Goal: Task Accomplishment & Management: Use online tool/utility

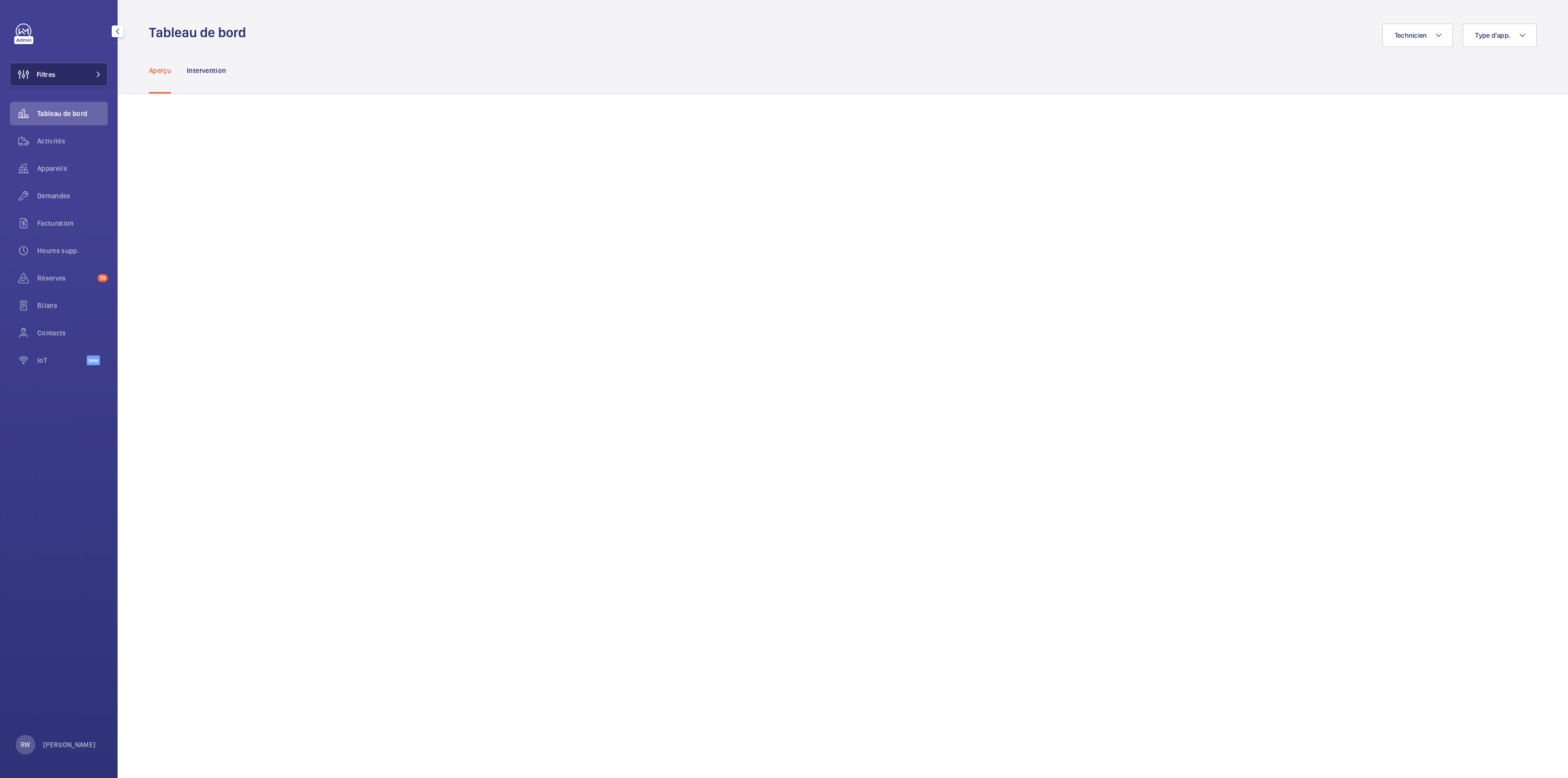
drag, startPoint x: 56, startPoint y: 71, endPoint x: 109, endPoint y: 71, distance: 53.0
click at [56, 71] on button "Filtres" at bounding box center [58, 75] width 98 height 23
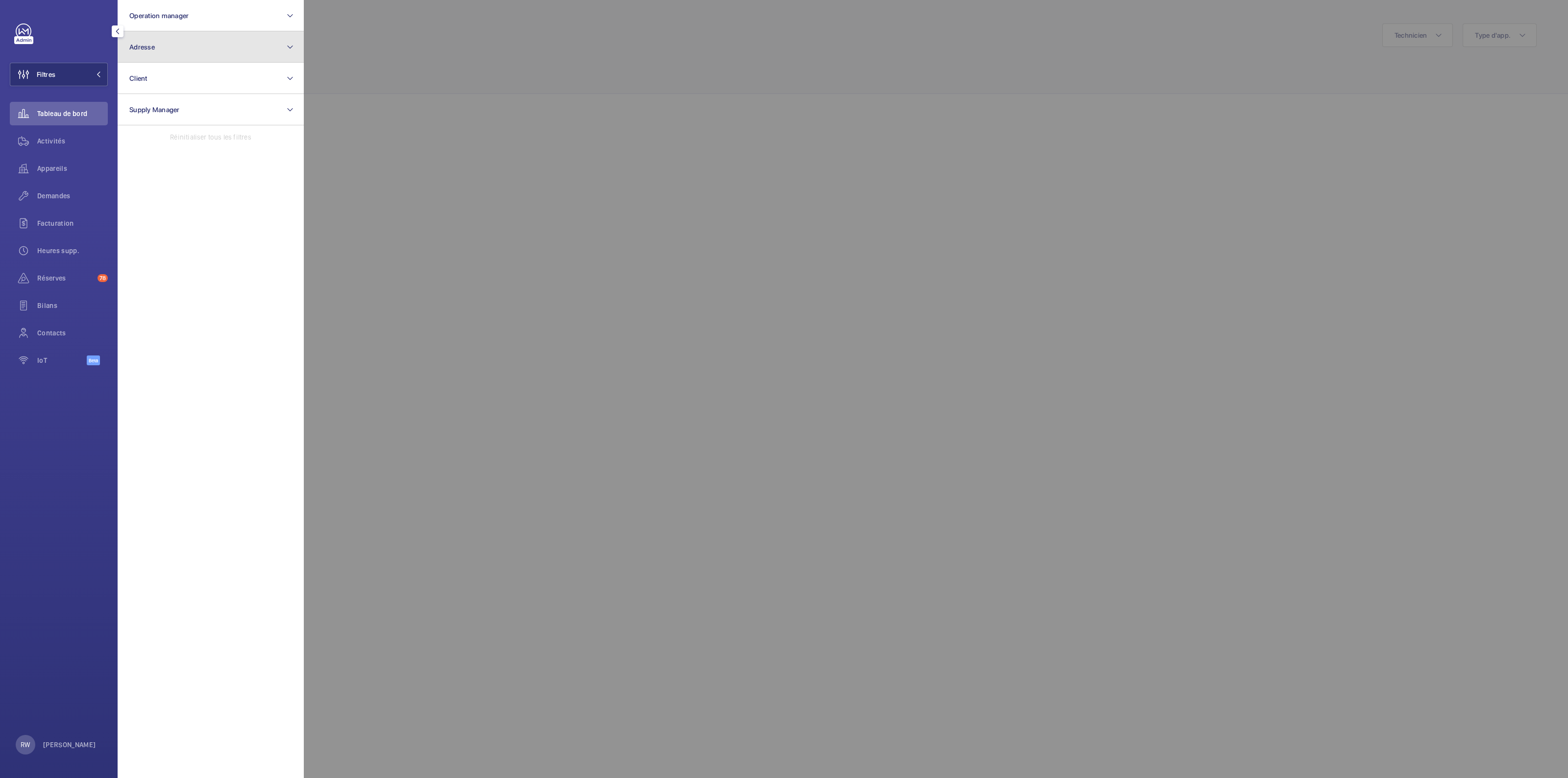
click at [173, 45] on button "Adresse" at bounding box center [210, 47] width 186 height 31
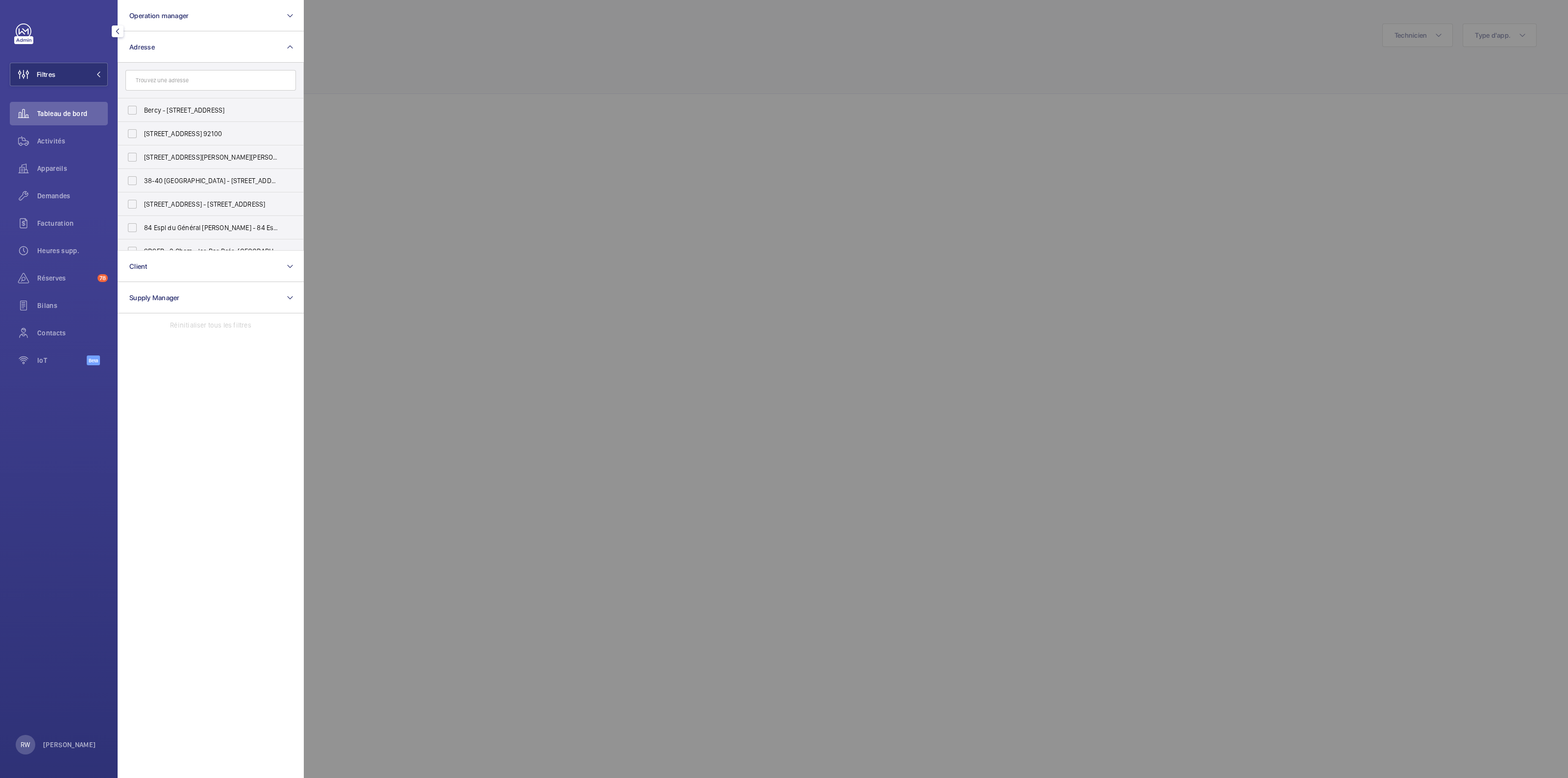
click at [169, 81] on input "text" at bounding box center [210, 80] width 171 height 21
type input "[STREET_ADDRESS]"
click at [129, 106] on label "[STREET_ADDRESS][GEOGRAPHIC_DATA] - [STREET_ADDRESS]" at bounding box center [203, 110] width 171 height 23
click at [129, 106] on input "[STREET_ADDRESS][GEOGRAPHIC_DATA] - [STREET_ADDRESS]" at bounding box center [132, 110] width 19 height 19
checkbox input "true"
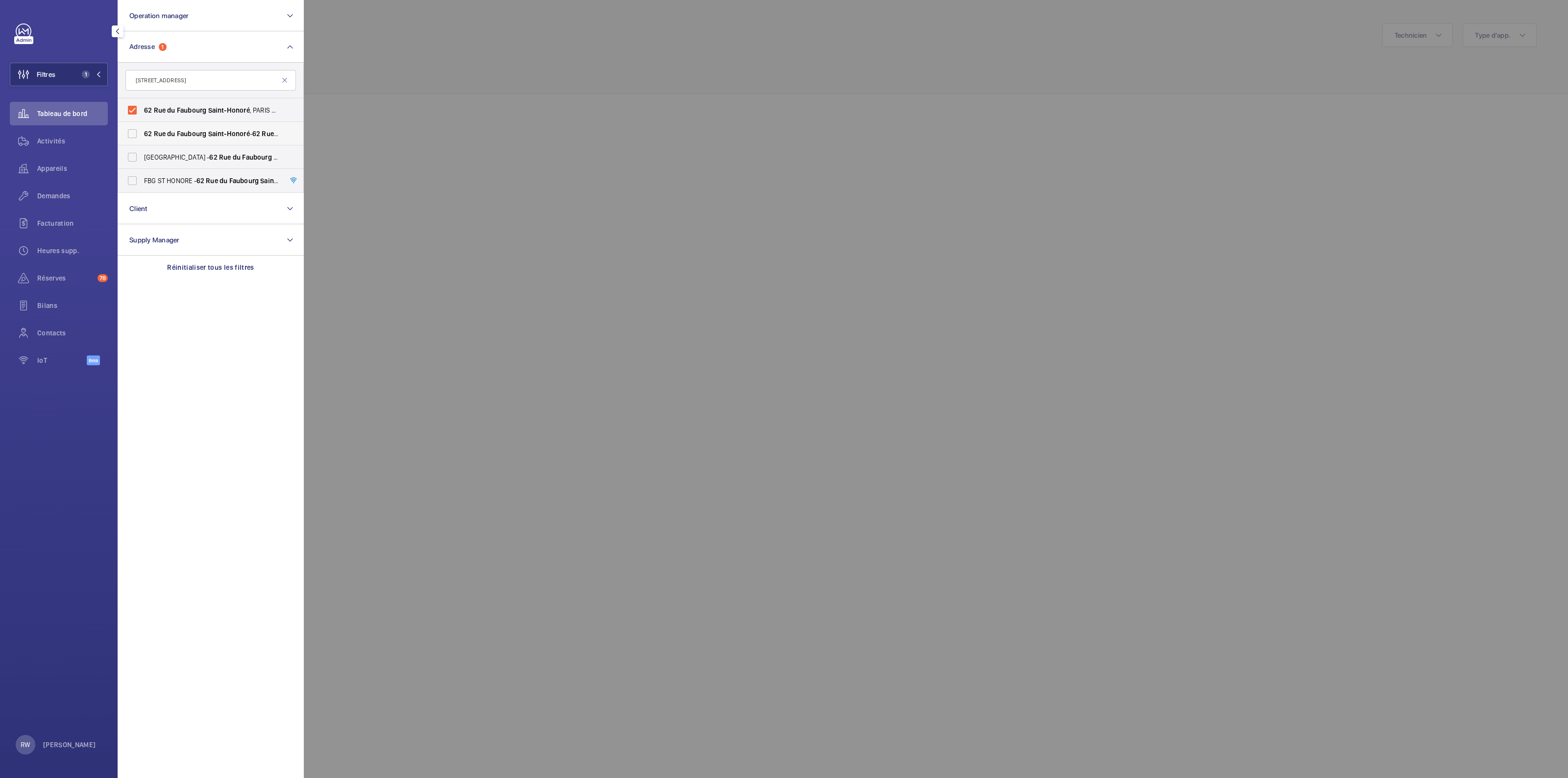
click at [130, 133] on label "[STREET_ADDRESS][GEOGRAPHIC_DATA][STREET_ADDRESS]" at bounding box center [203, 134] width 171 height 23
click at [130, 133] on input "[STREET_ADDRESS][GEOGRAPHIC_DATA][STREET_ADDRESS]" at bounding box center [132, 134] width 19 height 19
checkbox input "true"
click at [323, 112] on div at bounding box center [1087, 389] width 1568 height 778
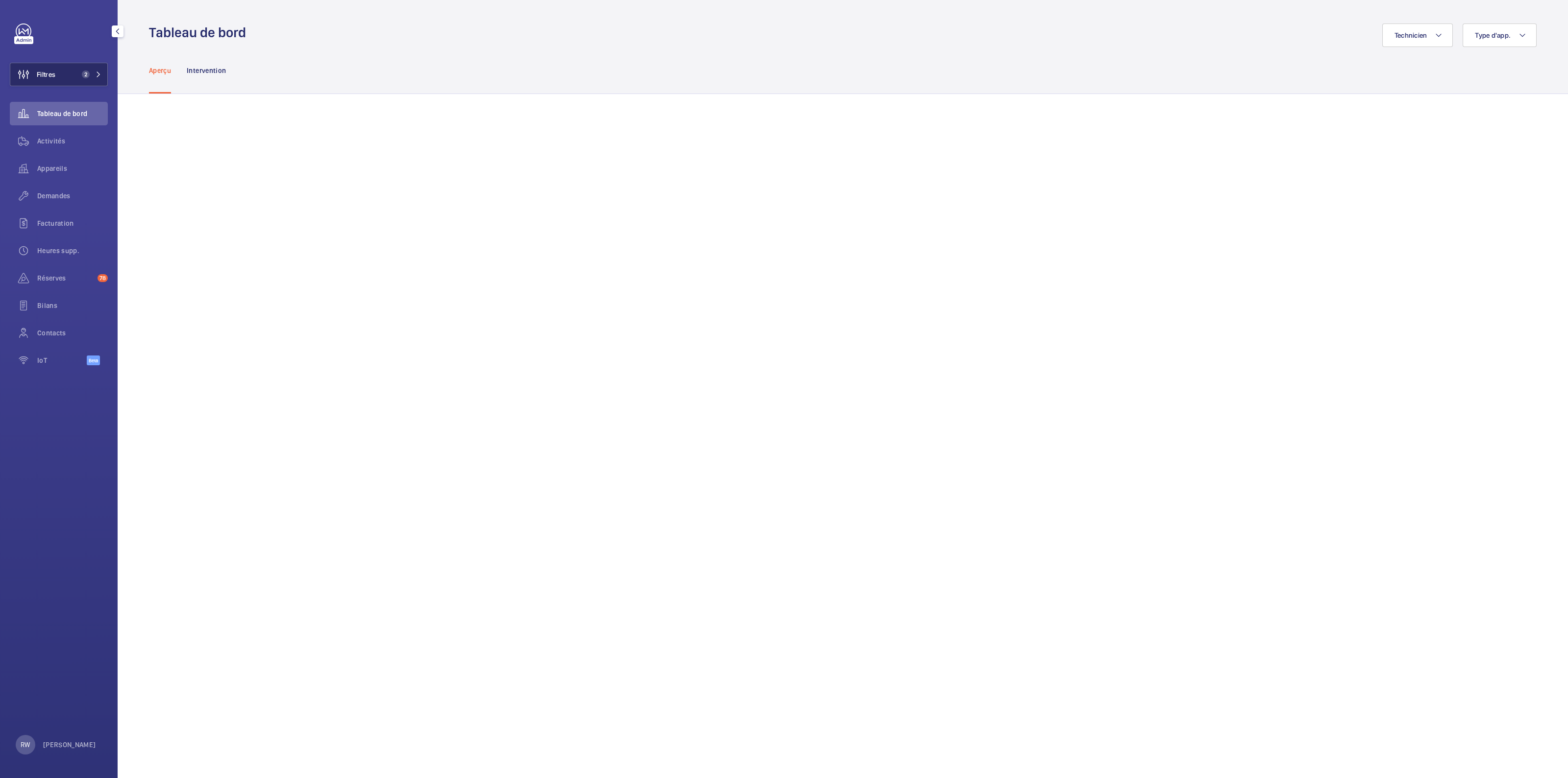
click at [95, 67] on button "Filtres 2" at bounding box center [58, 75] width 98 height 23
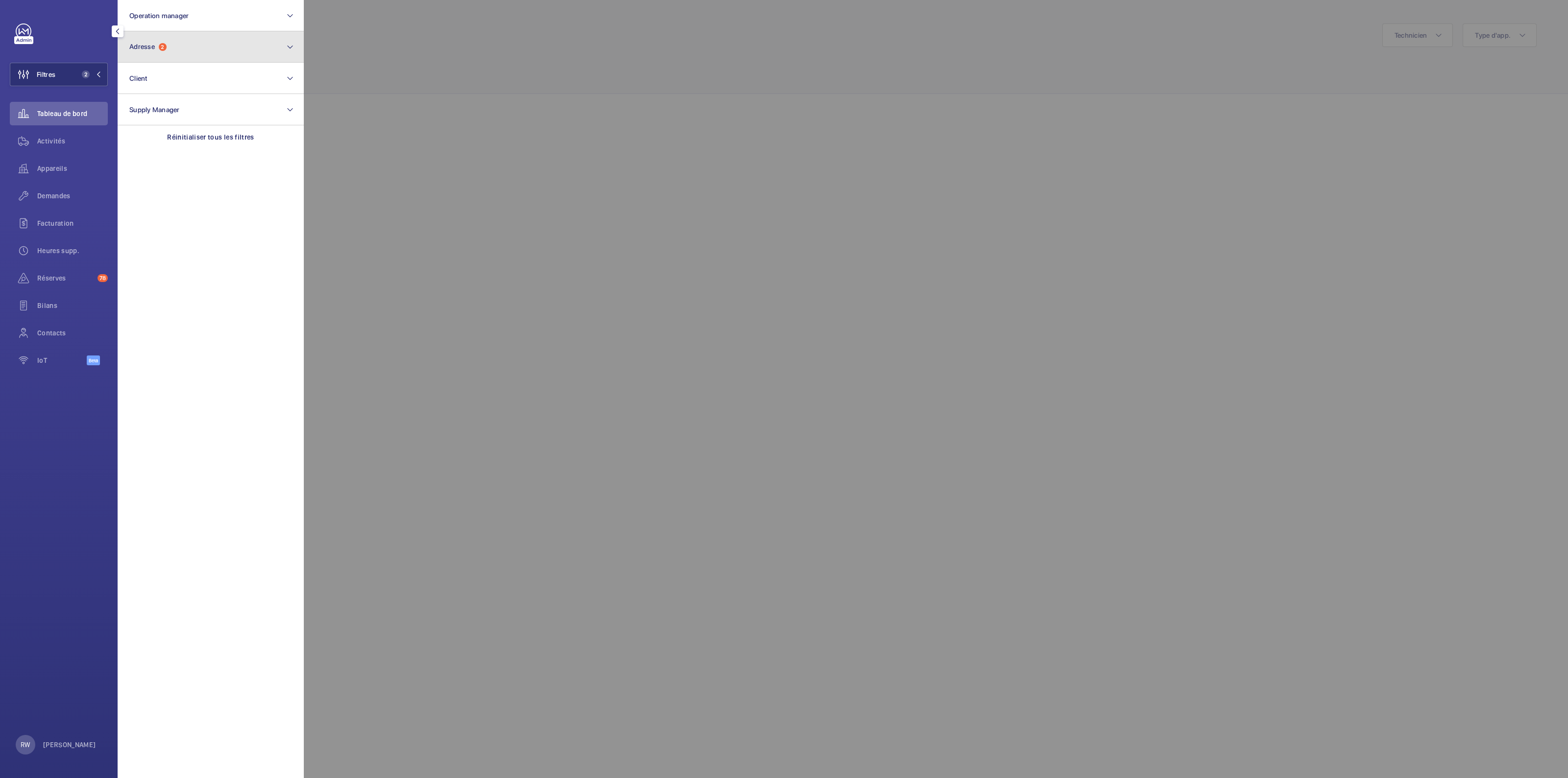
click at [176, 56] on button "Adresse 2" at bounding box center [210, 47] width 186 height 31
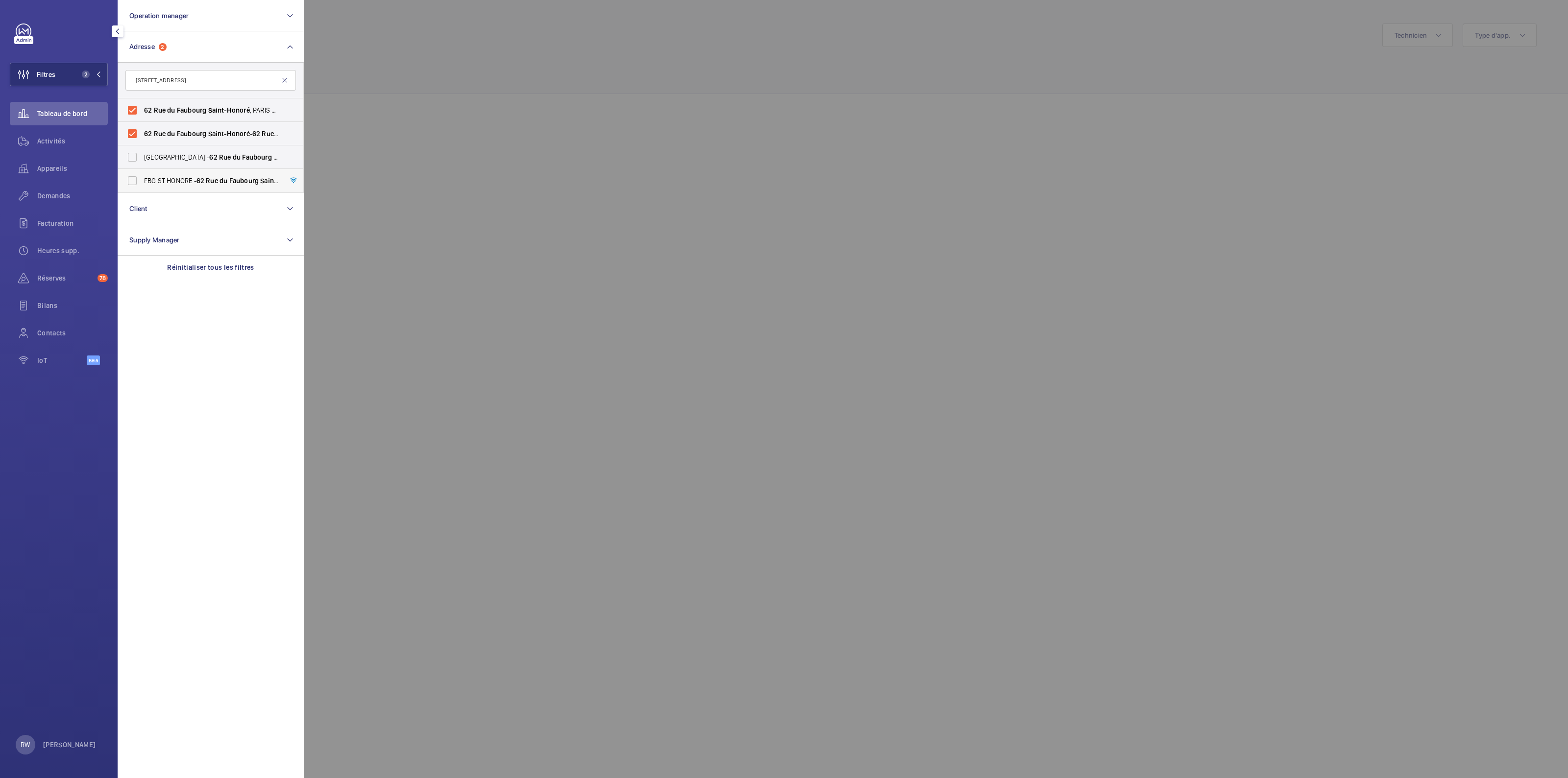
type input "[STREET_ADDRESS]"
click at [135, 183] on label "FBG ST HONORE - [STREET_ADDRESS]" at bounding box center [203, 181] width 171 height 23
click at [135, 183] on input "FBG ST HONORE - [STREET_ADDRESS]" at bounding box center [132, 181] width 19 height 19
checkbox input "true"
click at [636, 59] on div at bounding box center [1087, 389] width 1568 height 778
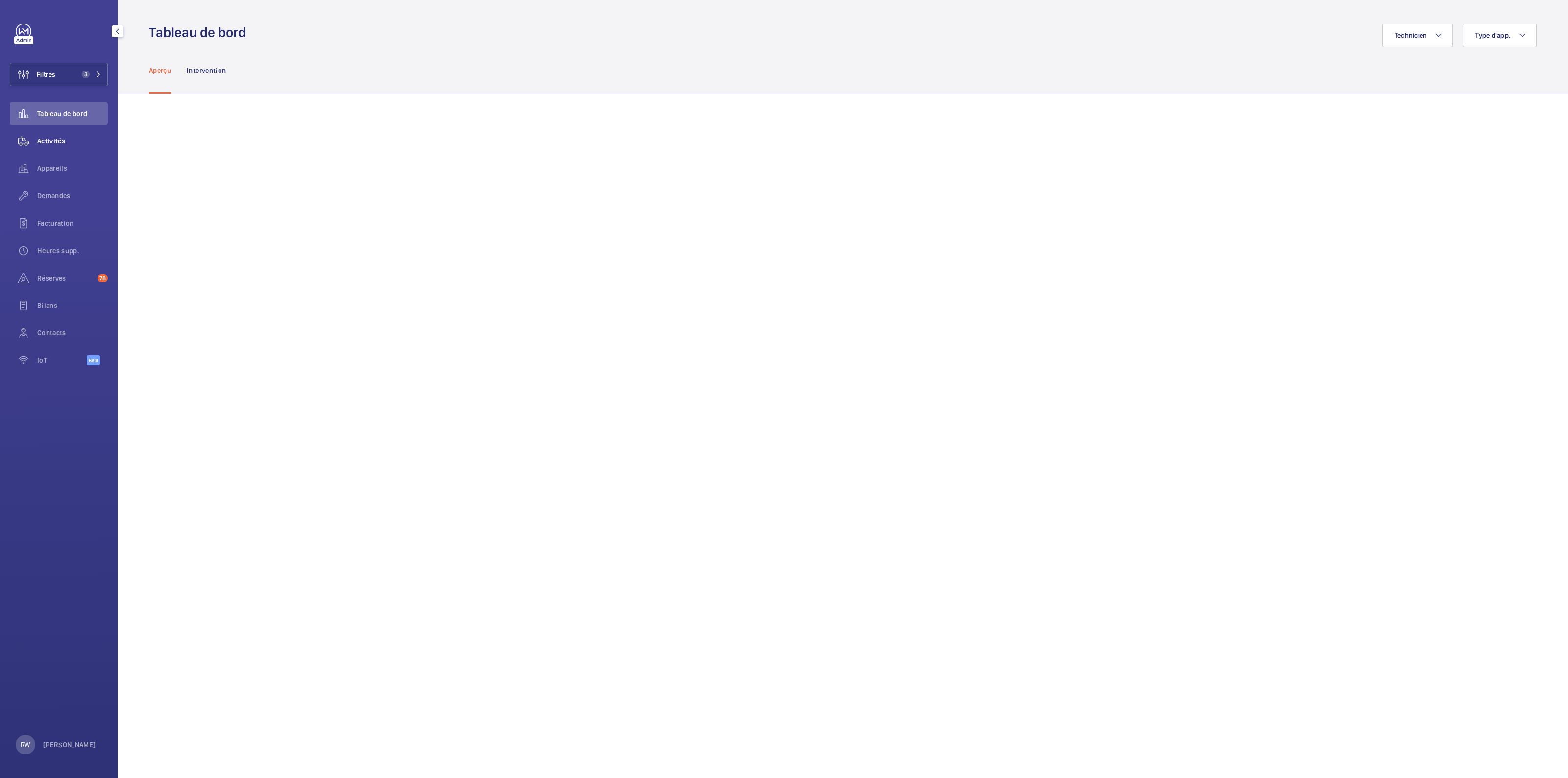
click at [55, 143] on span "Activités" at bounding box center [72, 141] width 71 height 10
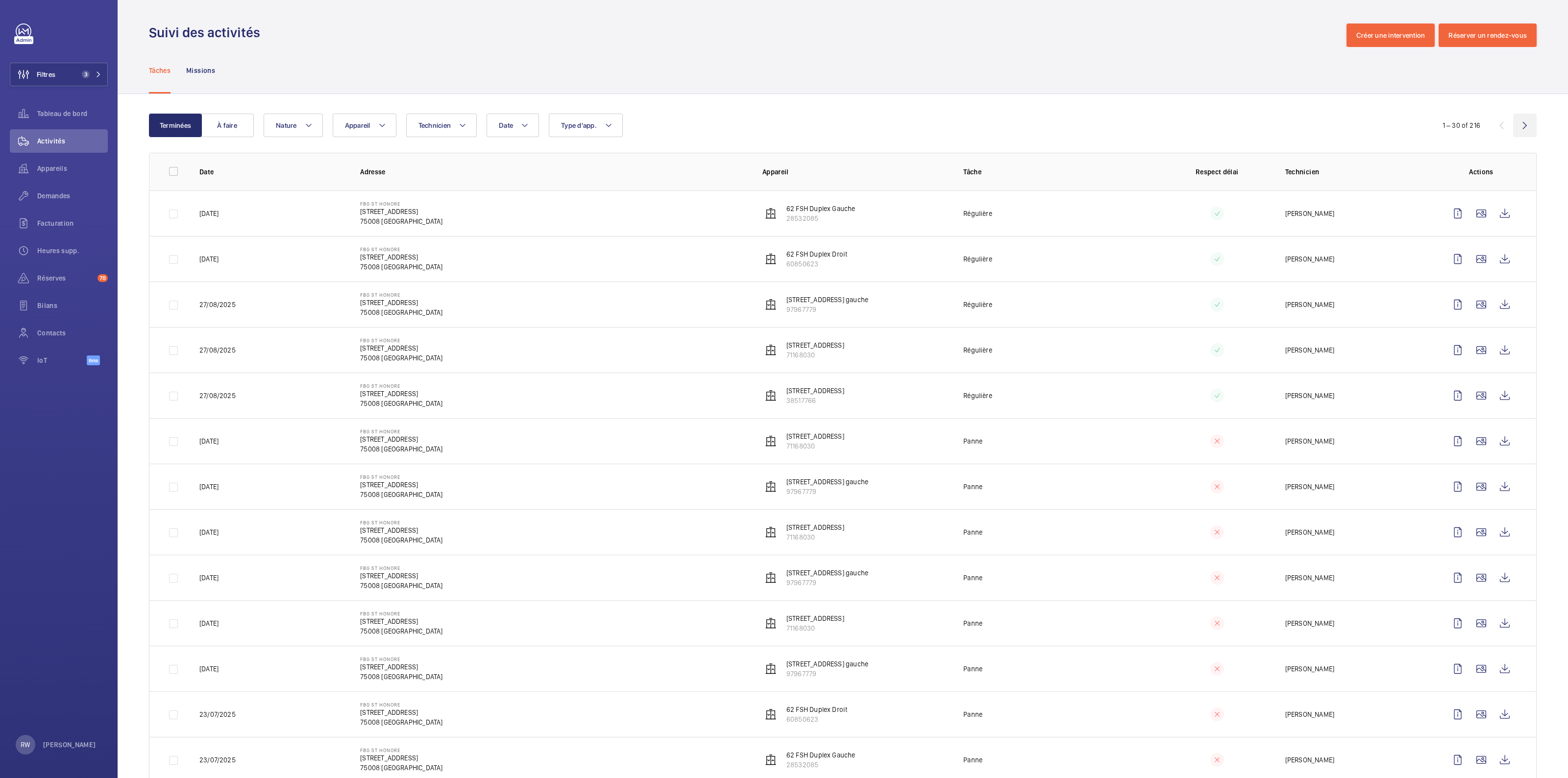
click at [784, 123] on wm-front-icon-button at bounding box center [1525, 125] width 23 height 23
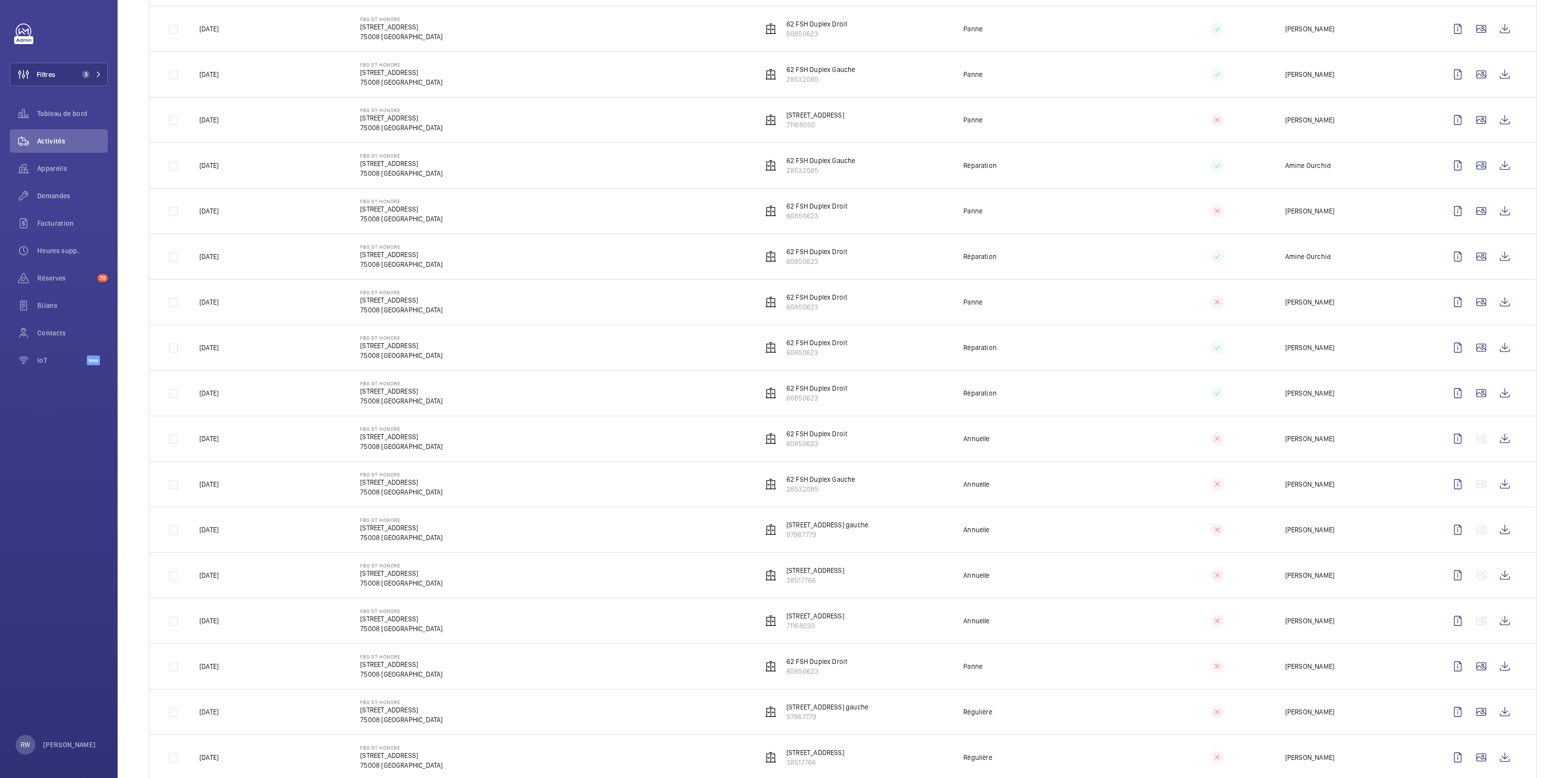
scroll to position [795, 0]
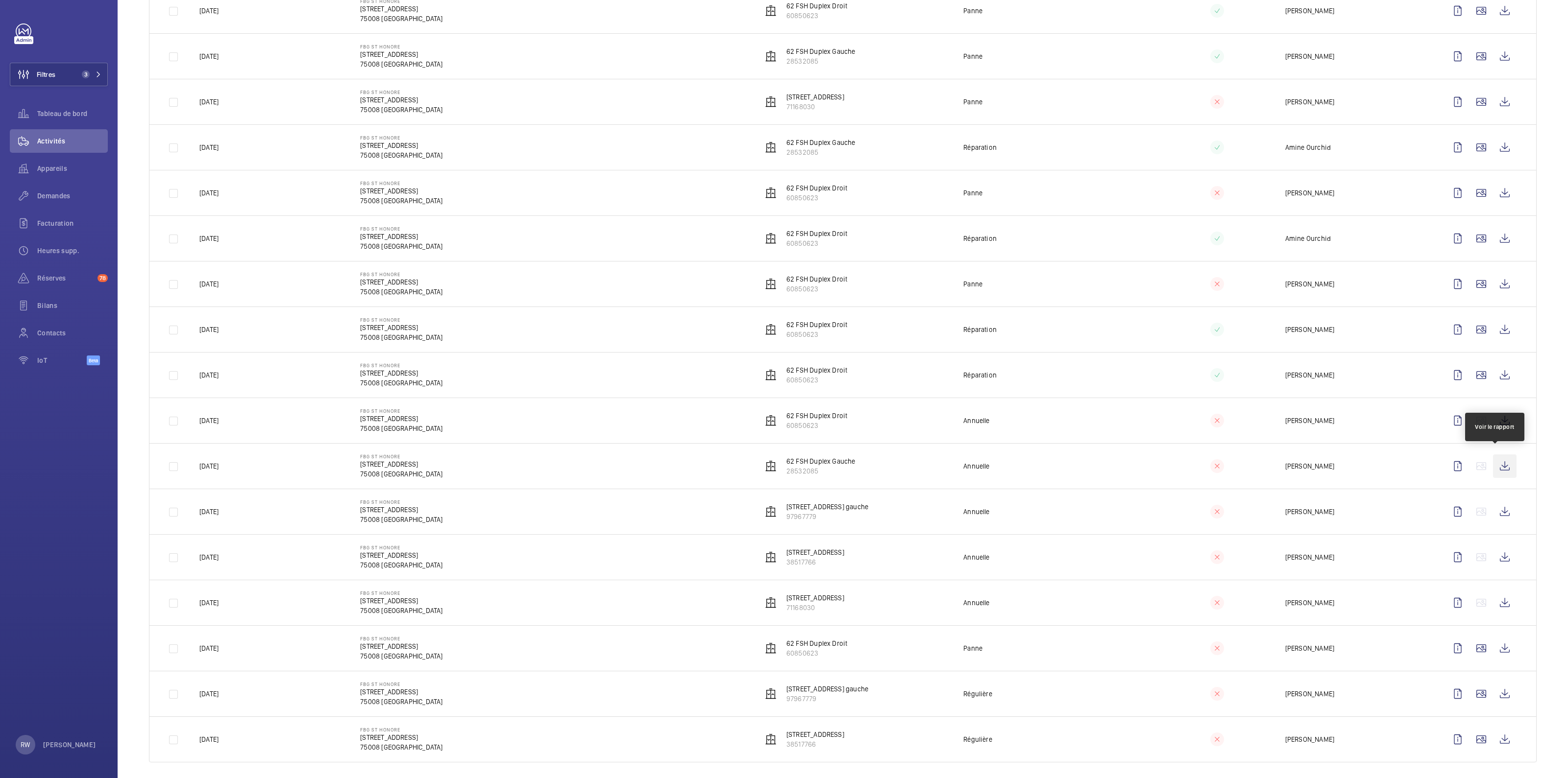
click at [784, 386] on wm-front-icon-button at bounding box center [1504, 466] width 23 height 23
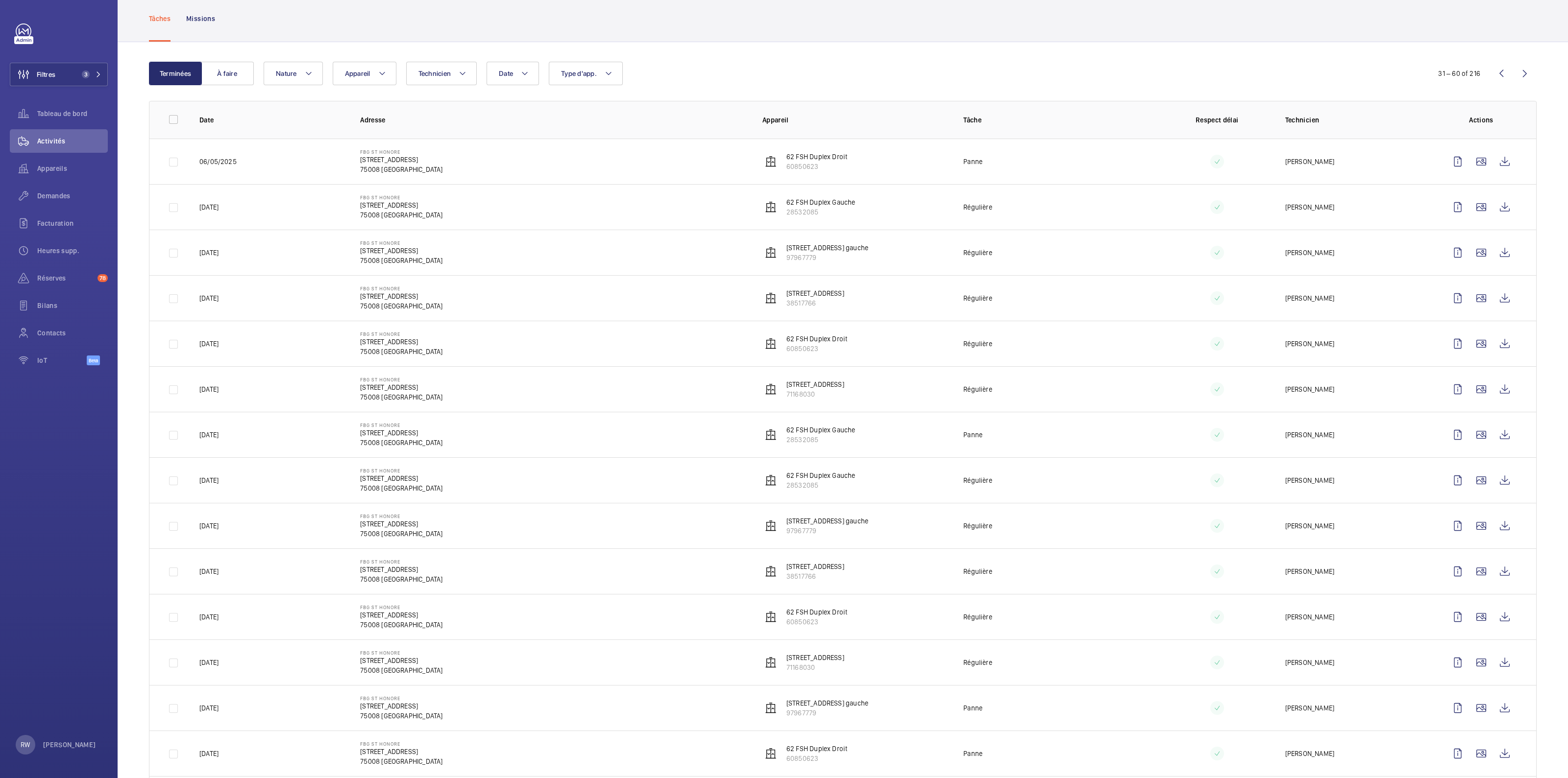
scroll to position [0, 0]
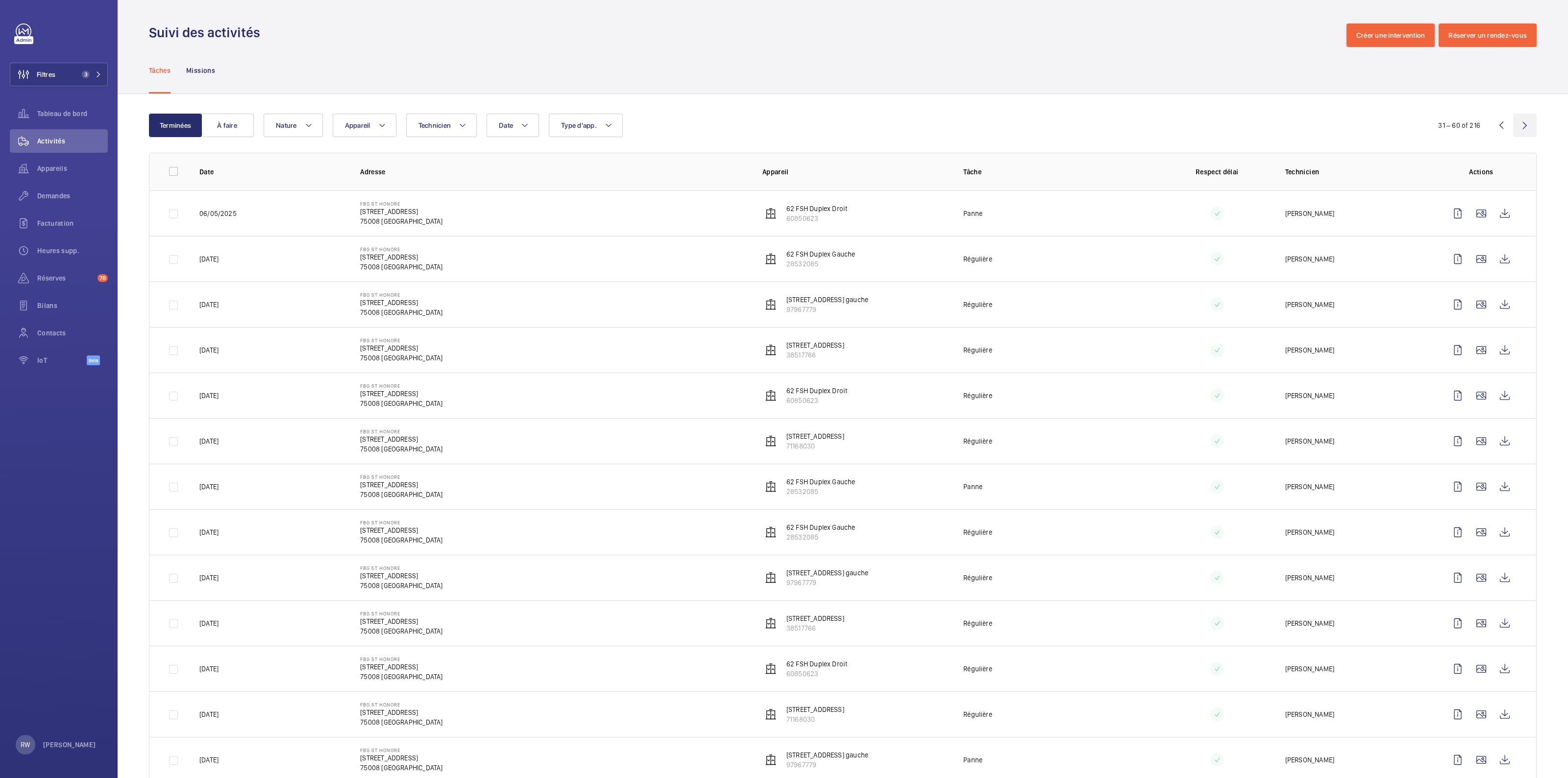
click at [784, 128] on wm-front-icon-button at bounding box center [1525, 125] width 23 height 23
click at [784, 128] on wm-front-icon-button at bounding box center [1501, 125] width 23 height 23
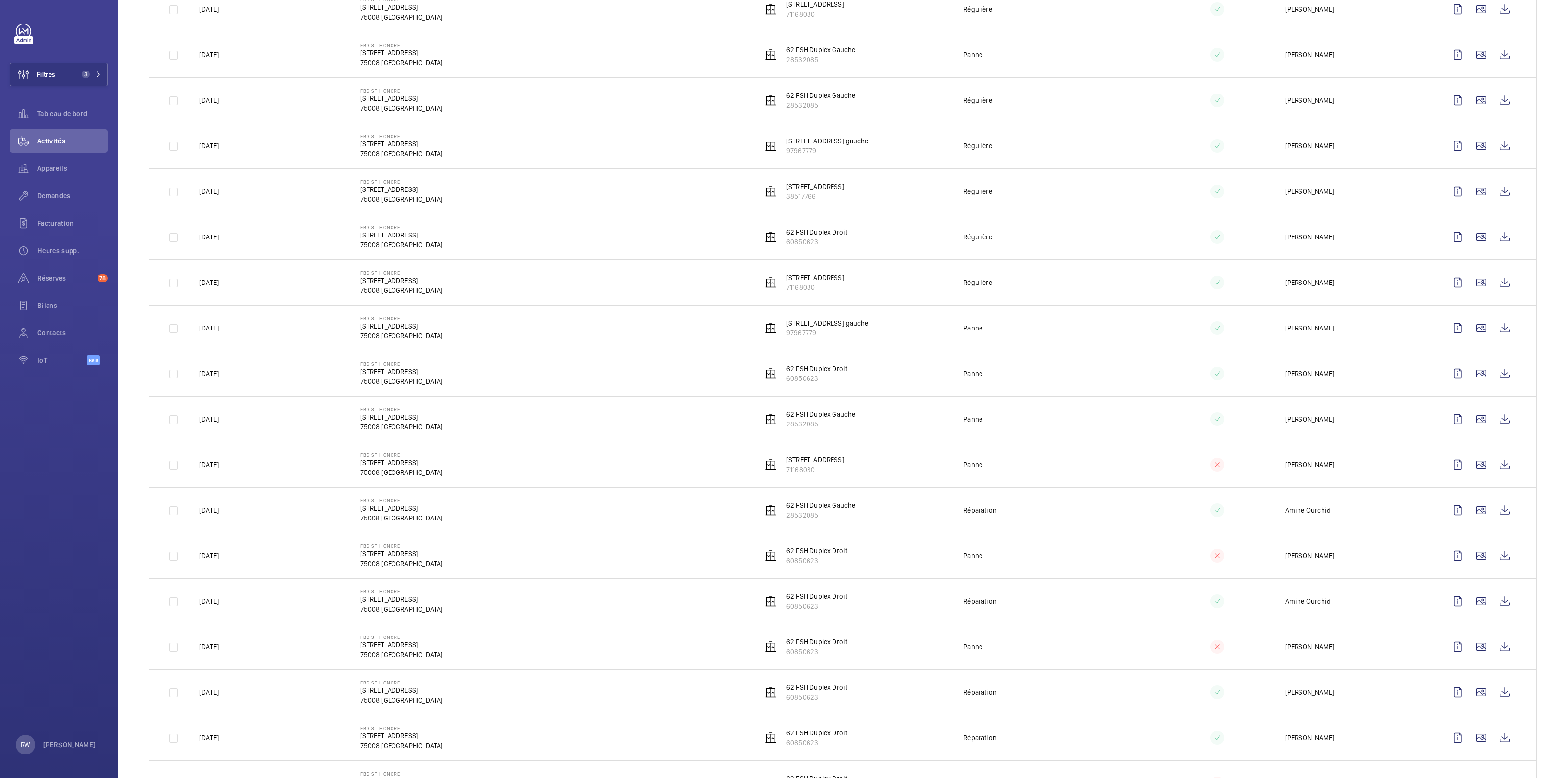
scroll to position [428, 0]
click at [784, 281] on wm-front-icon-button at bounding box center [1481, 287] width 23 height 23
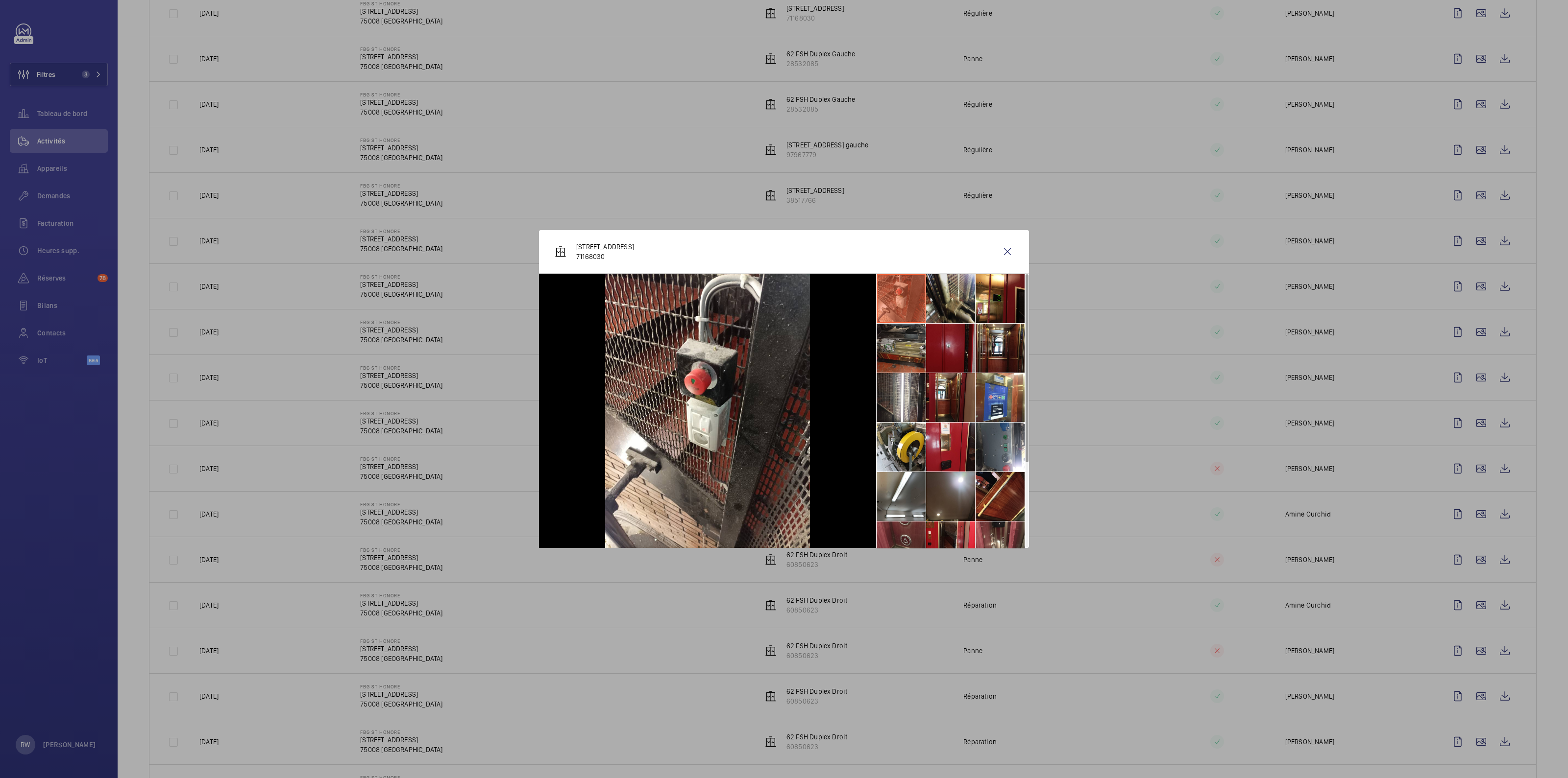
click at [784, 300] on li at bounding box center [950, 299] width 49 height 49
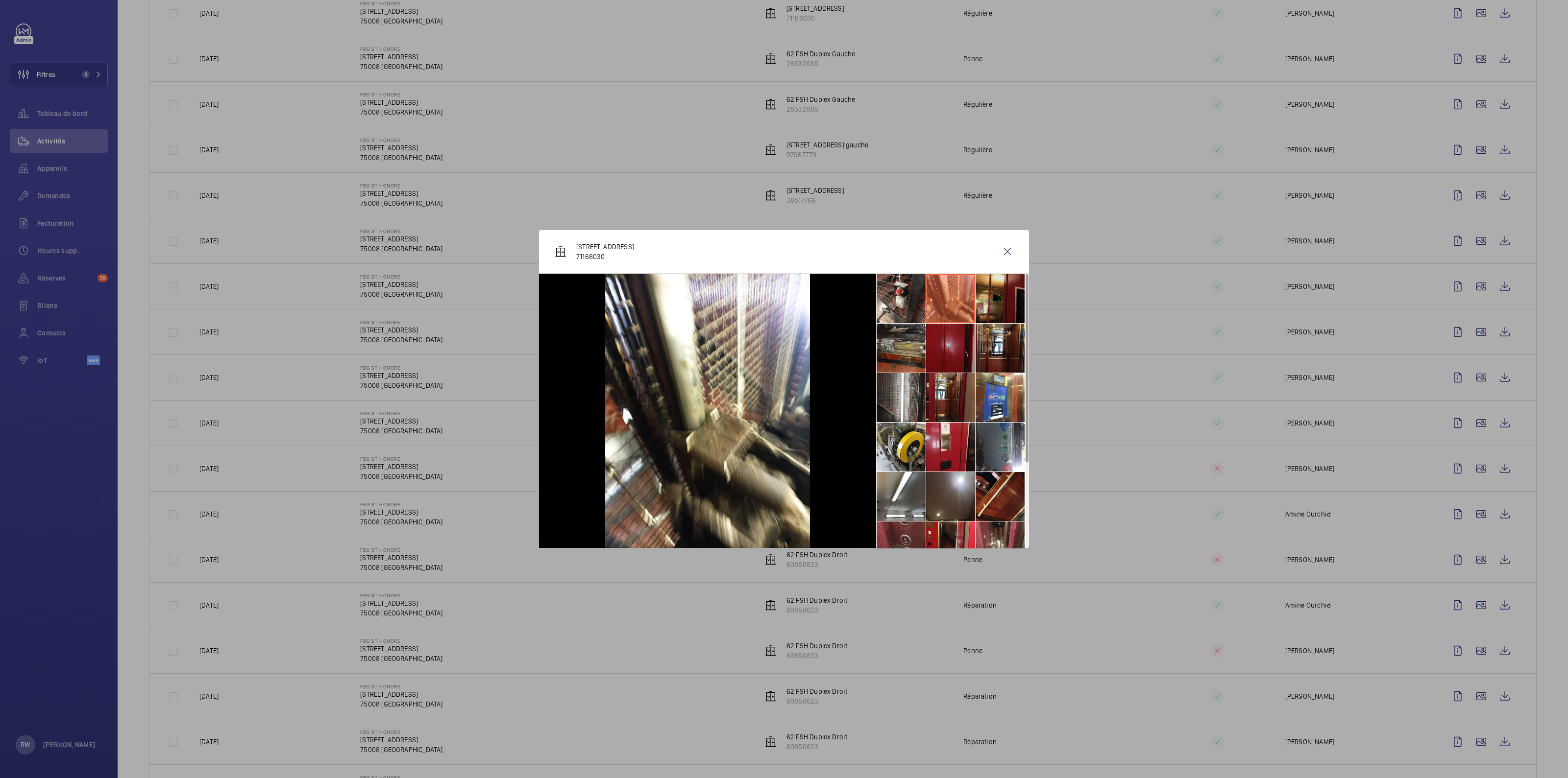
click at [784, 301] on li at bounding box center [1000, 299] width 49 height 49
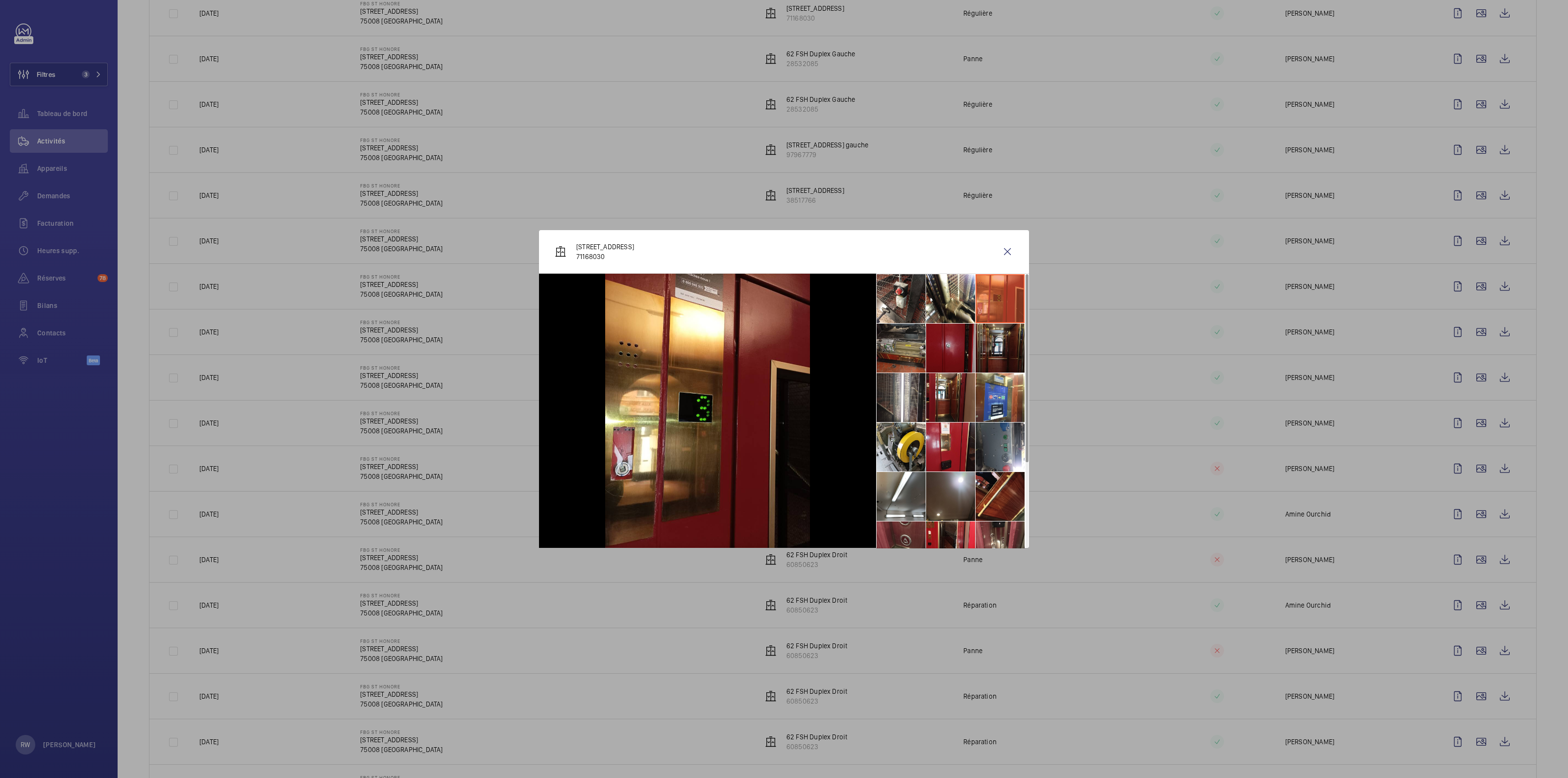
click at [784, 353] on li at bounding box center [1000, 348] width 49 height 49
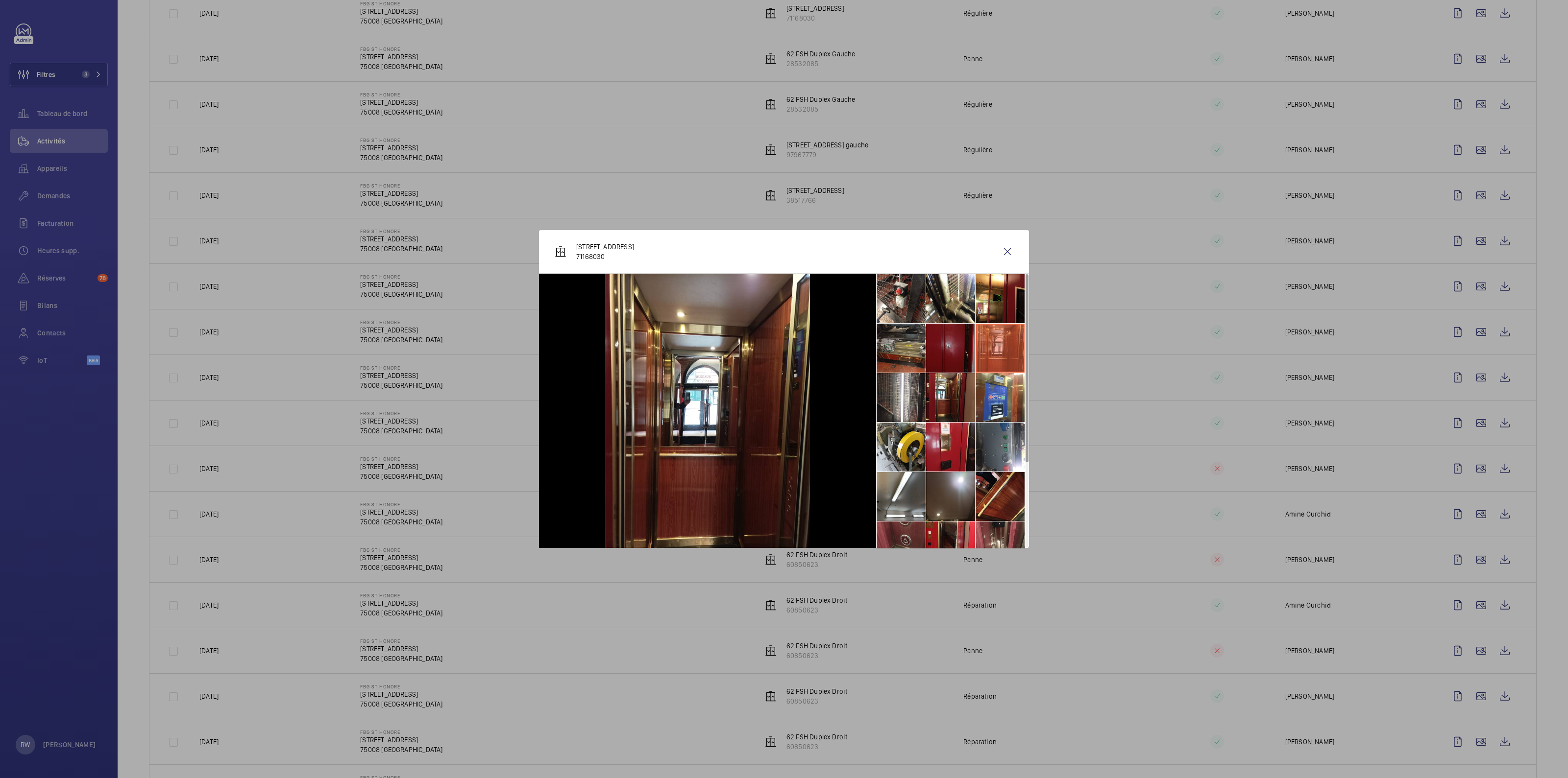
click at [784, 353] on li at bounding box center [950, 348] width 49 height 49
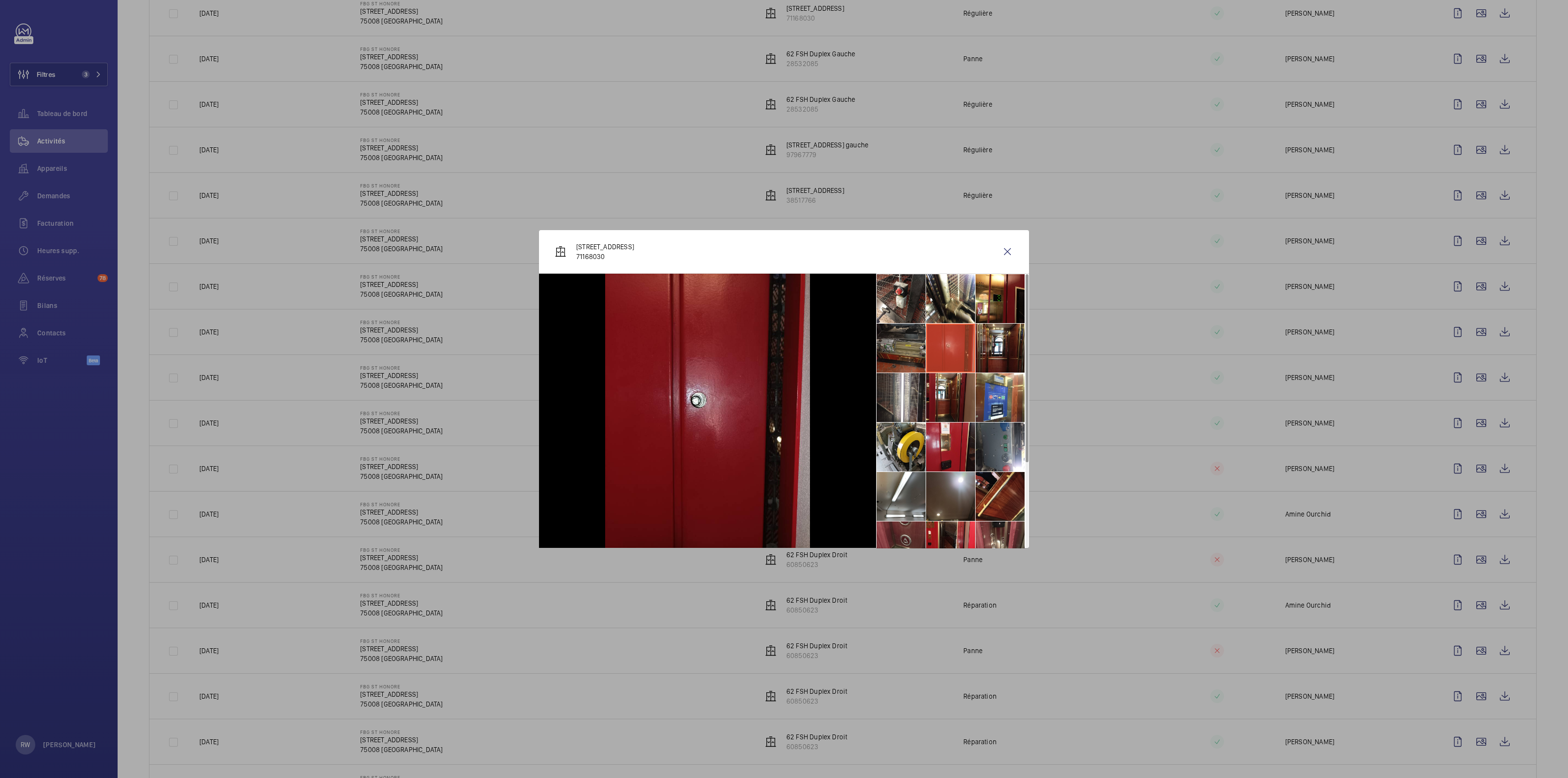
click at [784, 351] on li at bounding box center [901, 348] width 49 height 49
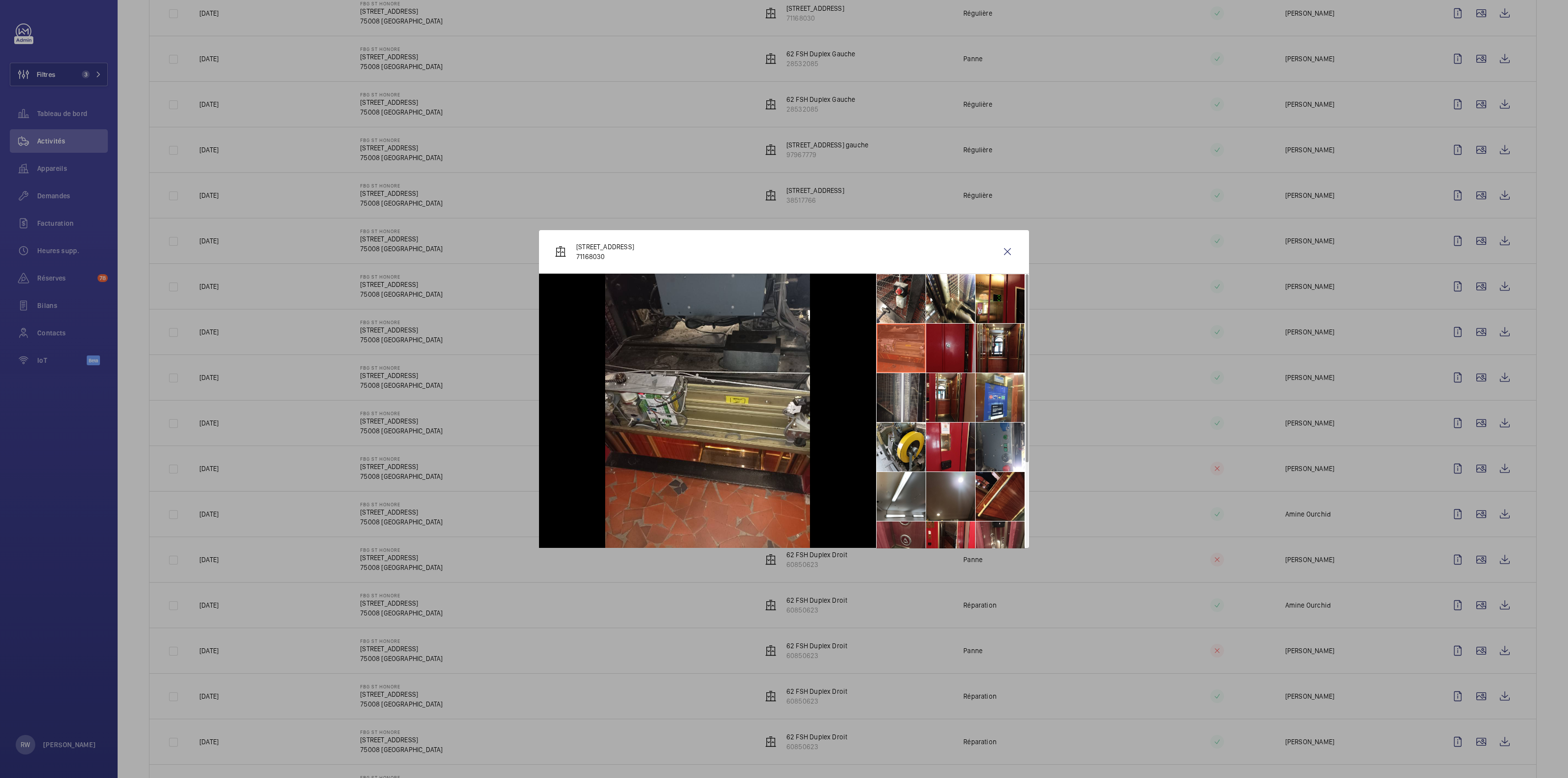
click at [784, 386] on li at bounding box center [901, 397] width 49 height 49
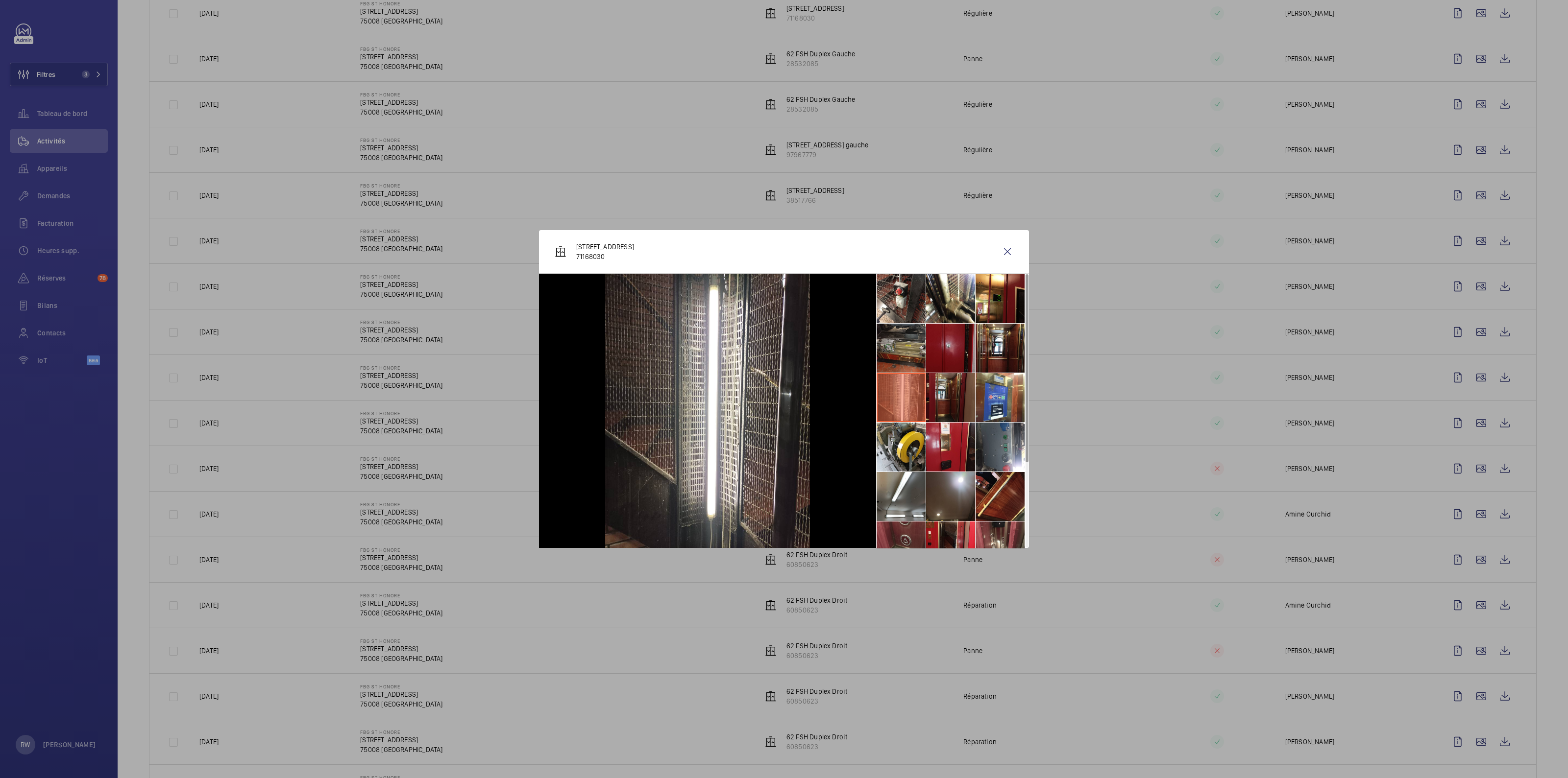
click at [784, 386] on li at bounding box center [950, 397] width 49 height 49
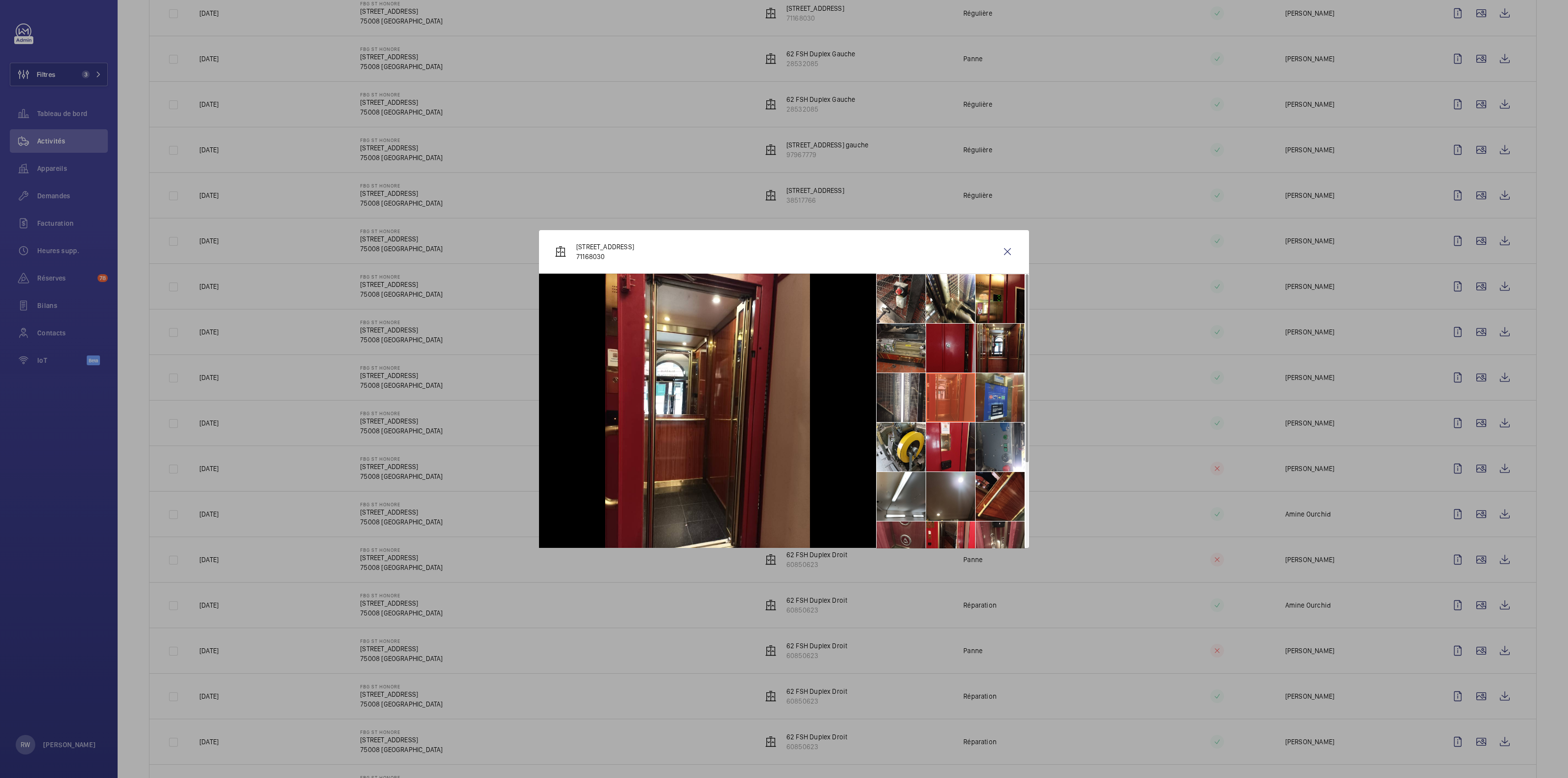
click at [784, 386] on li at bounding box center [1000, 397] width 49 height 49
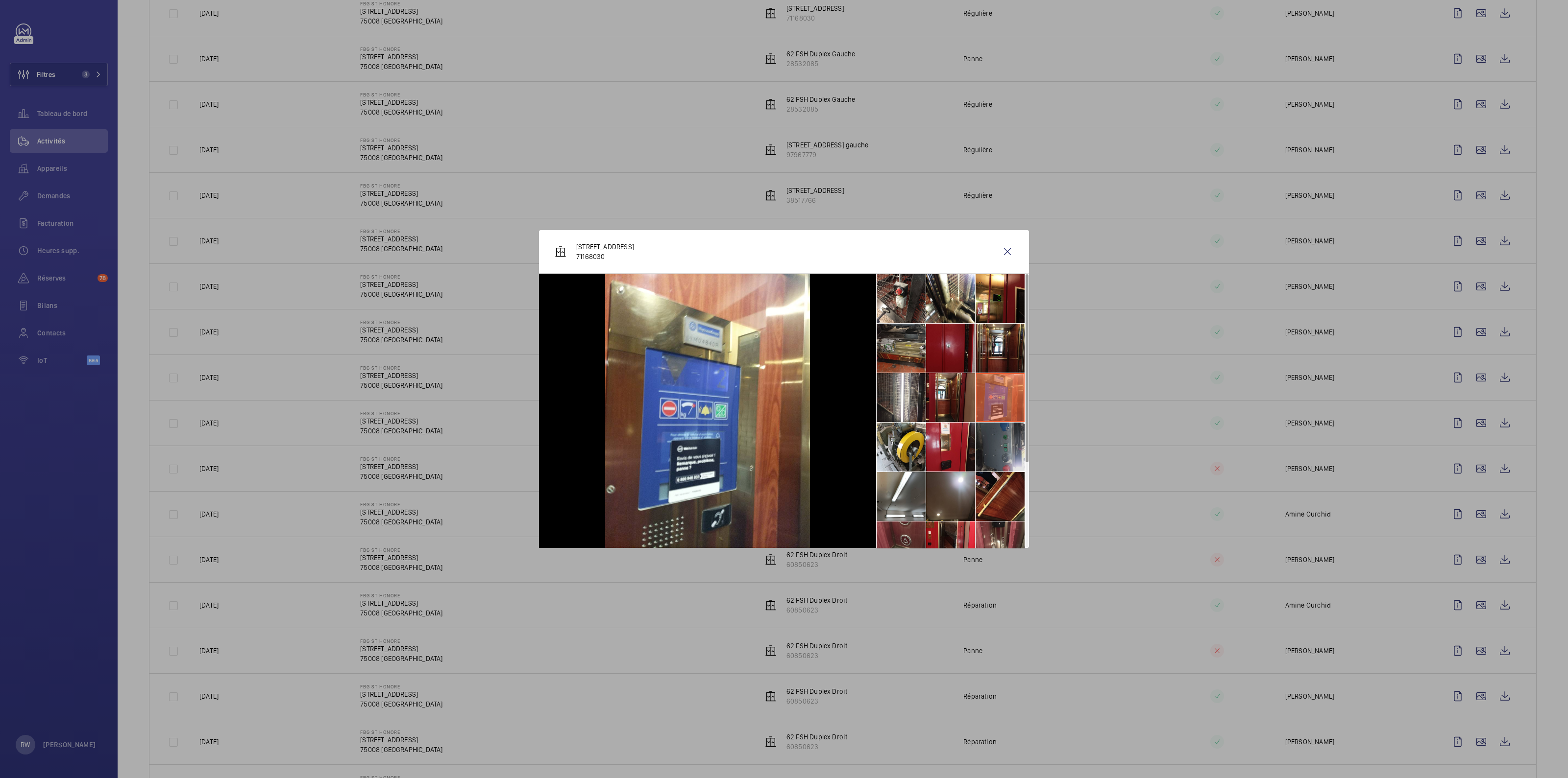
click at [784, 386] on li at bounding box center [1000, 447] width 49 height 49
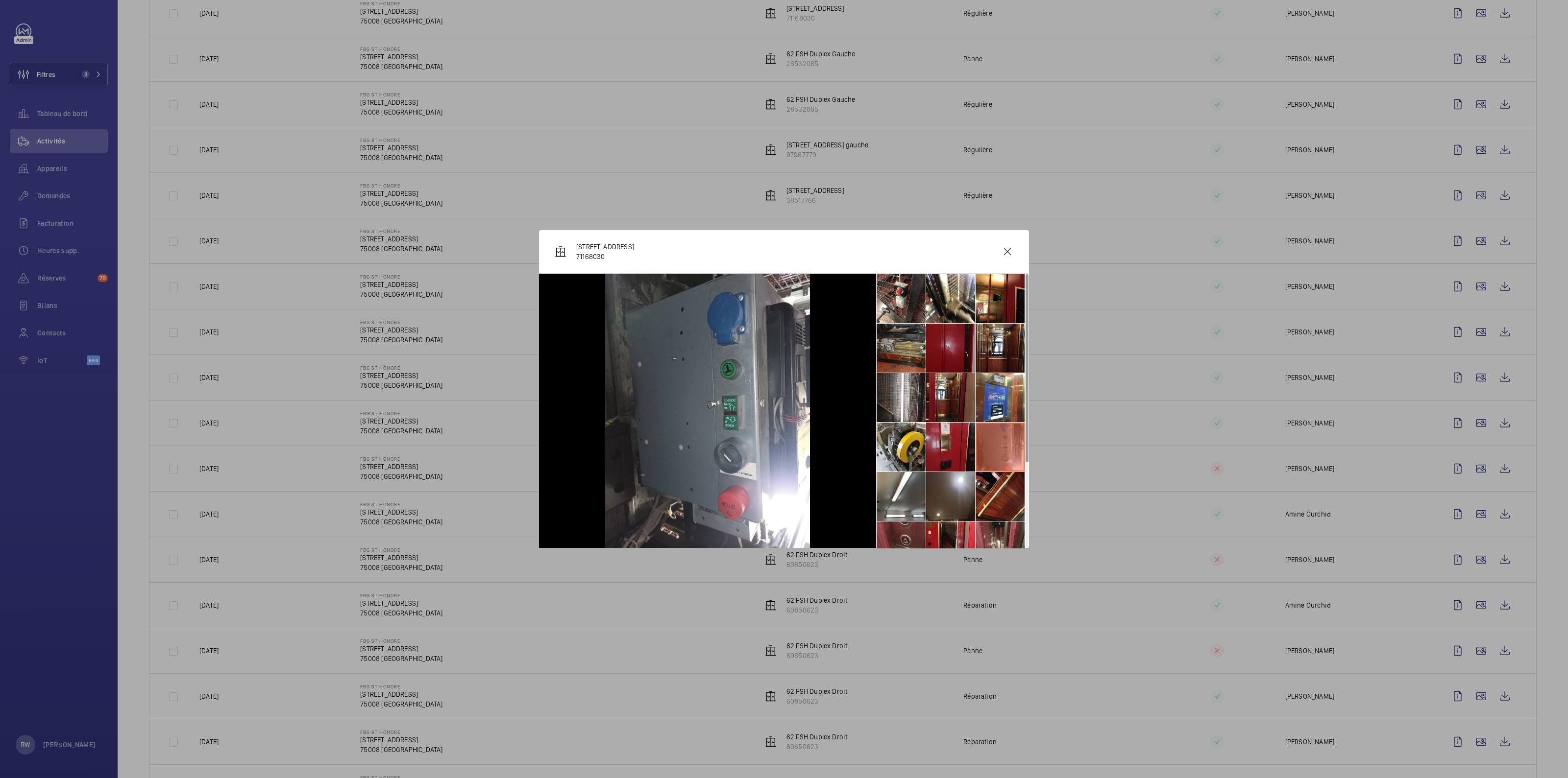
click at [784, 386] on li at bounding box center [950, 447] width 49 height 49
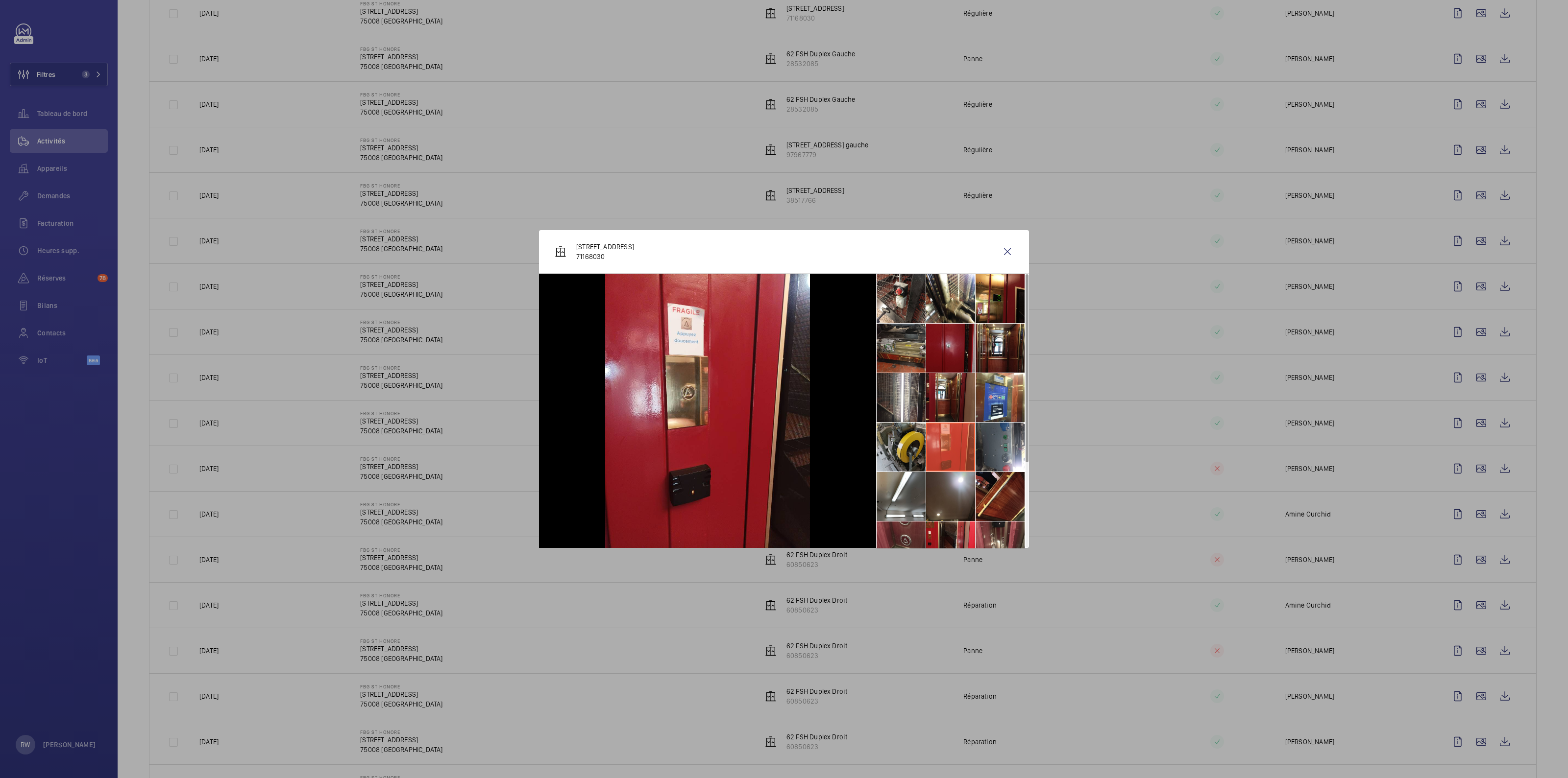
click at [784, 386] on li at bounding box center [901, 447] width 49 height 49
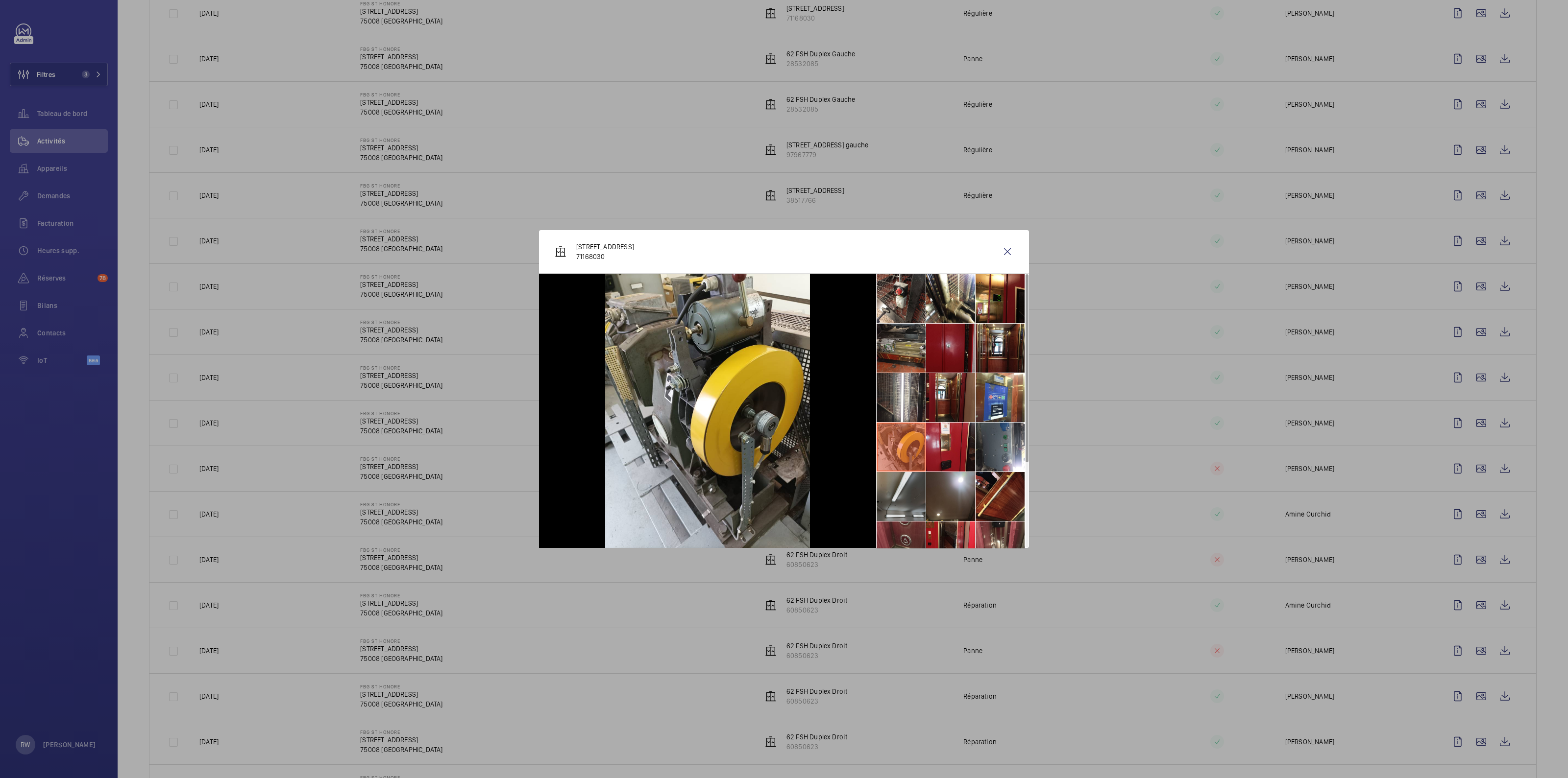
click at [784, 386] on li at bounding box center [901, 497] width 49 height 49
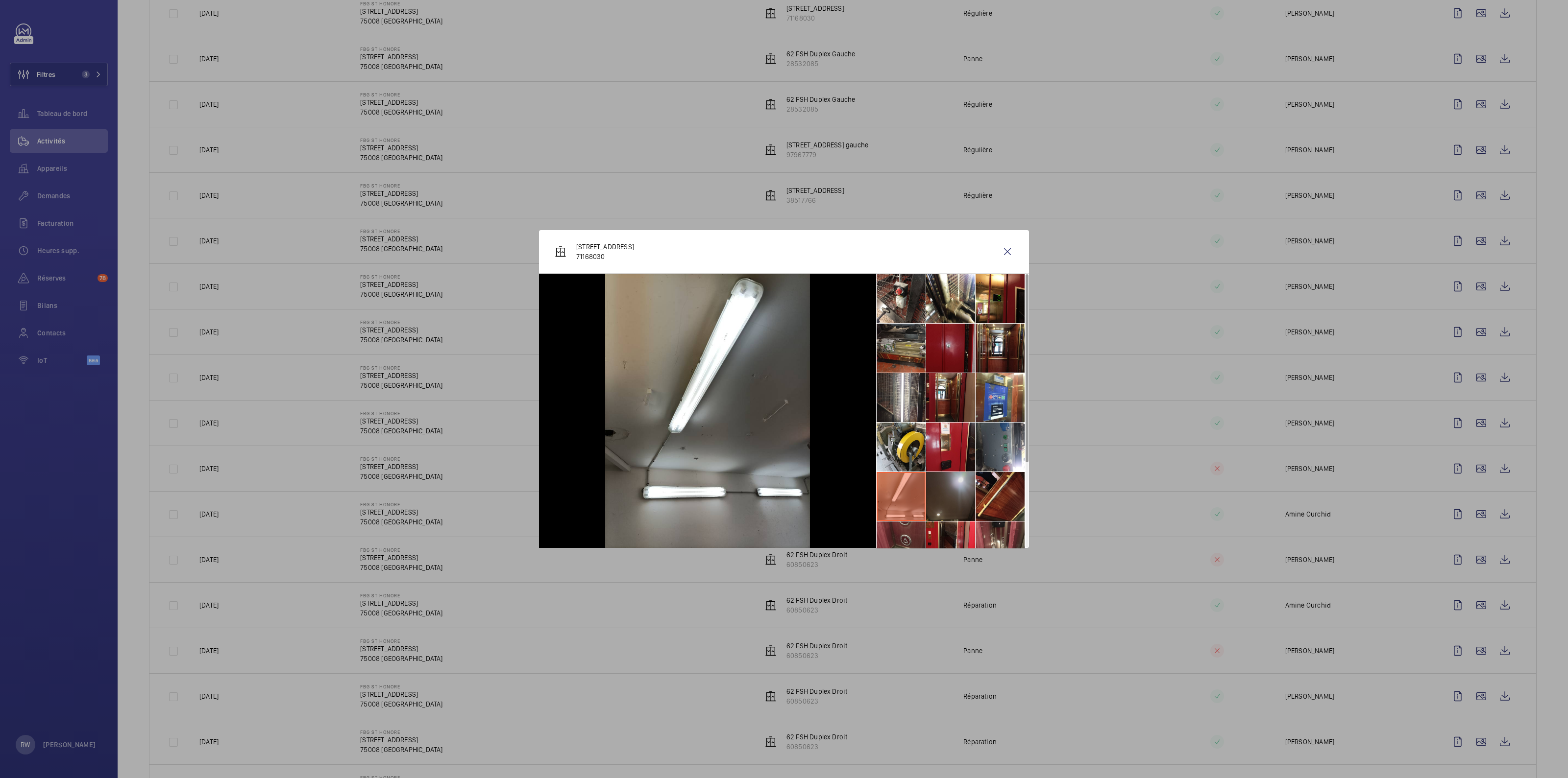
click at [784, 386] on li at bounding box center [950, 497] width 49 height 49
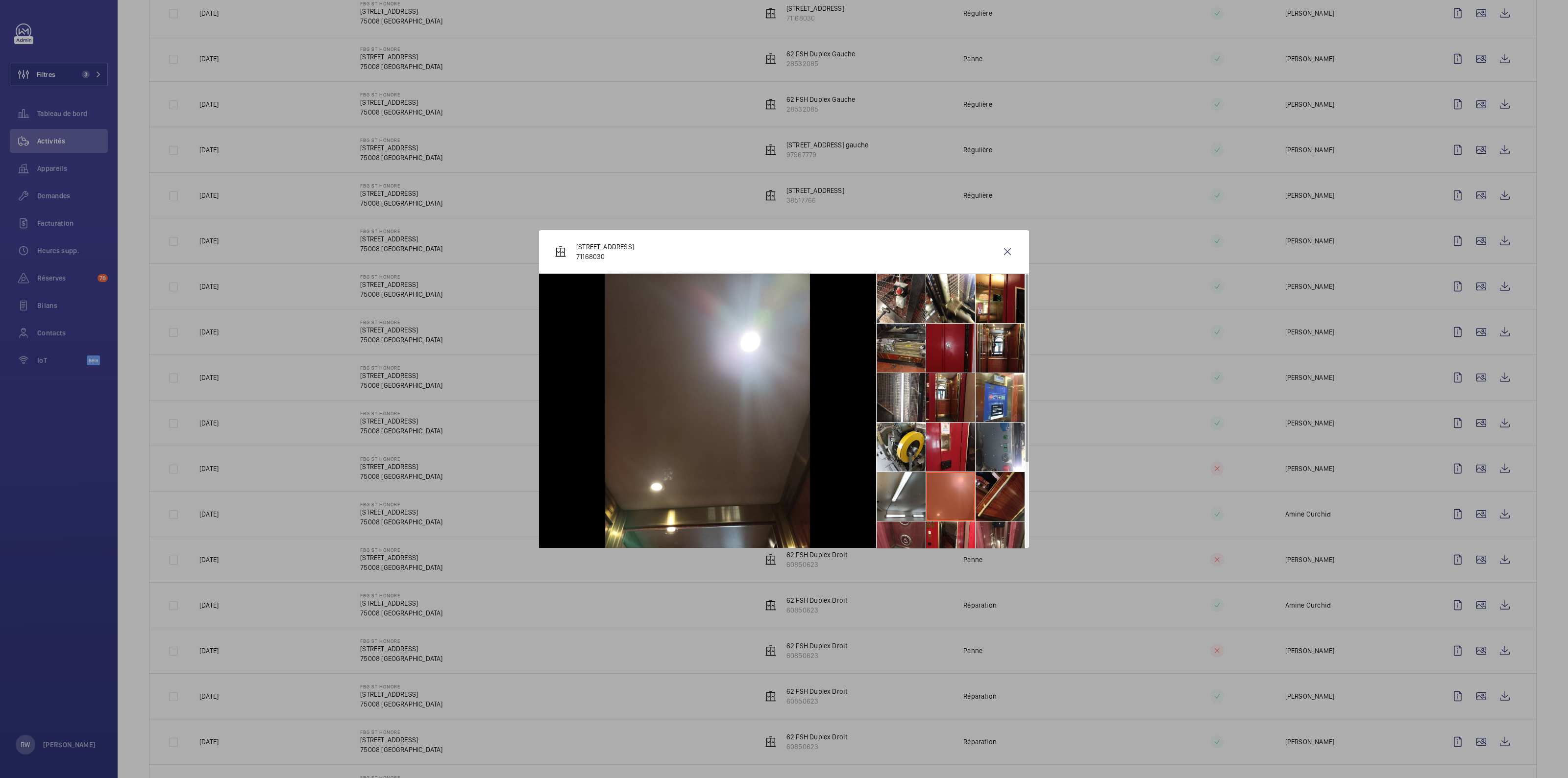
click at [784, 386] on li at bounding box center [1000, 497] width 49 height 49
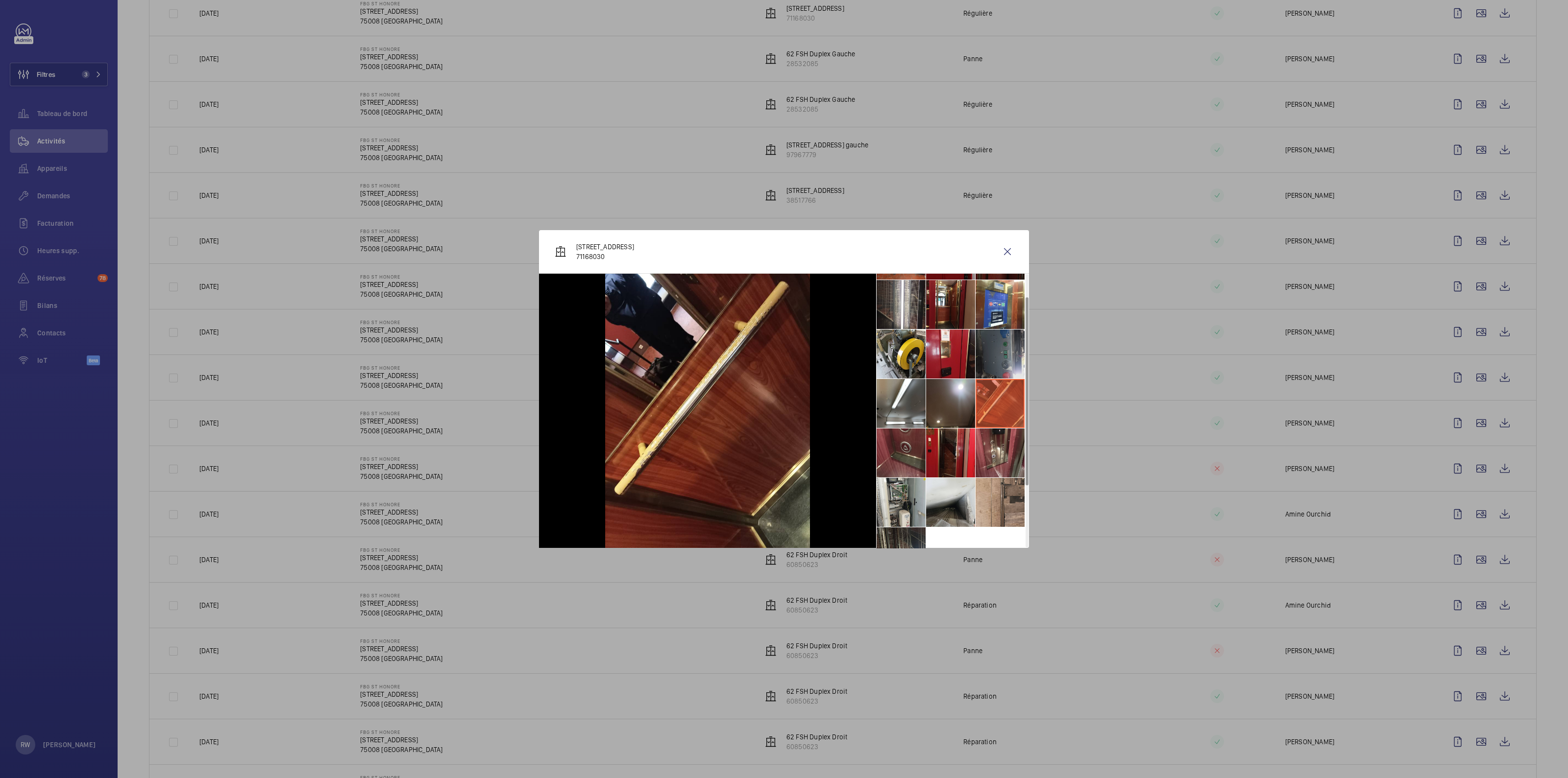
scroll to position [122, 0]
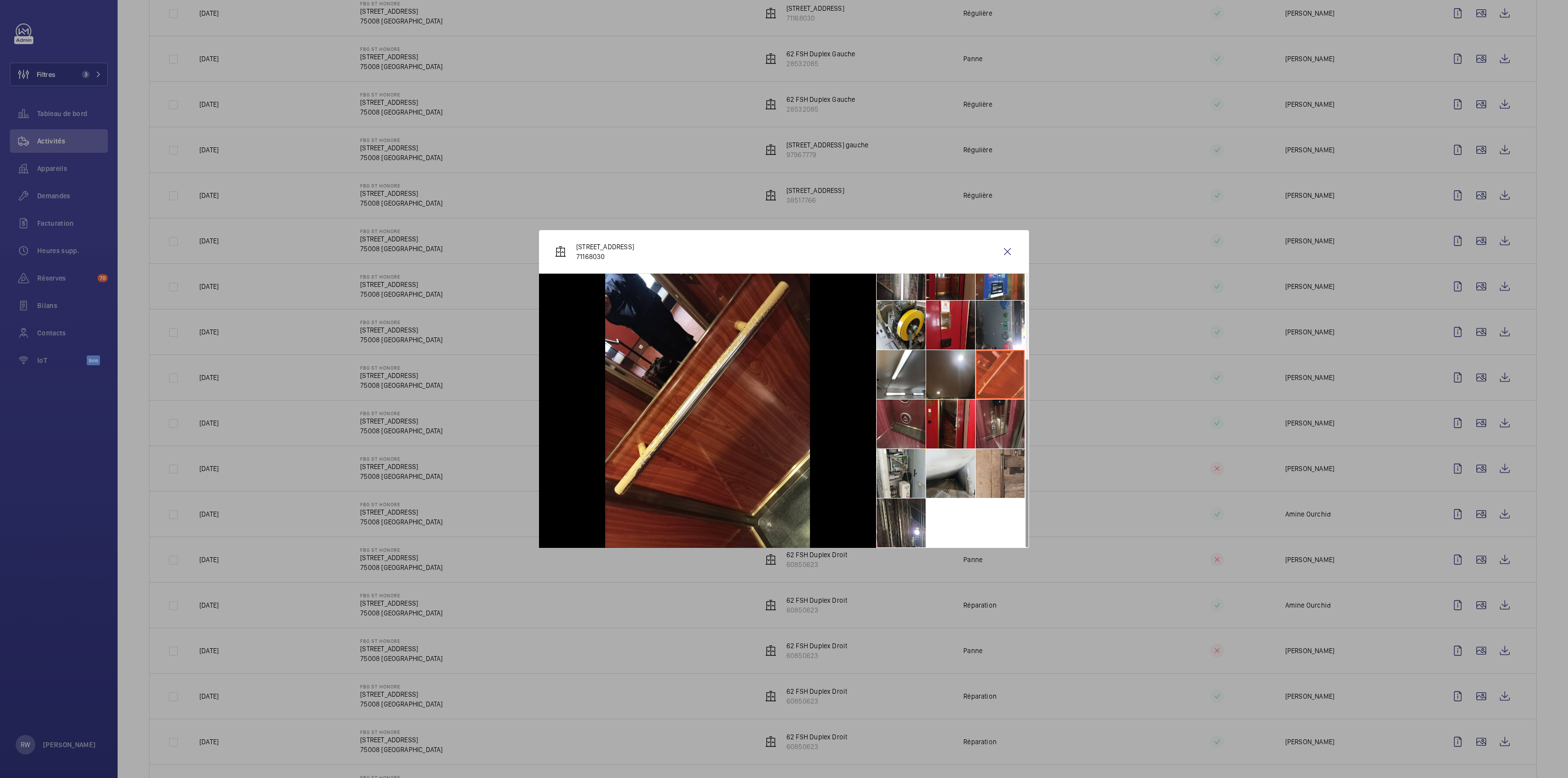
click at [784, 386] on li at bounding box center [1000, 424] width 49 height 49
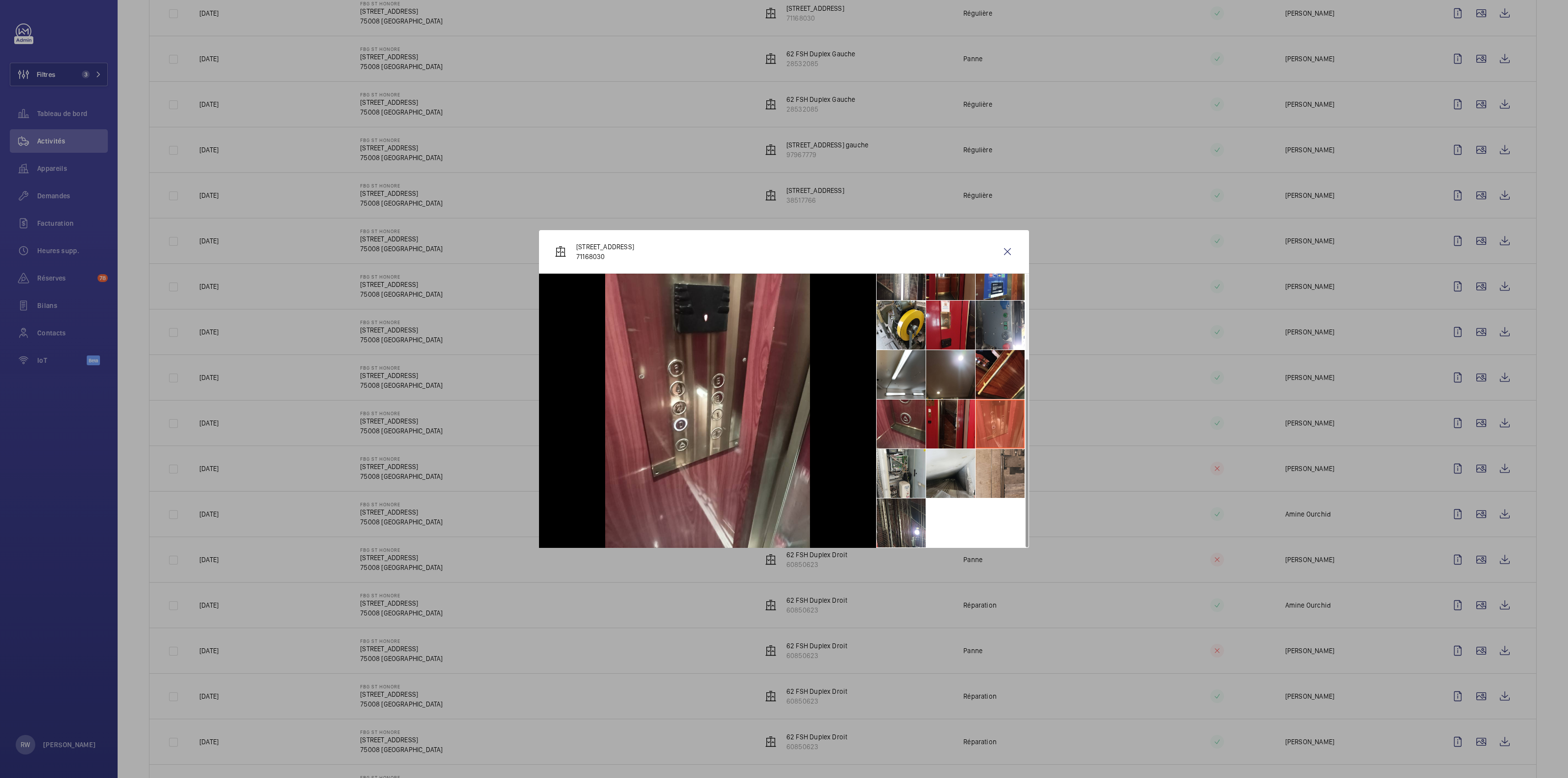
click at [784, 386] on li at bounding box center [950, 424] width 49 height 49
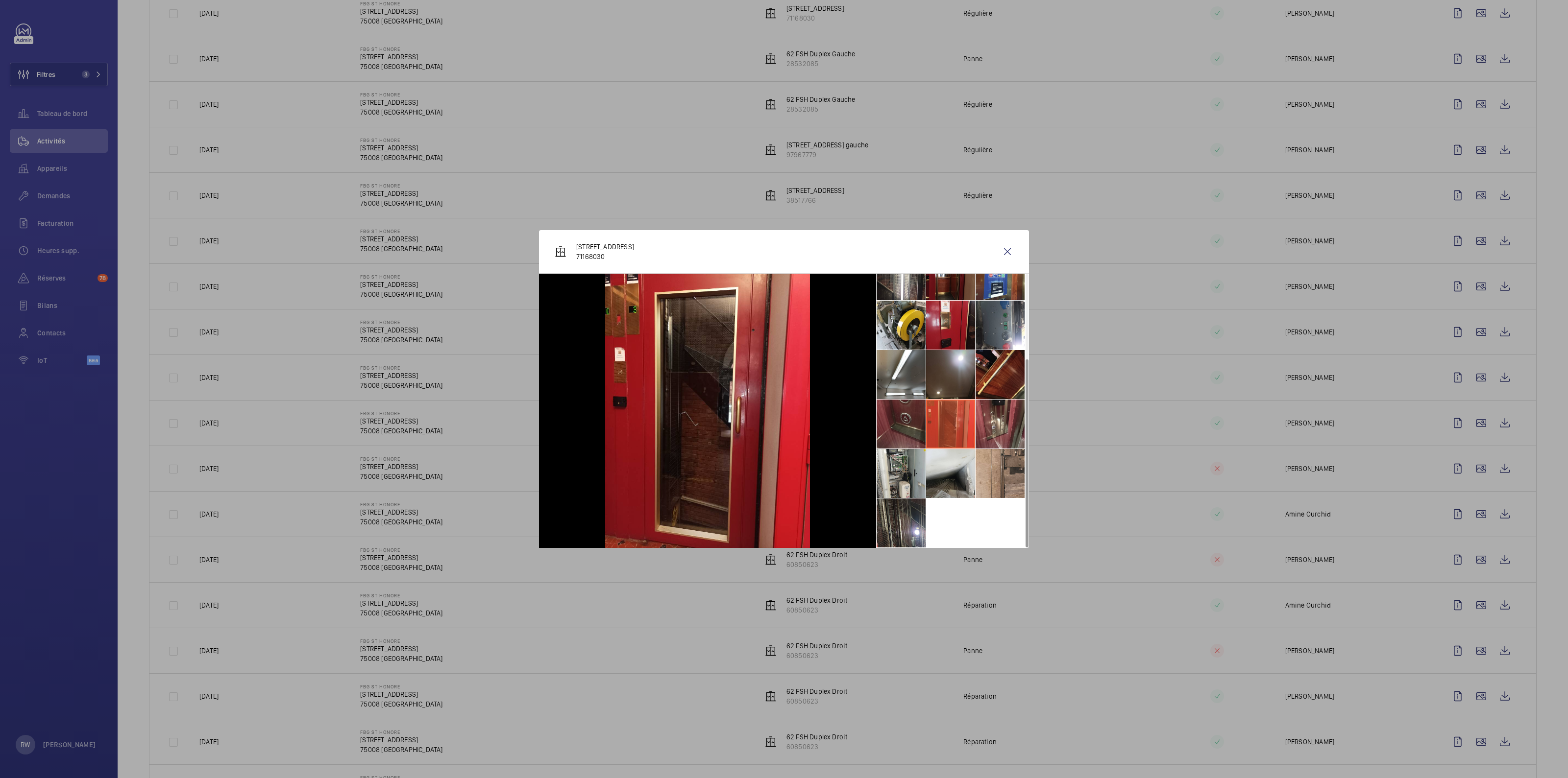
click at [784, 386] on li at bounding box center [901, 424] width 49 height 49
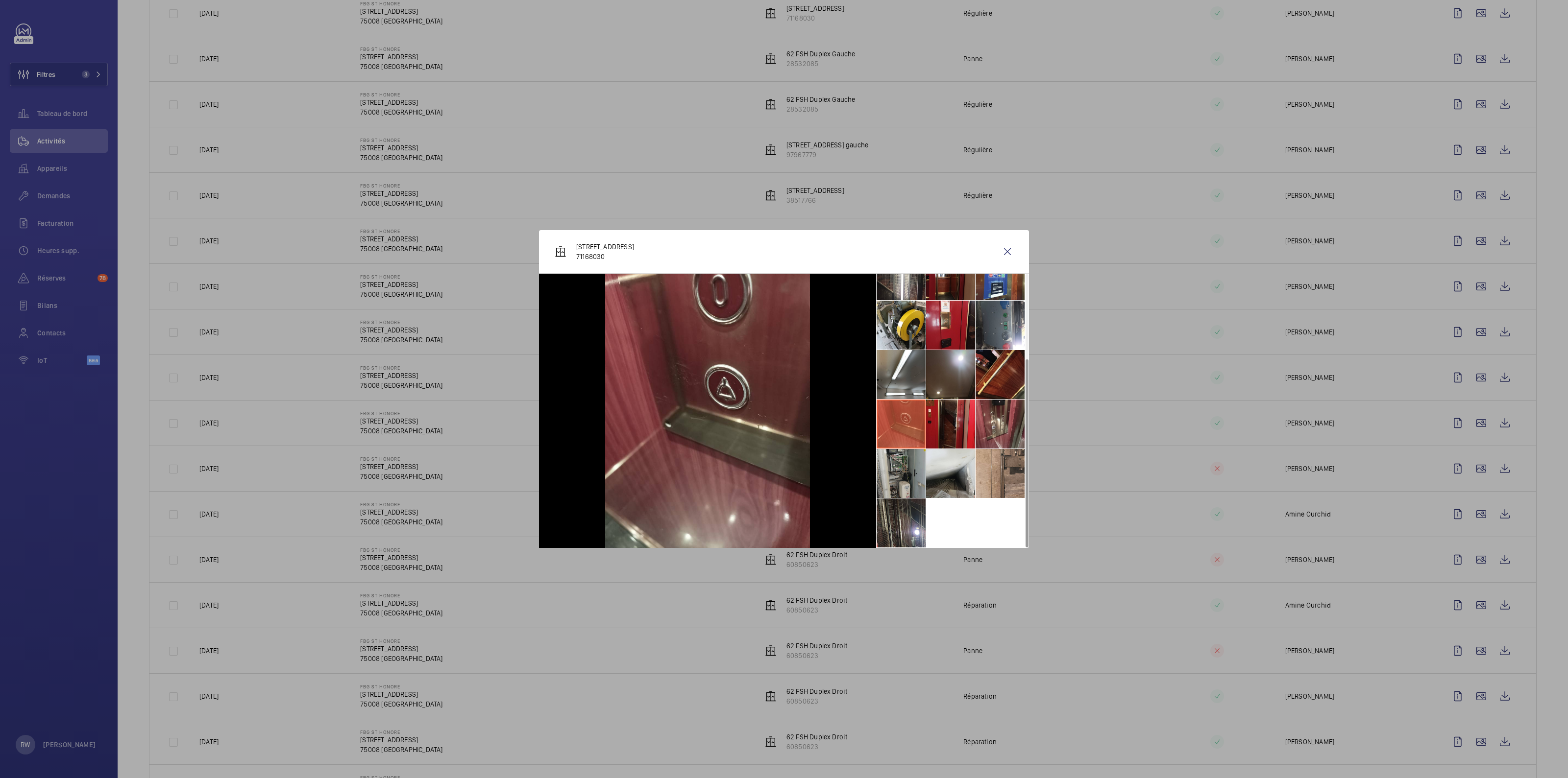
click at [784, 386] on li at bounding box center [901, 474] width 49 height 49
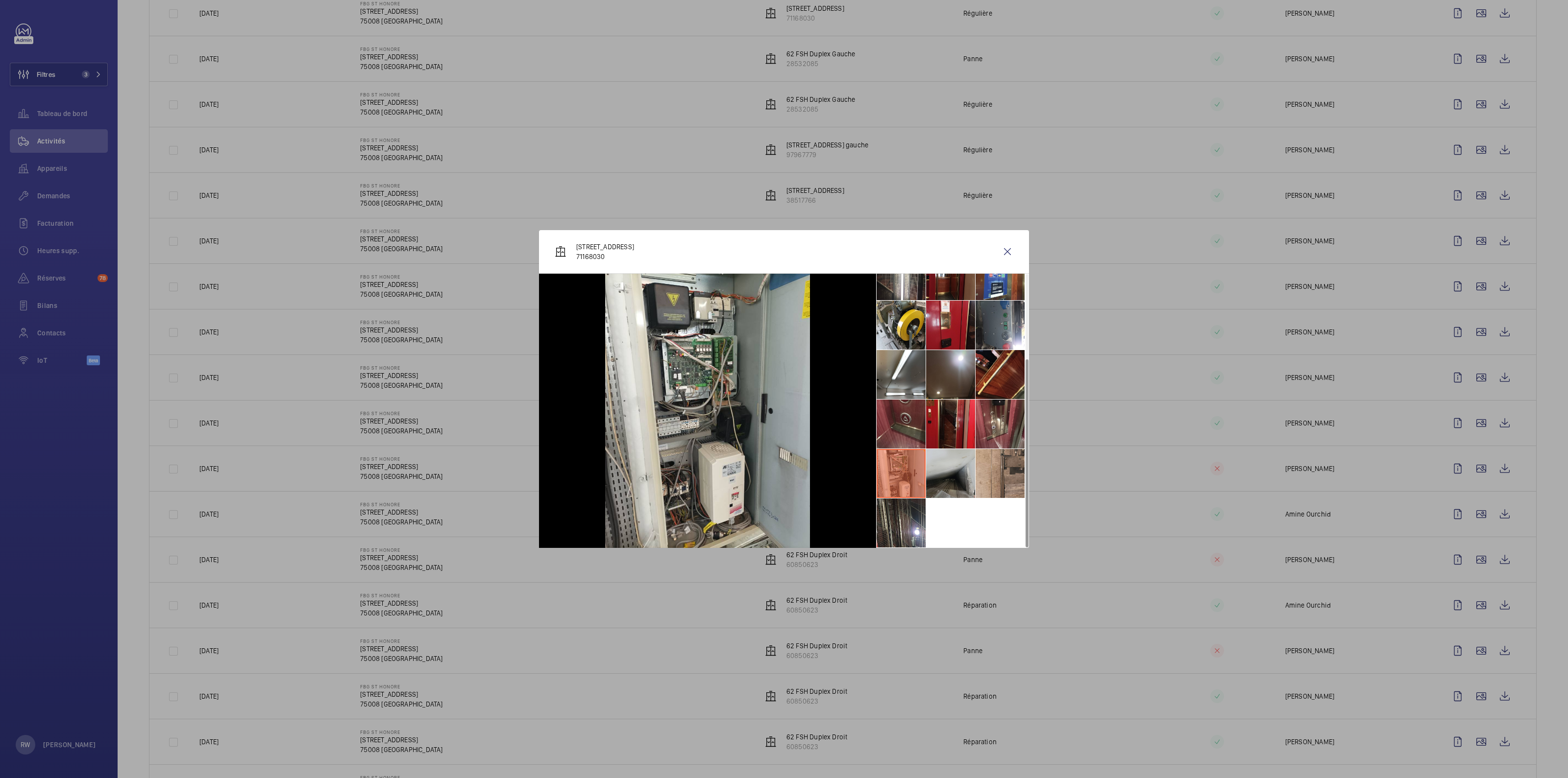
click at [784, 386] on li at bounding box center [950, 474] width 49 height 49
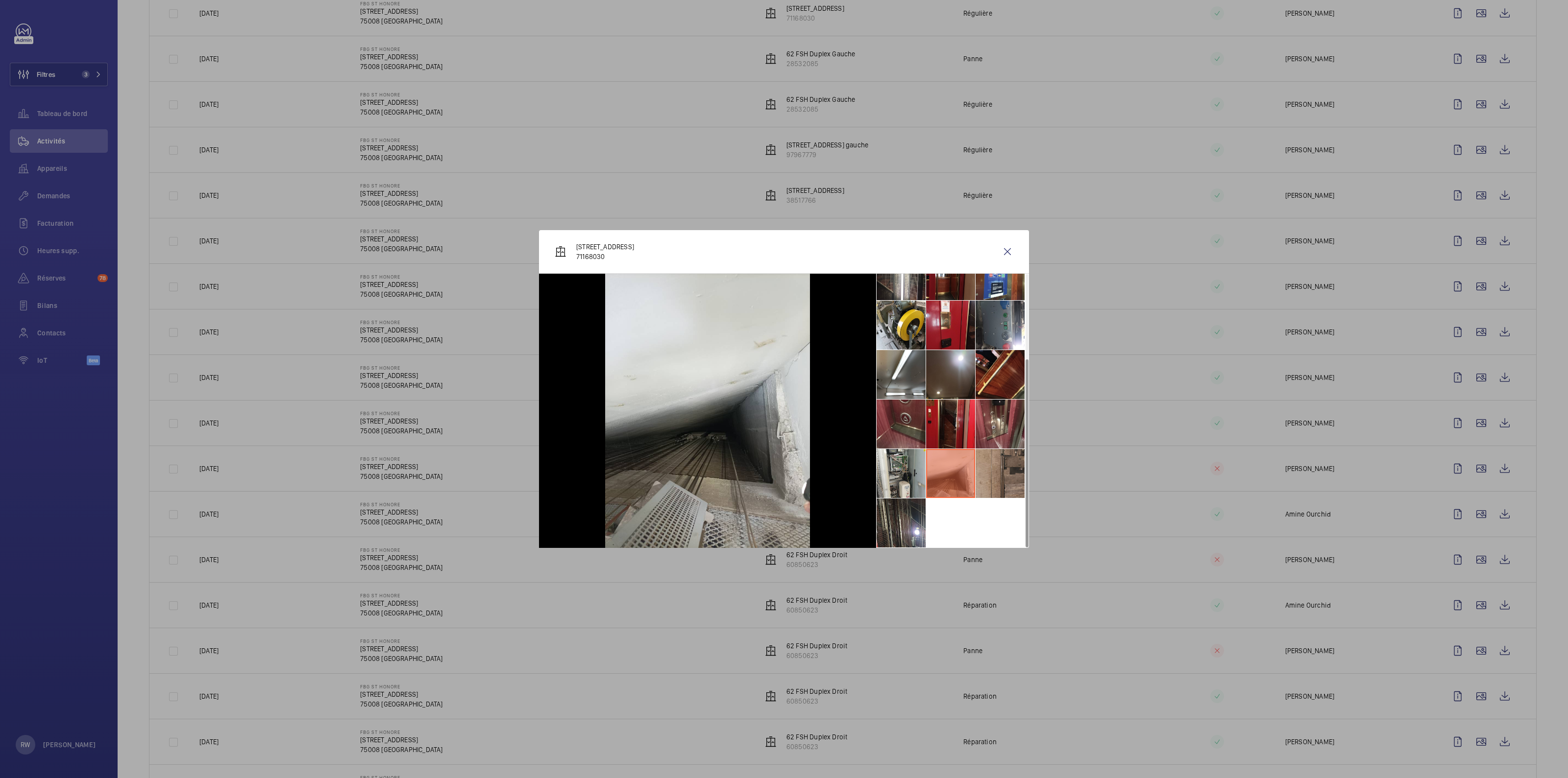
click at [784, 386] on li at bounding box center [1000, 474] width 49 height 49
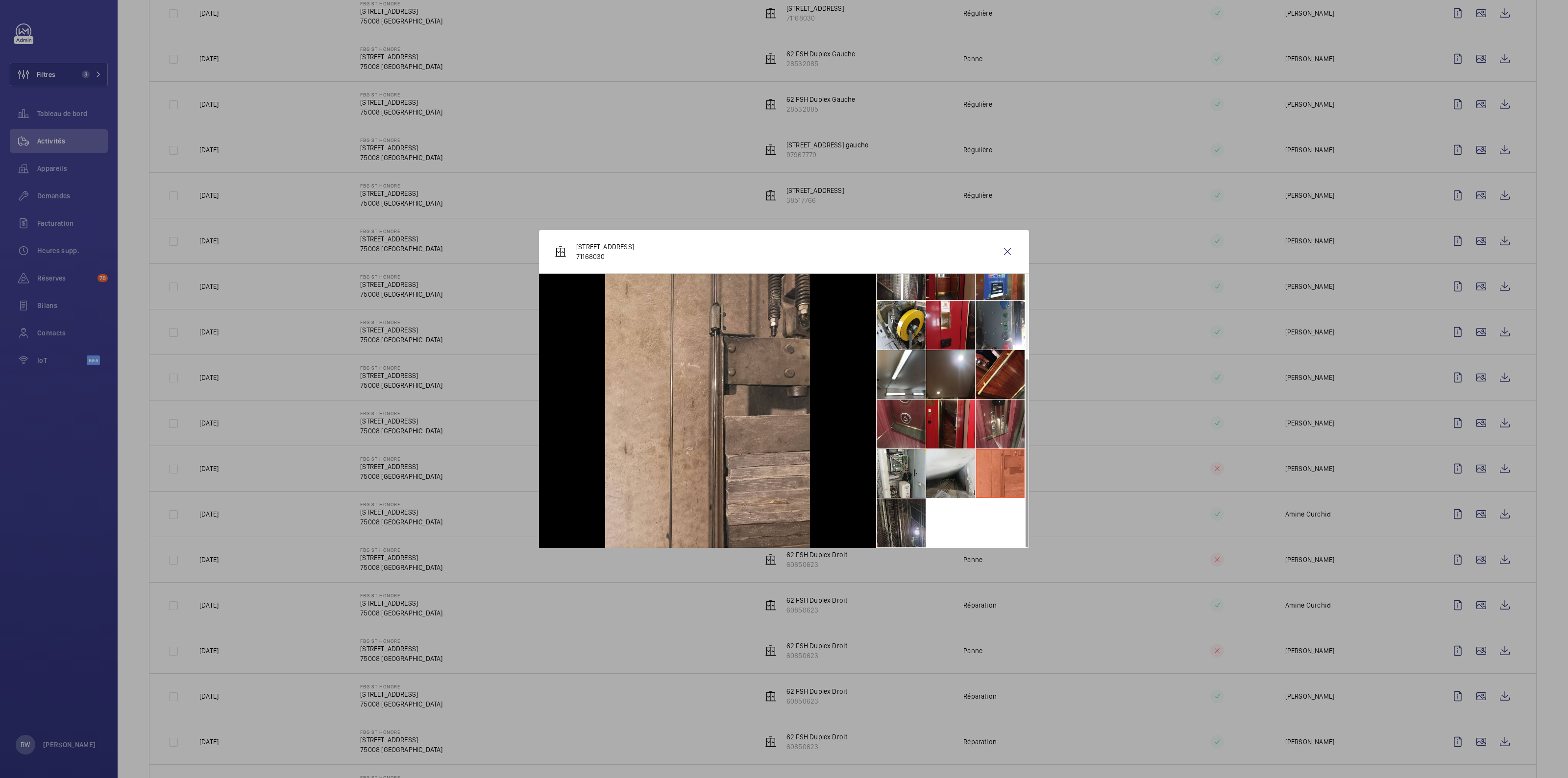
click at [784, 386] on li at bounding box center [901, 523] width 49 height 49
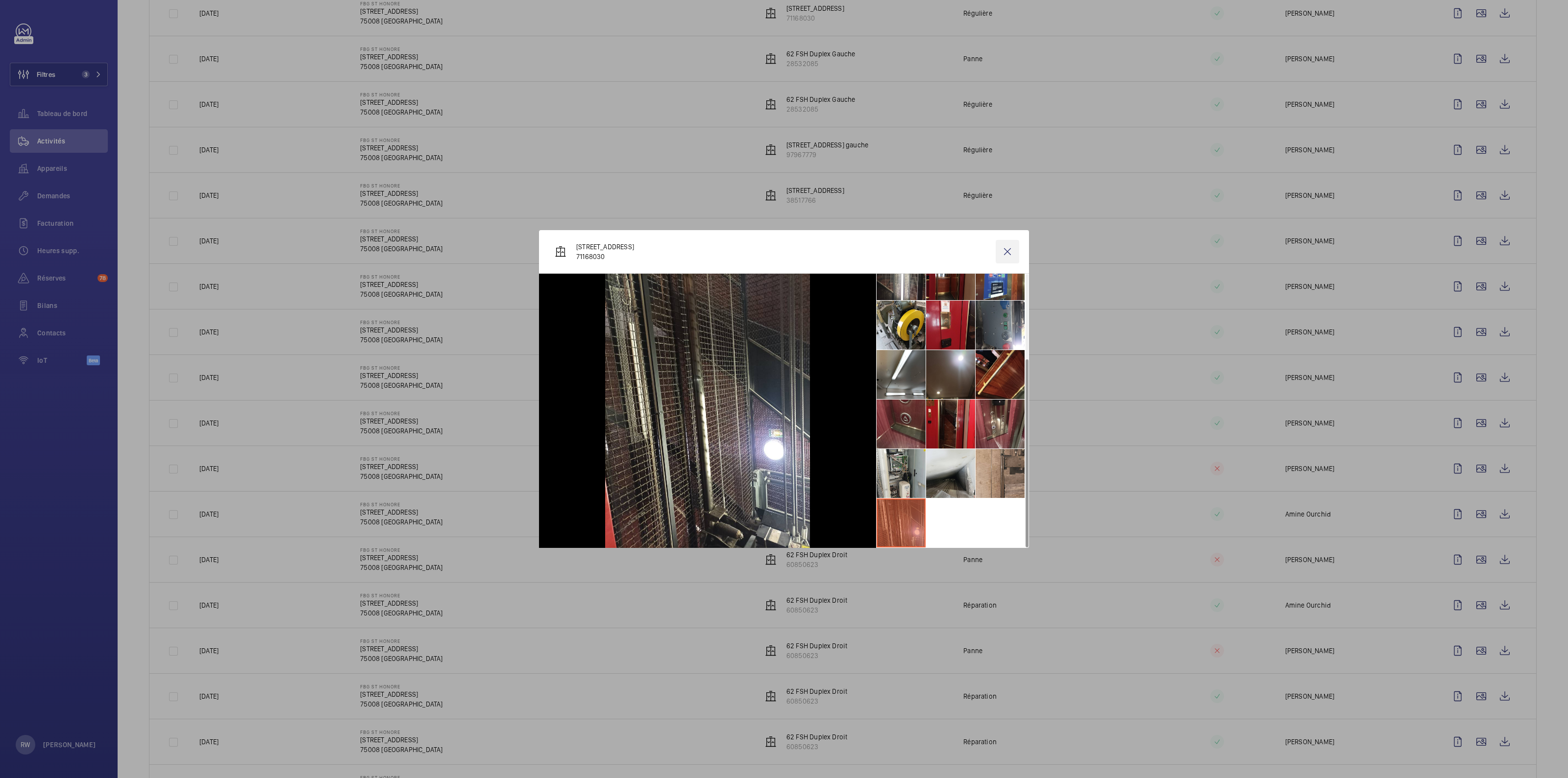
click at [784, 251] on wm-front-icon-button at bounding box center [1007, 252] width 23 height 23
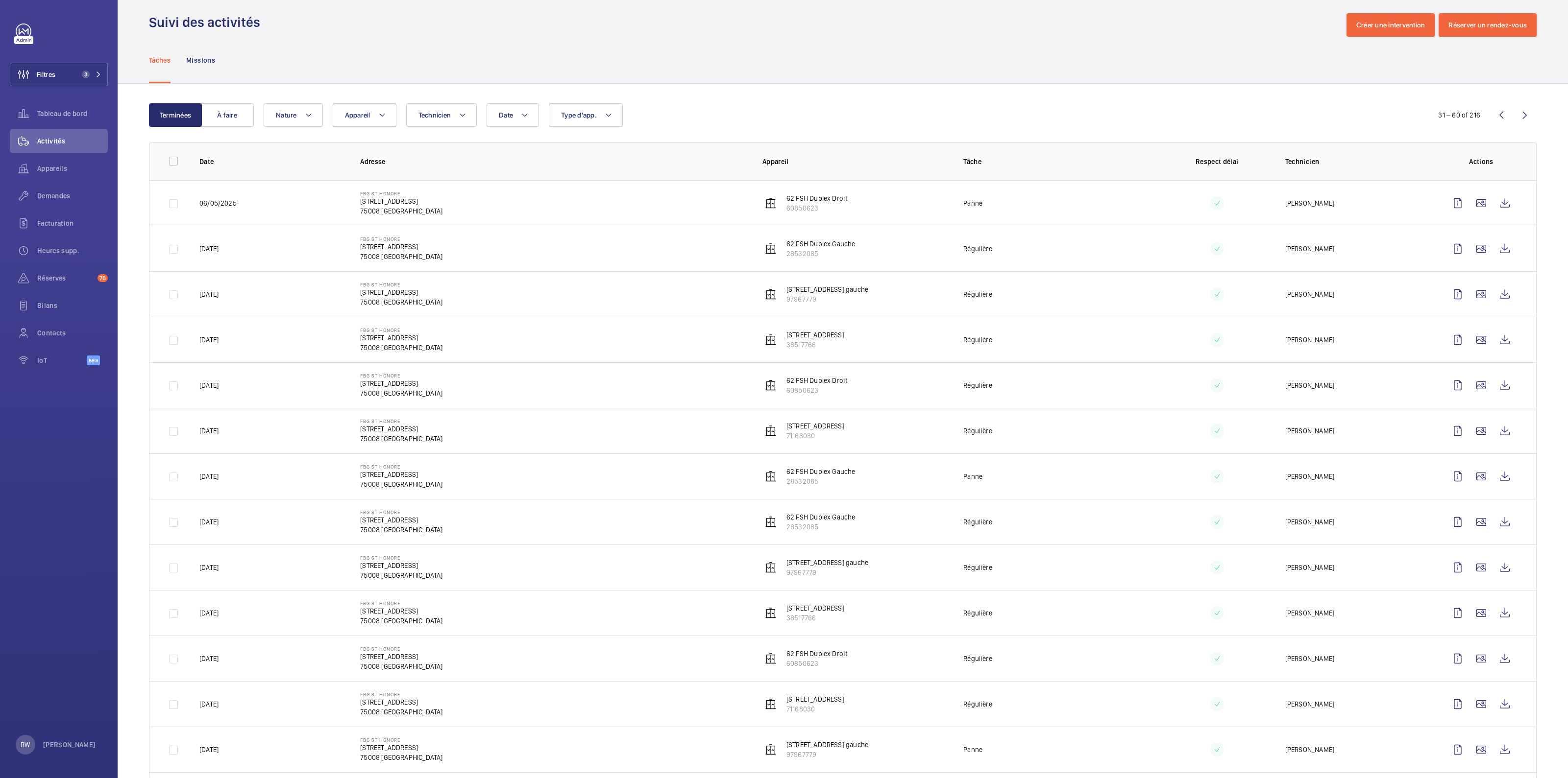
scroll to position [0, 0]
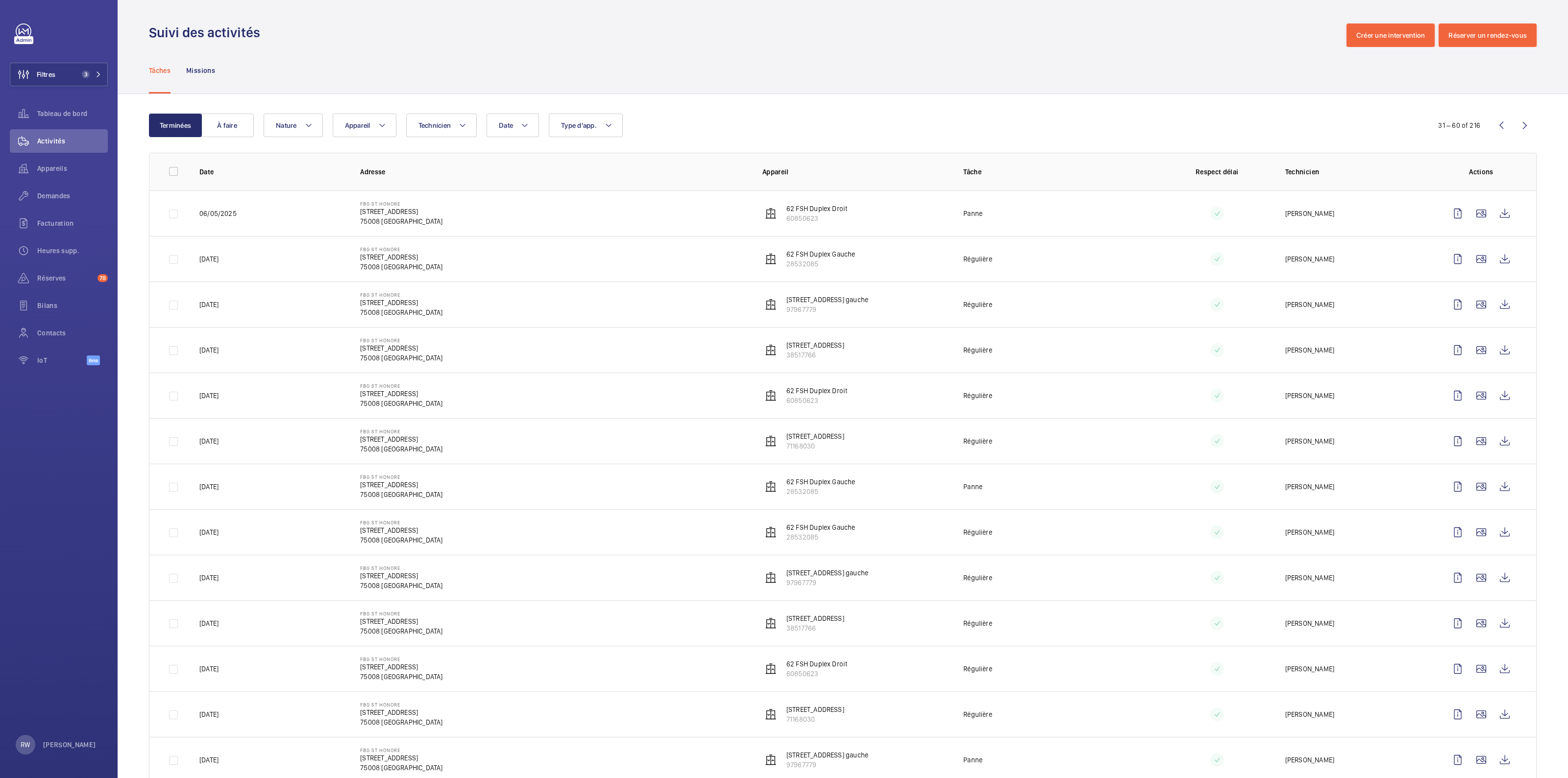
click at [784, 126] on wm-front-icon-button at bounding box center [1525, 125] width 23 height 23
click at [784, 122] on wm-front-icon-button at bounding box center [1525, 125] width 23 height 23
click at [784, 125] on wm-front-icon-button at bounding box center [1525, 125] width 23 height 23
click at [784, 124] on wm-front-icon-button at bounding box center [1525, 125] width 23 height 23
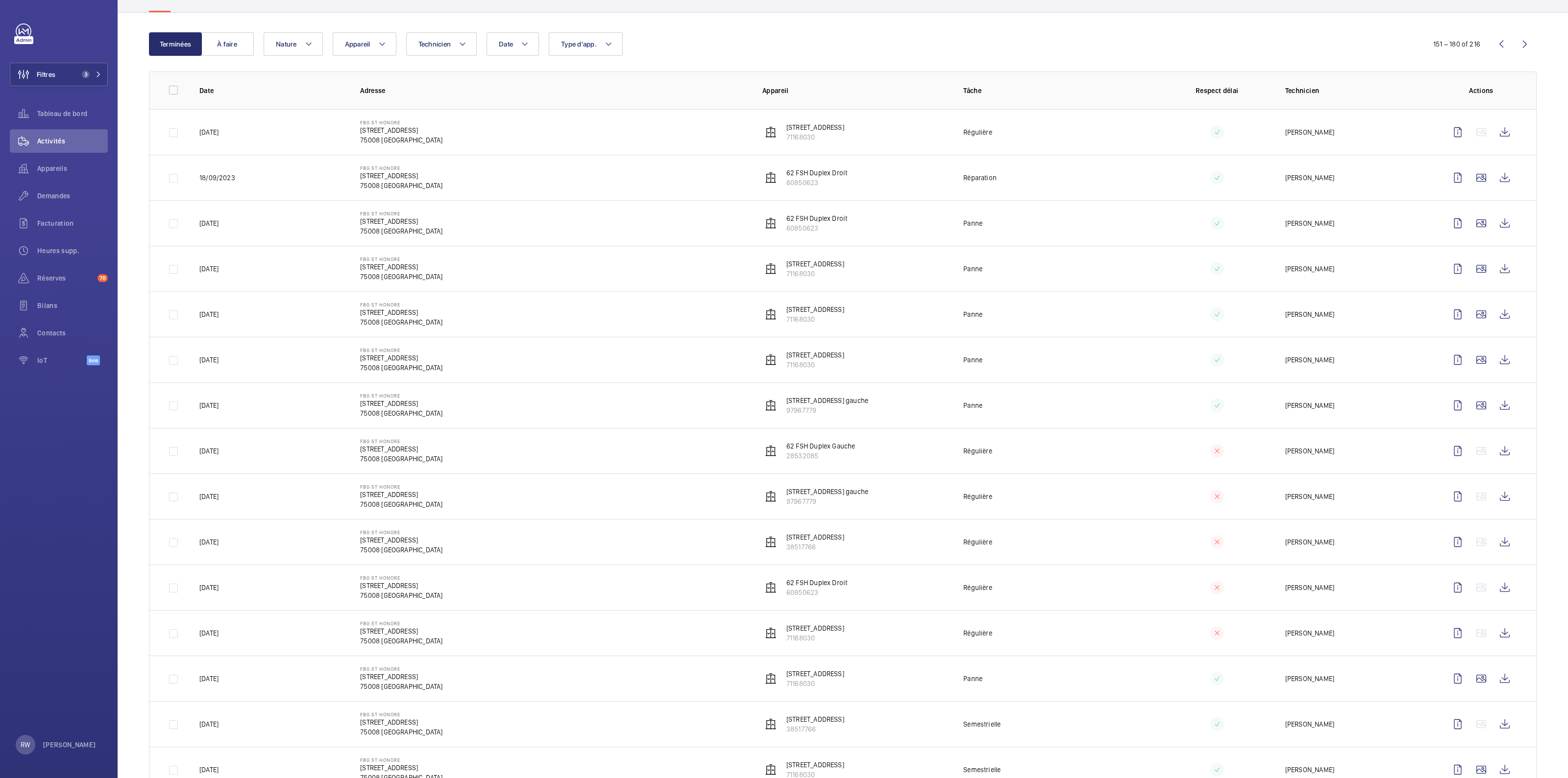
scroll to position [60, 0]
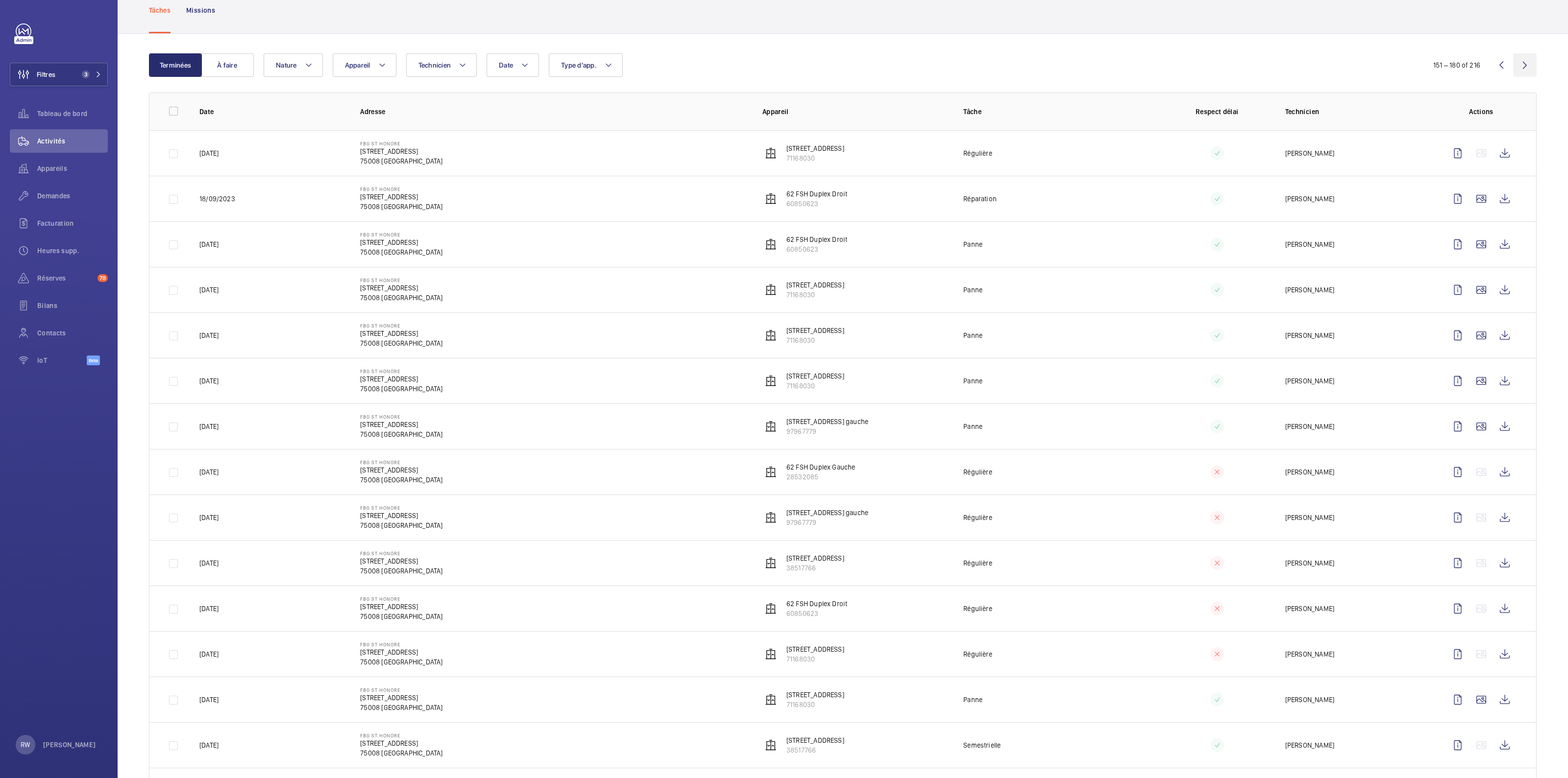
click at [784, 62] on wm-front-icon-button at bounding box center [1525, 65] width 23 height 23
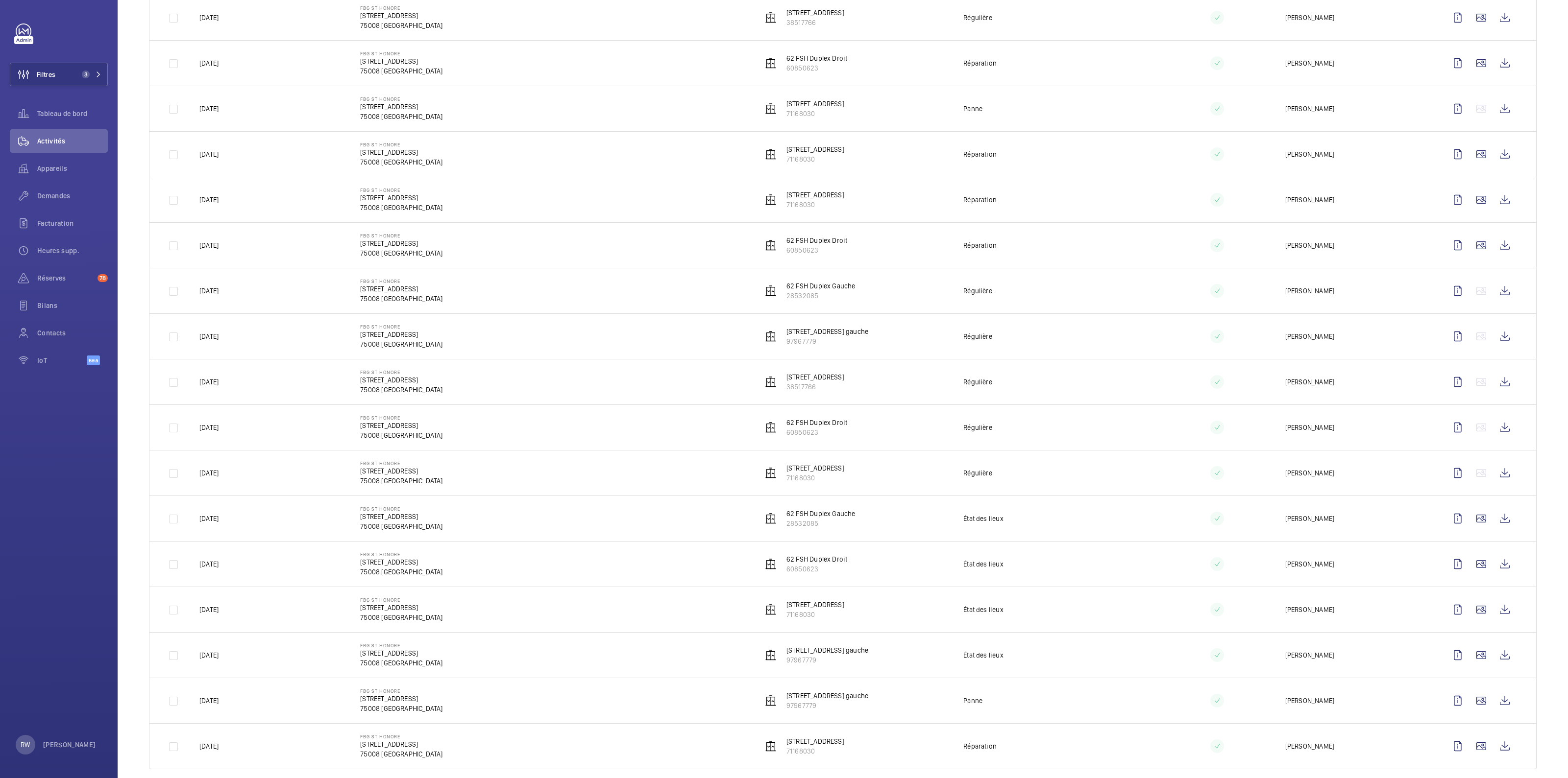
scroll to position [795, 0]
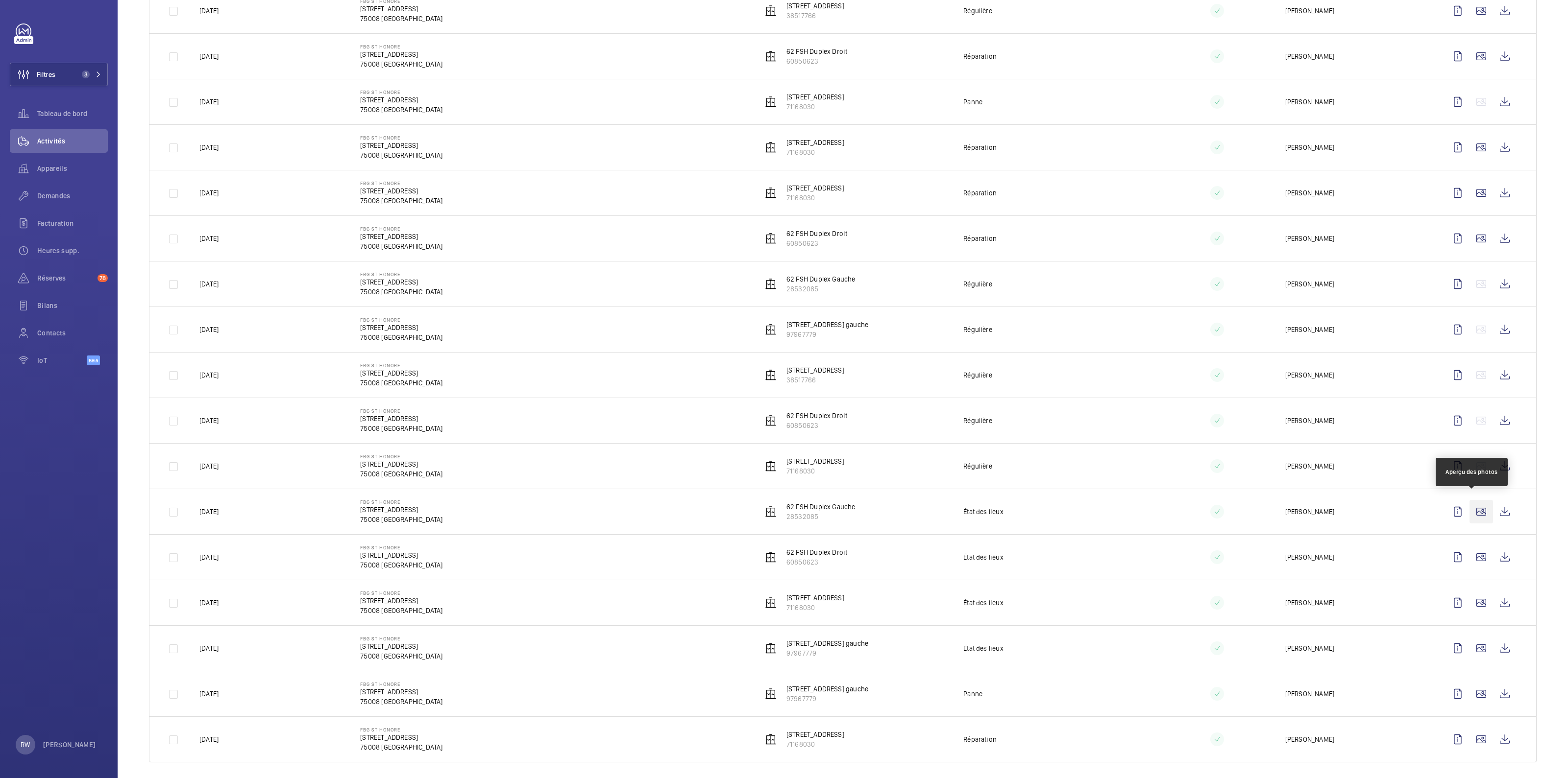
click at [784, 386] on wm-front-icon-button at bounding box center [1481, 512] width 23 height 23
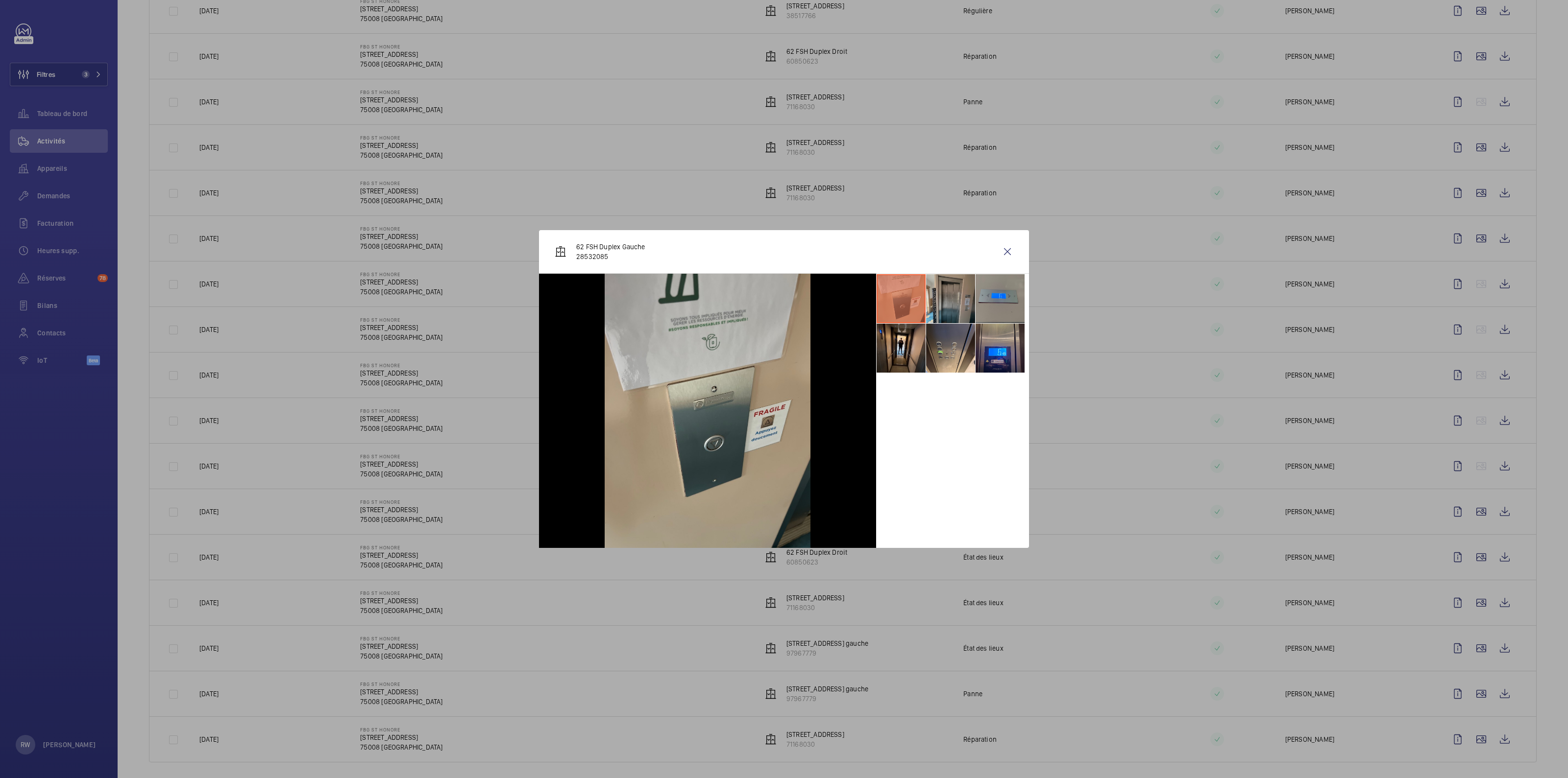
click at [784, 305] on li at bounding box center [950, 299] width 49 height 49
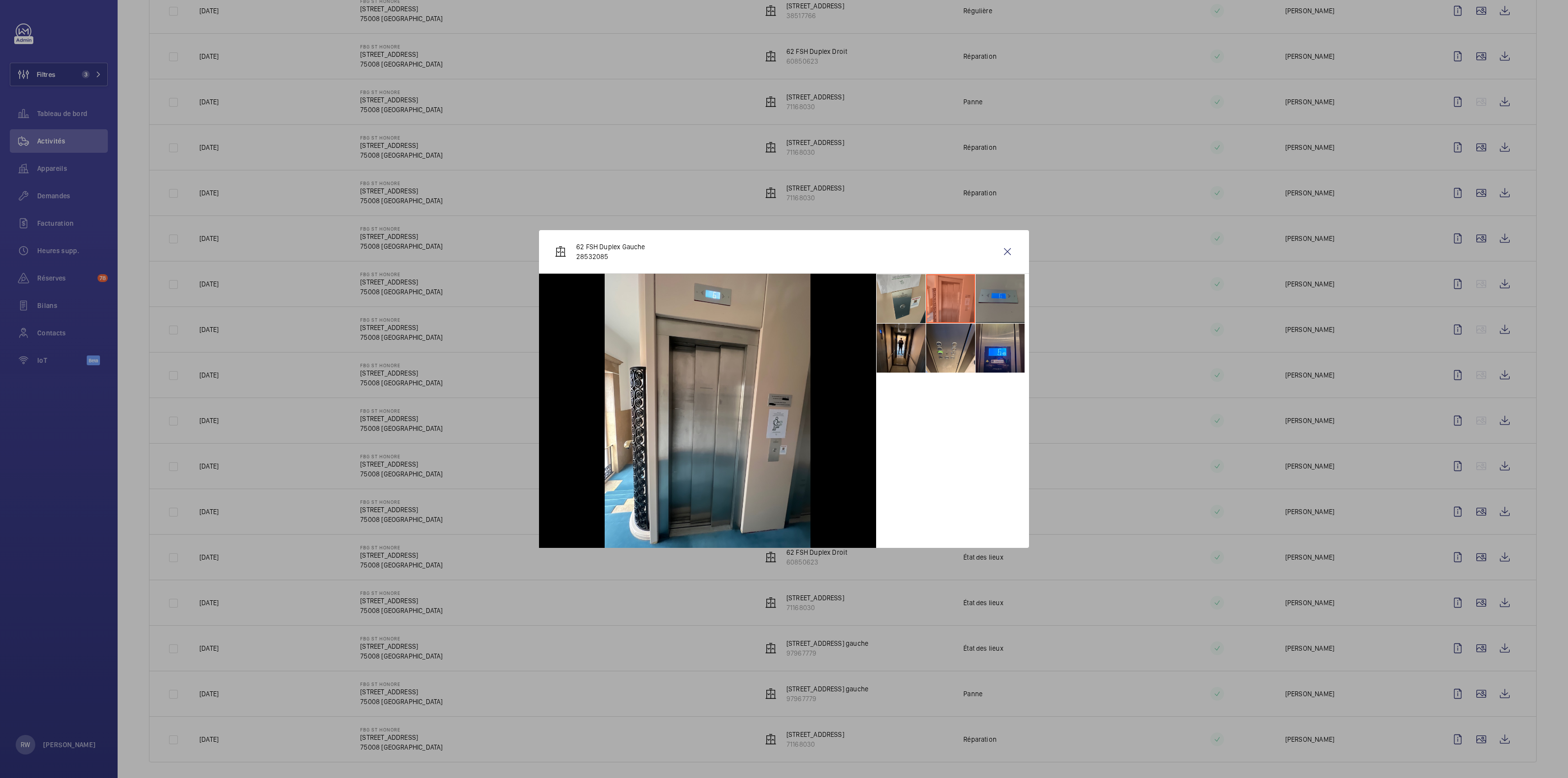
click at [784, 307] on li at bounding box center [1000, 299] width 49 height 49
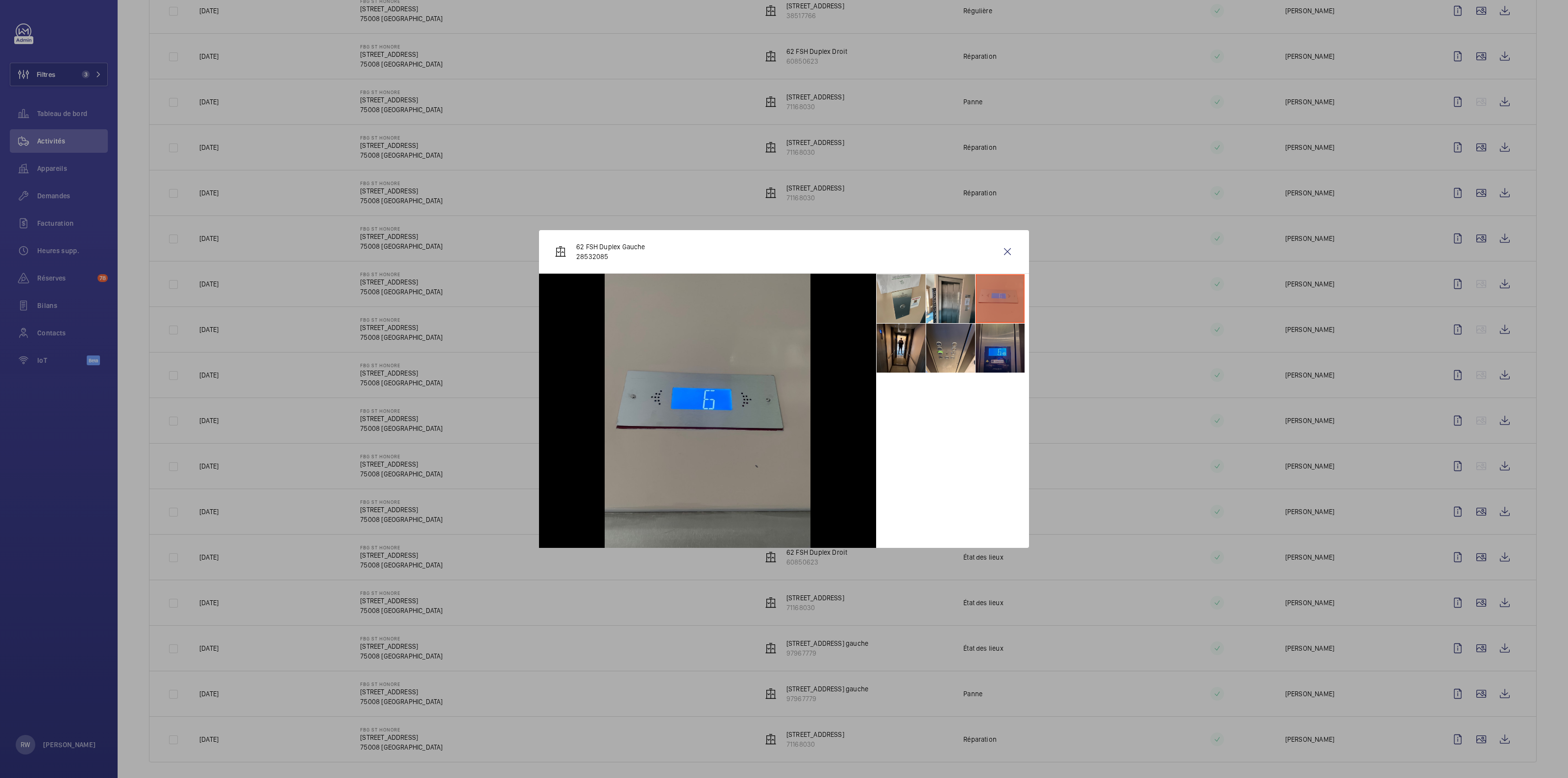
click at [784, 364] on li at bounding box center [1000, 348] width 49 height 49
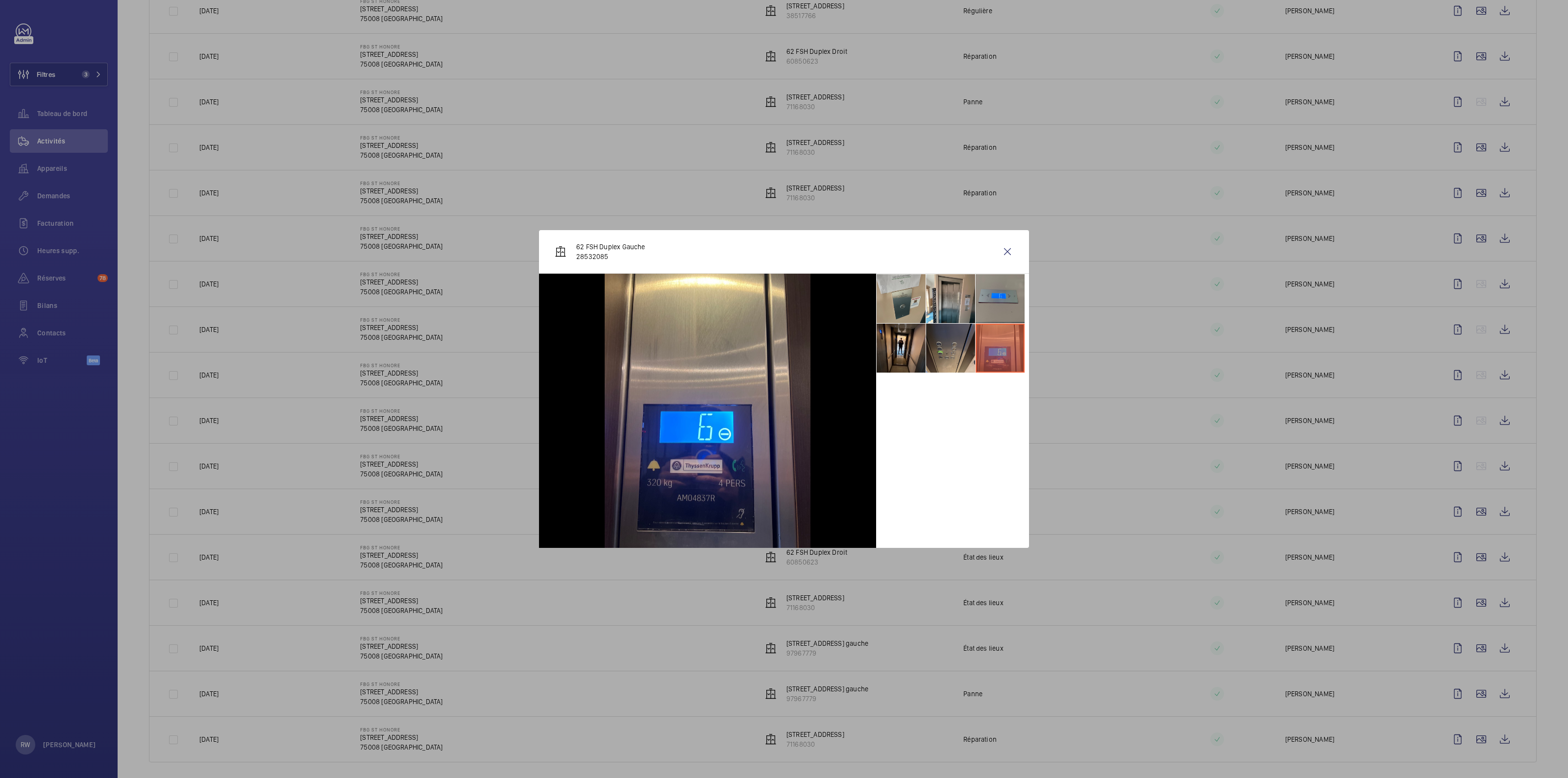
click at [784, 355] on li at bounding box center [950, 348] width 49 height 49
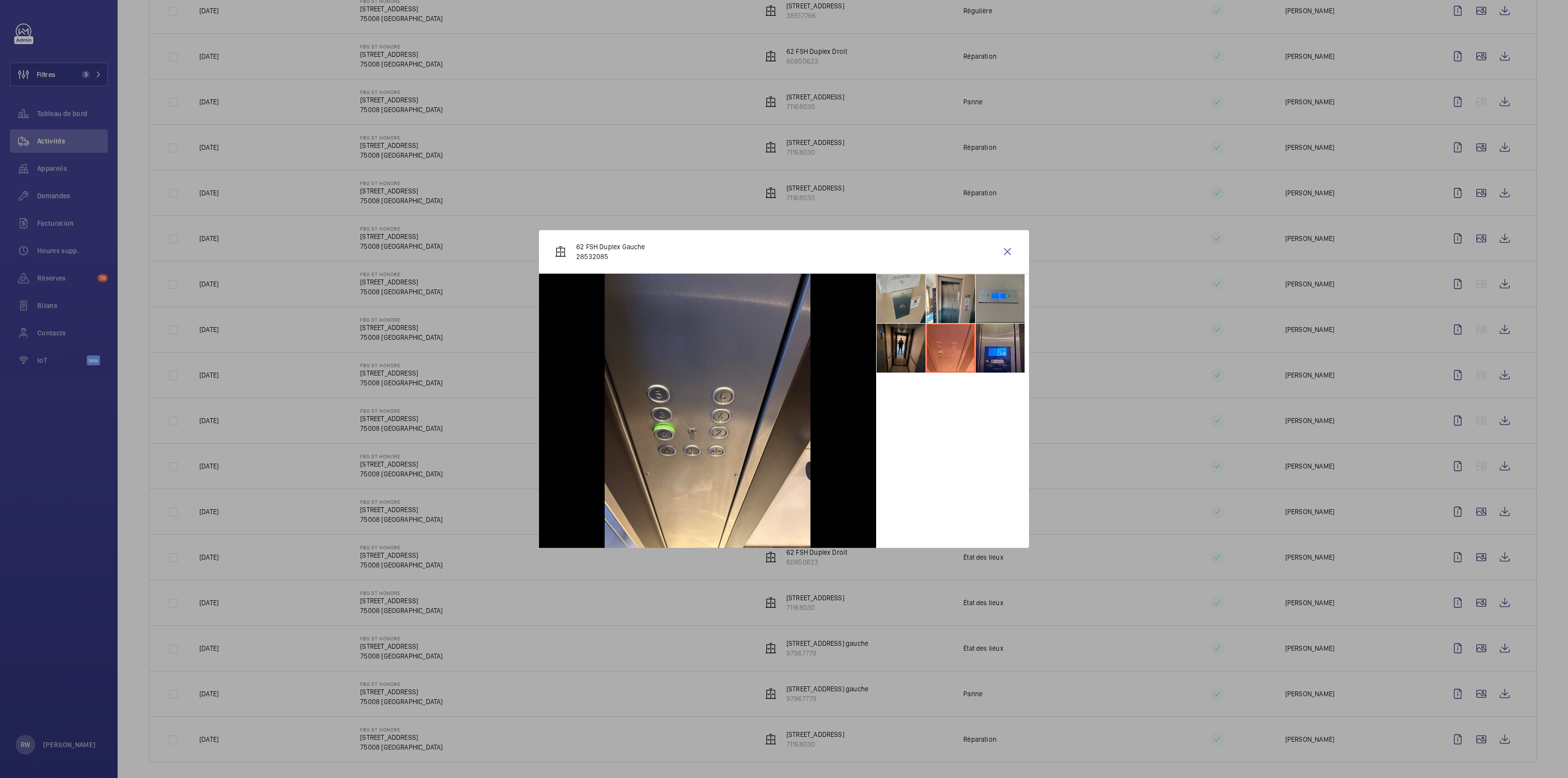
click at [784, 353] on li at bounding box center [901, 348] width 49 height 49
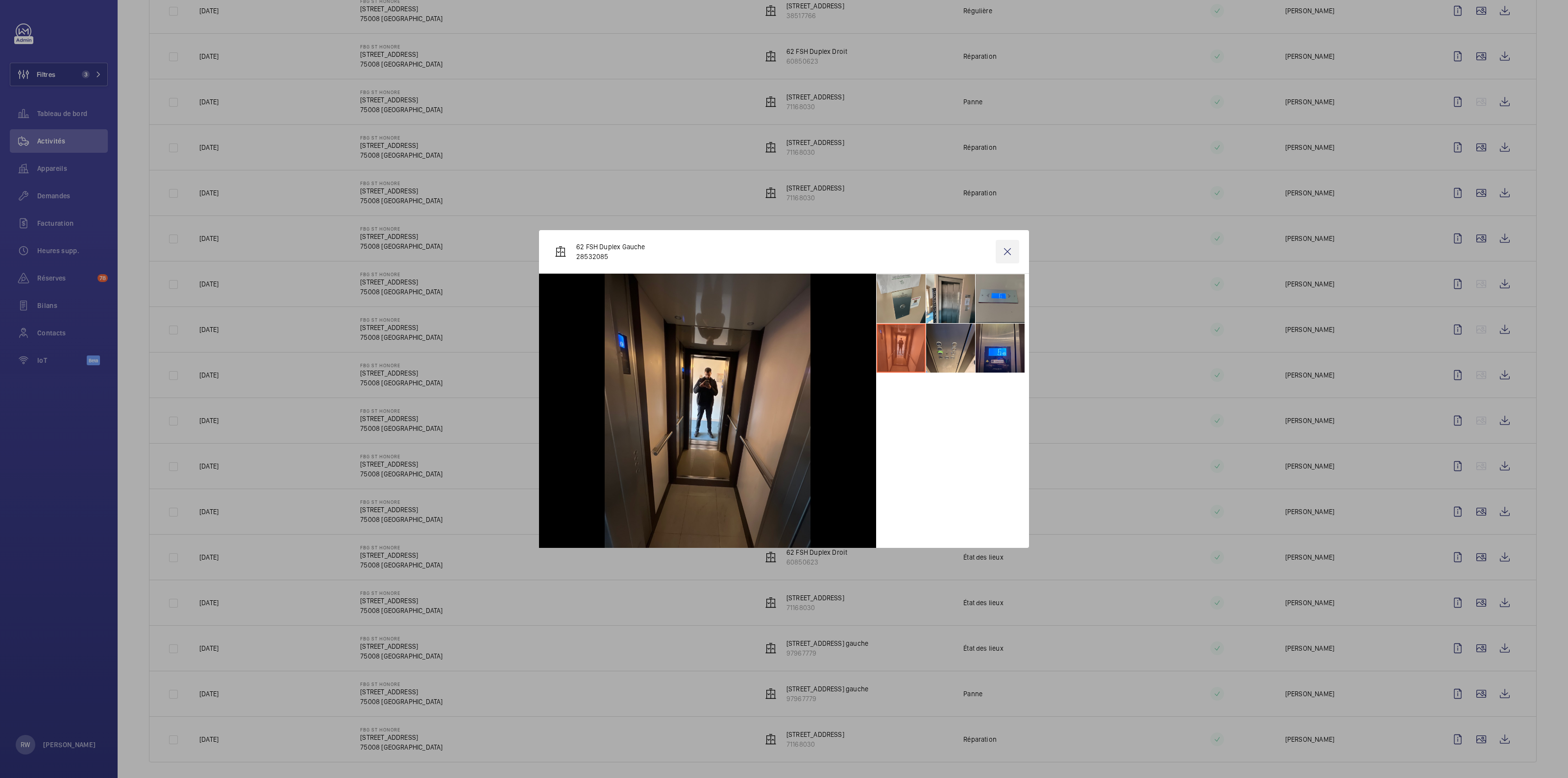
click at [784, 253] on wm-front-icon-button at bounding box center [1007, 252] width 23 height 23
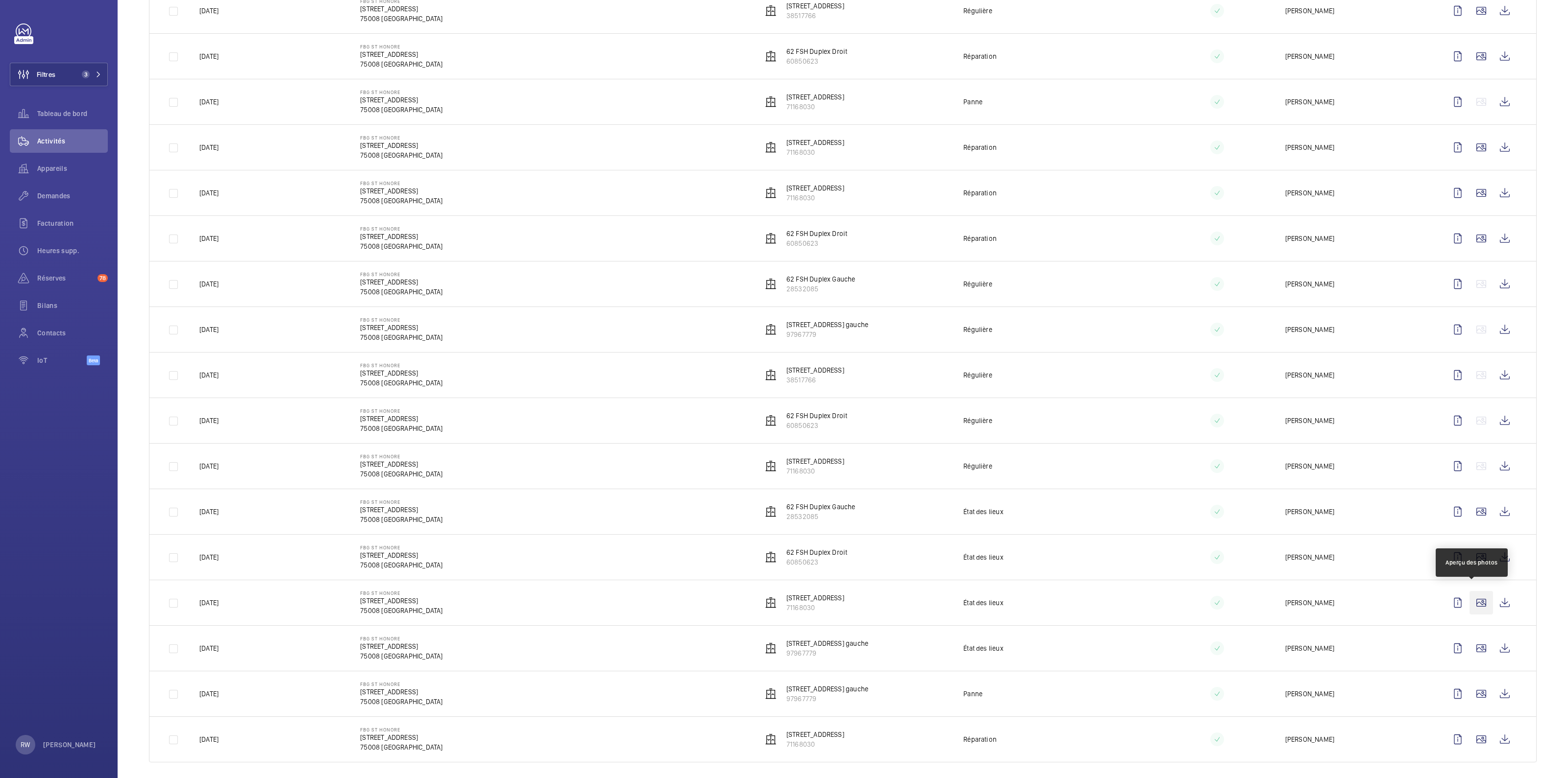
click at [784, 386] on wm-front-icon-button at bounding box center [1481, 603] width 23 height 23
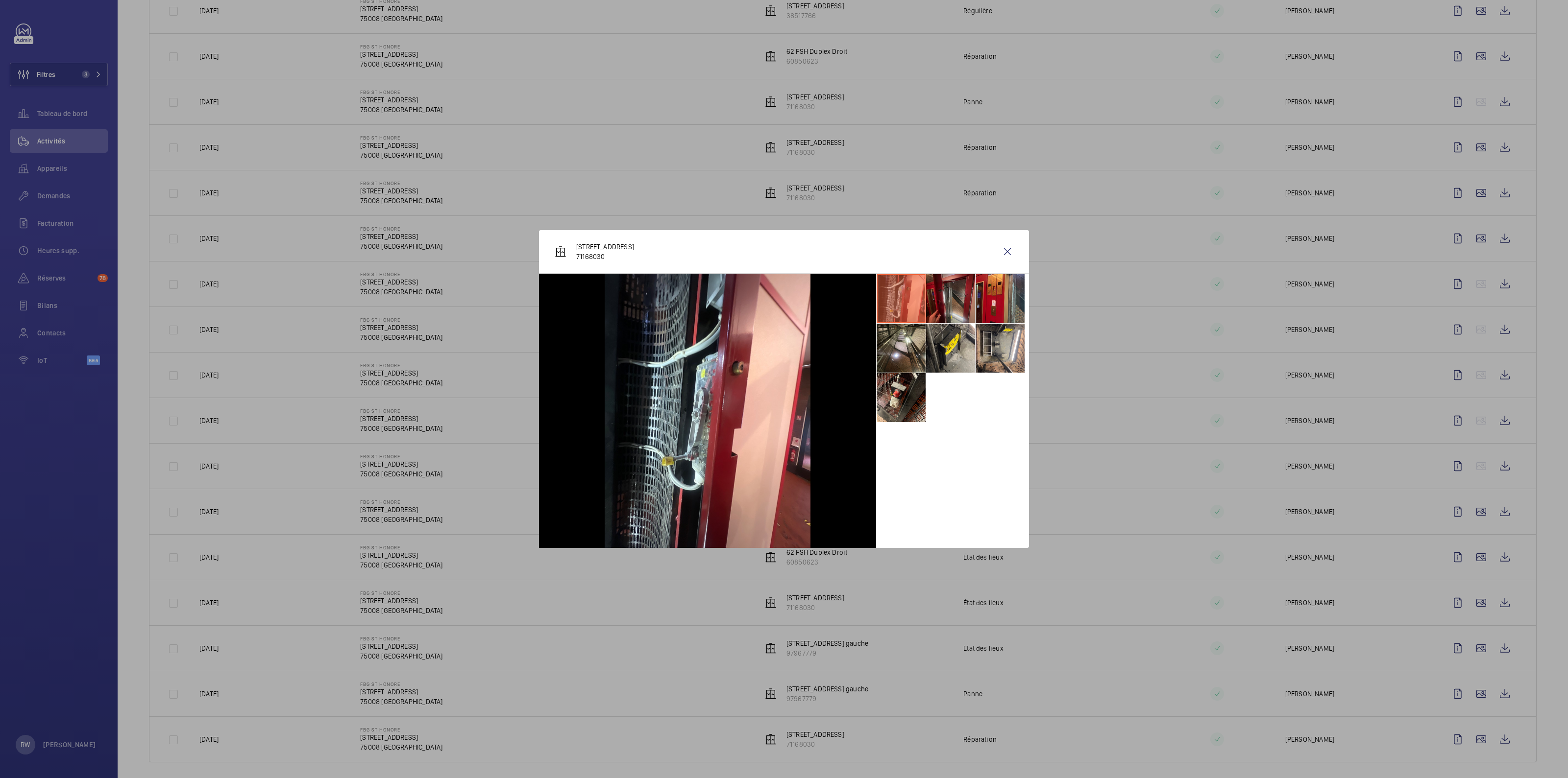
click at [784, 295] on li at bounding box center [950, 299] width 49 height 49
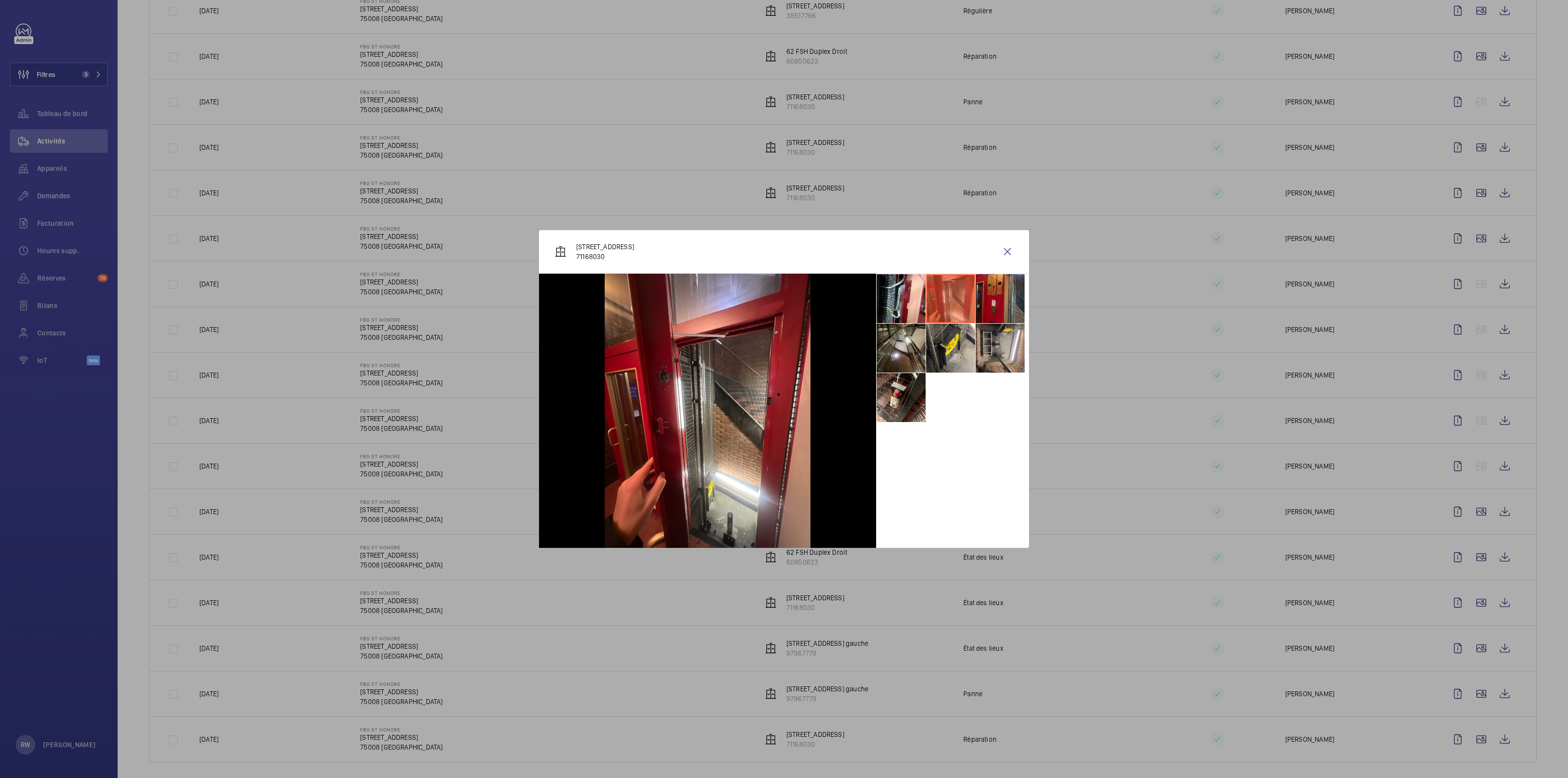
click at [784, 293] on li at bounding box center [1000, 299] width 49 height 49
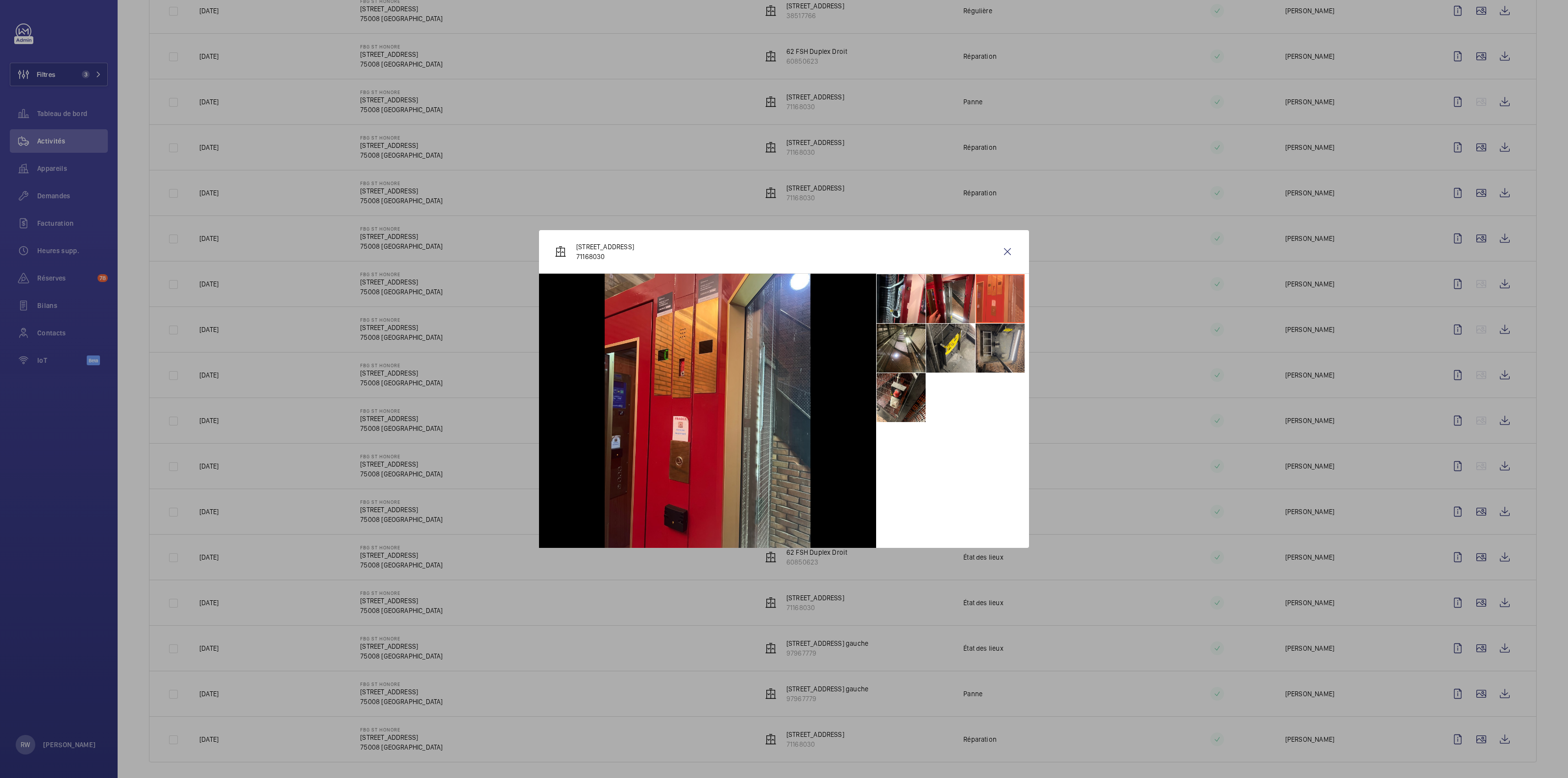
click at [784, 351] on li at bounding box center [1000, 348] width 49 height 49
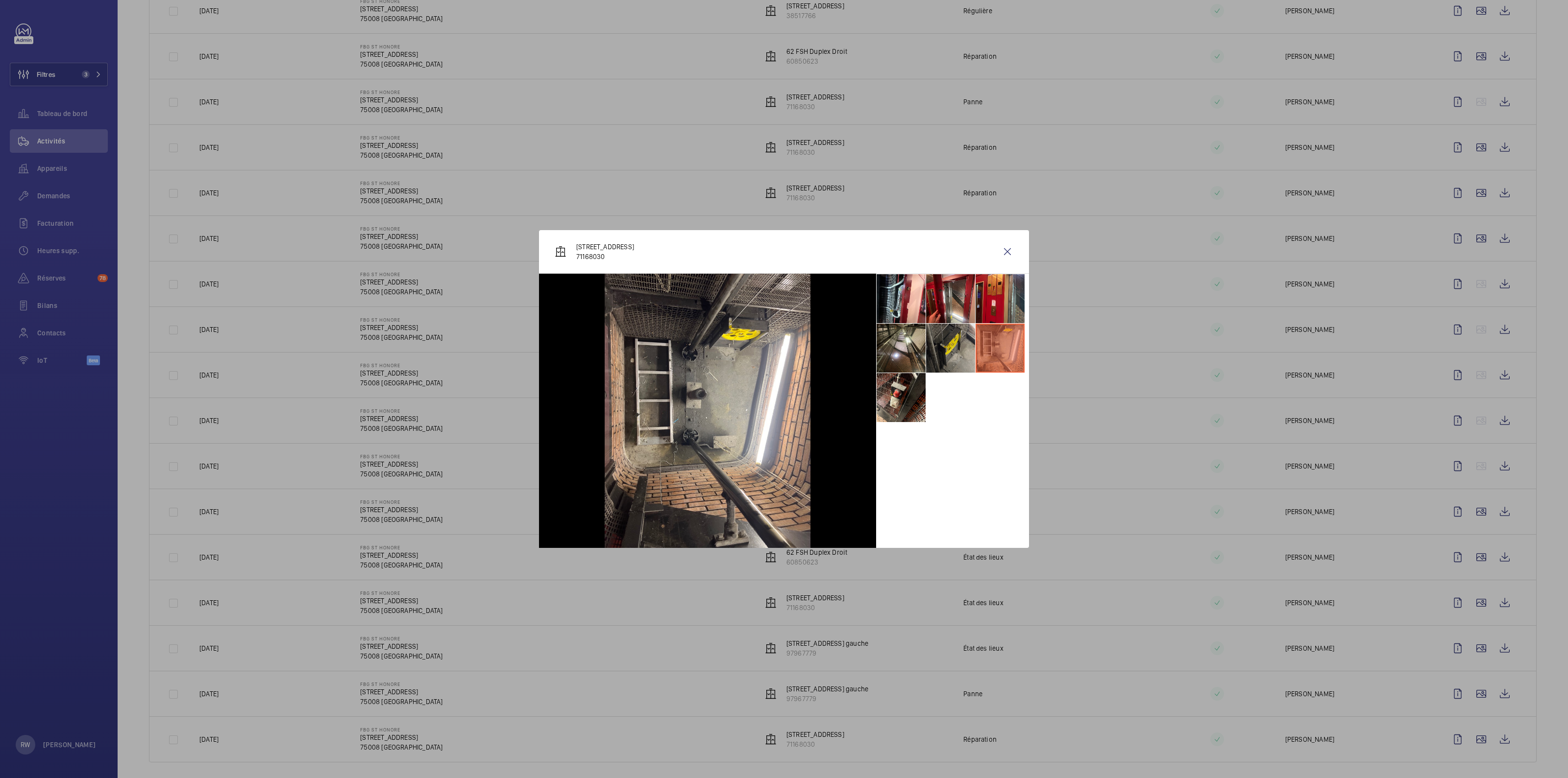
click at [784, 351] on li at bounding box center [950, 348] width 49 height 49
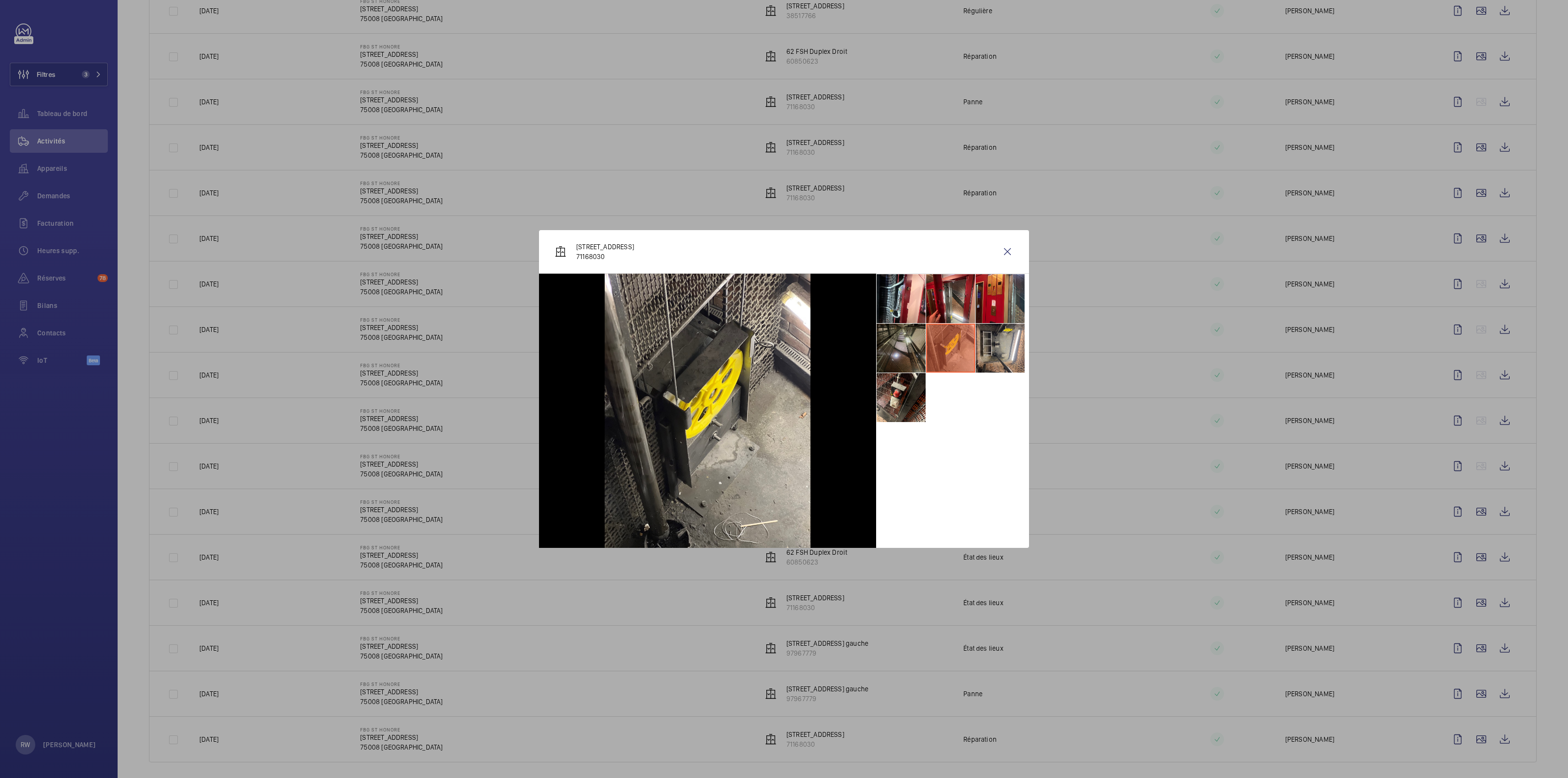
click at [784, 347] on li at bounding box center [901, 348] width 49 height 49
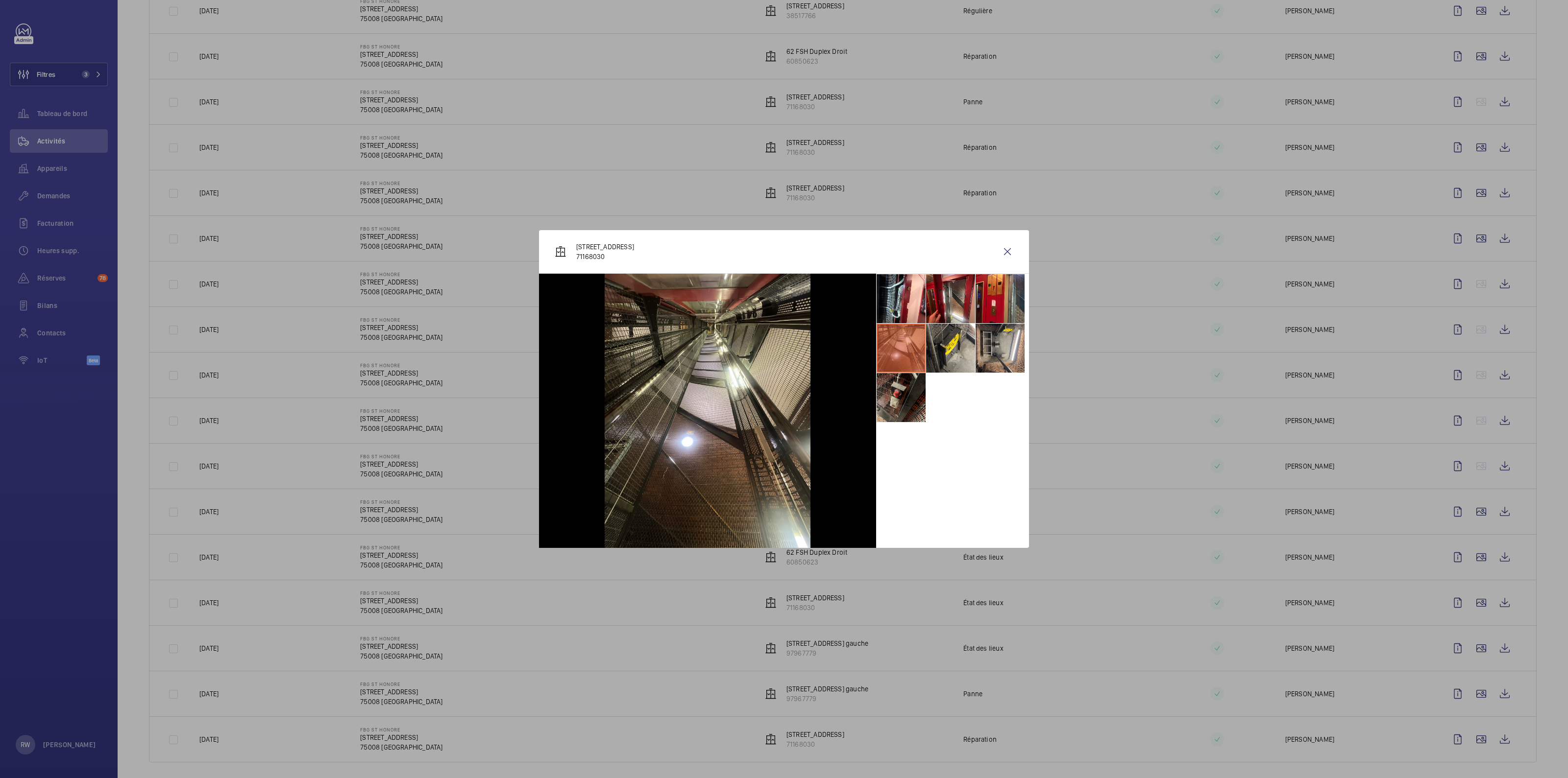
click at [784, 386] on li at bounding box center [901, 397] width 49 height 49
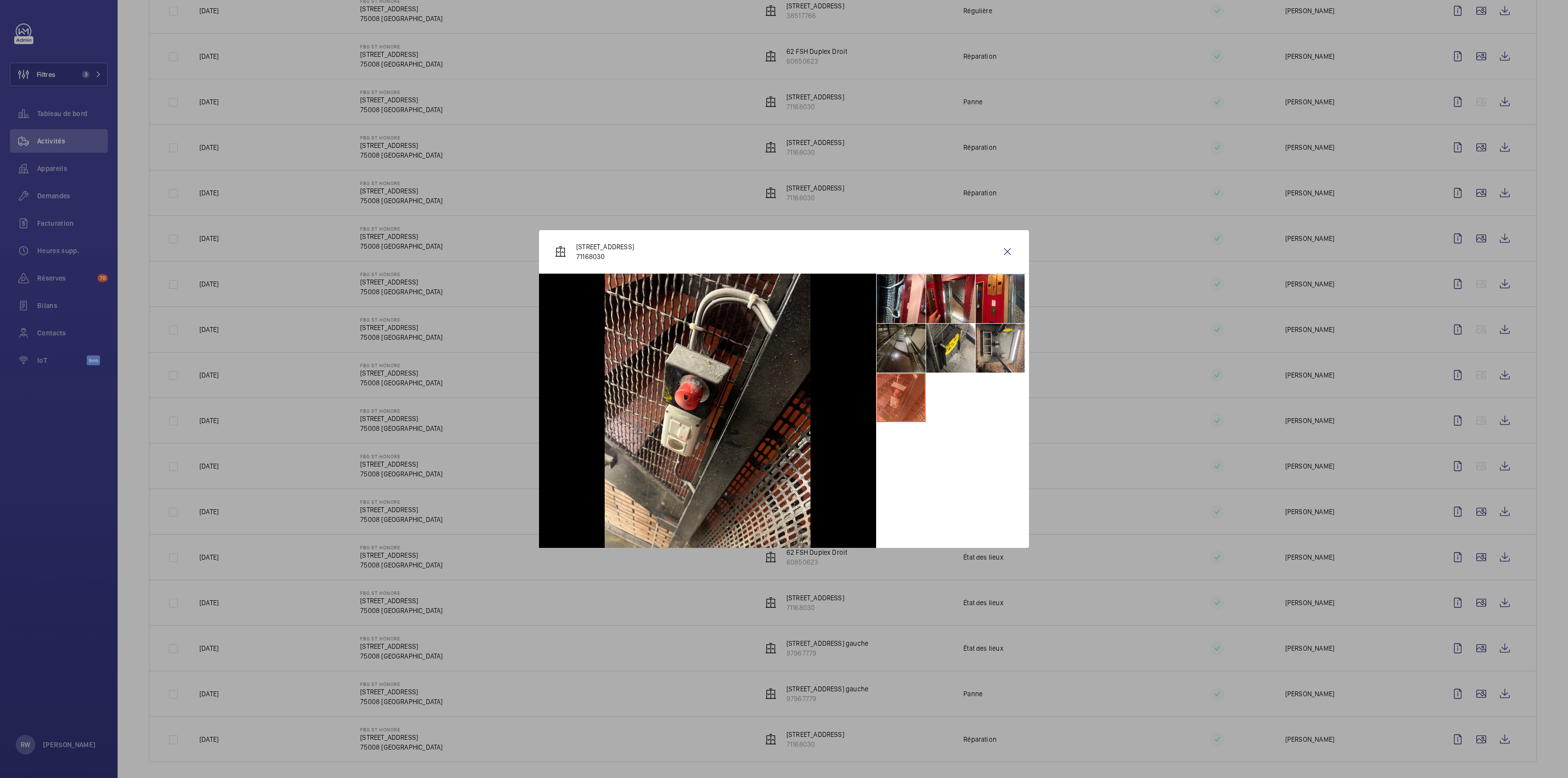
click at [784, 353] on li at bounding box center [901, 348] width 49 height 49
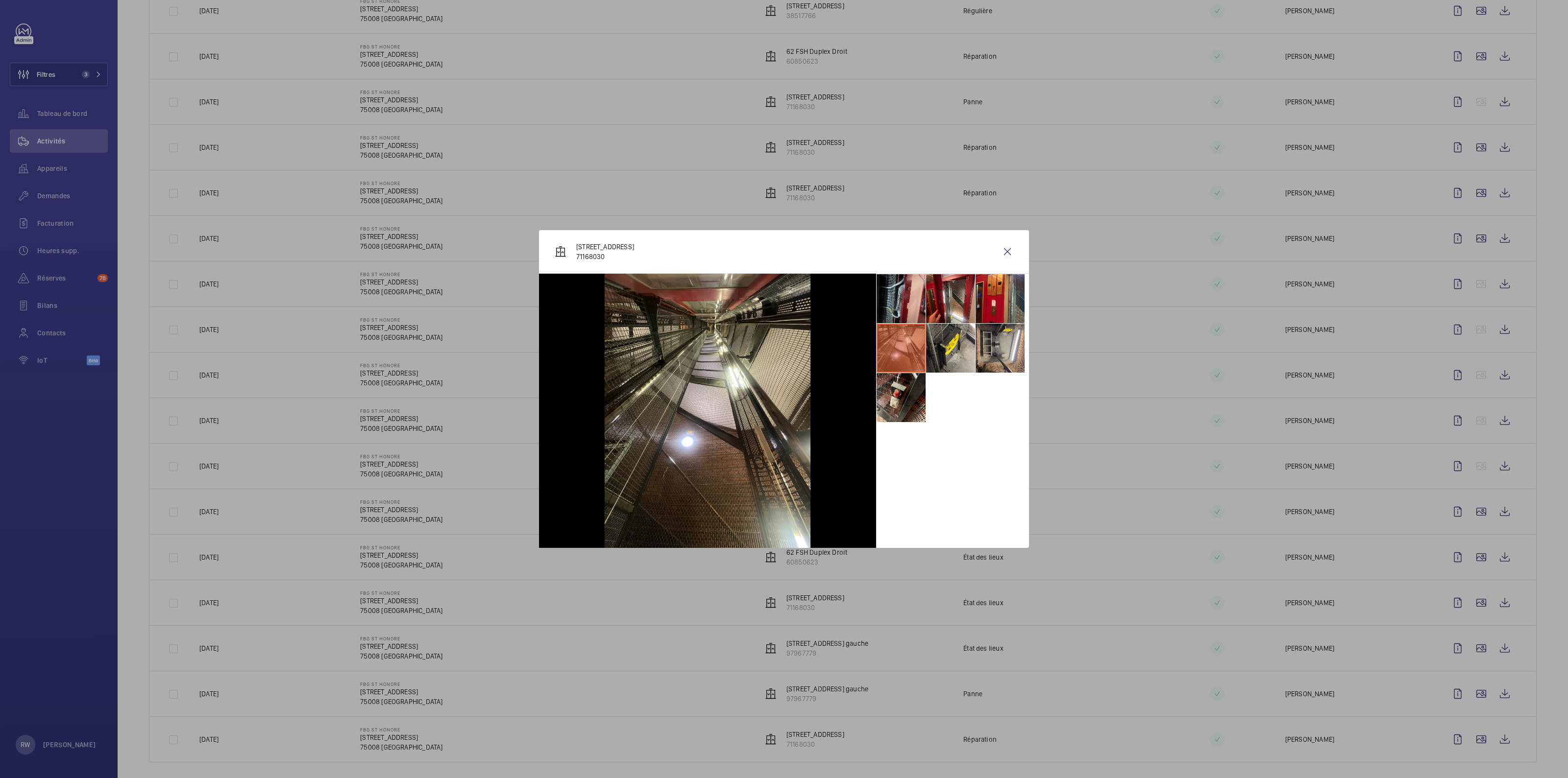
click at [784, 303] on li at bounding box center [901, 299] width 49 height 49
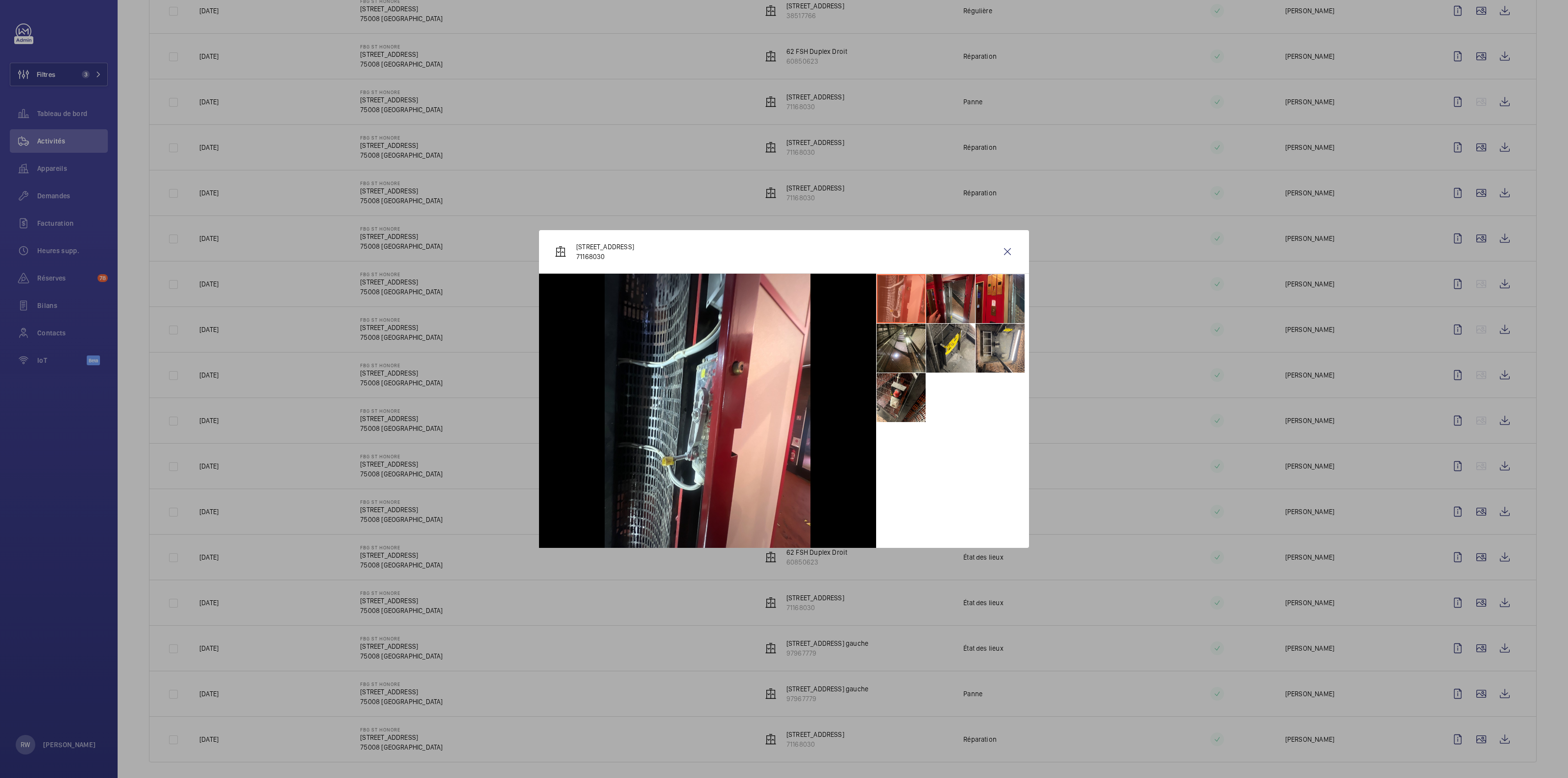
click at [784, 295] on li at bounding box center [950, 299] width 49 height 49
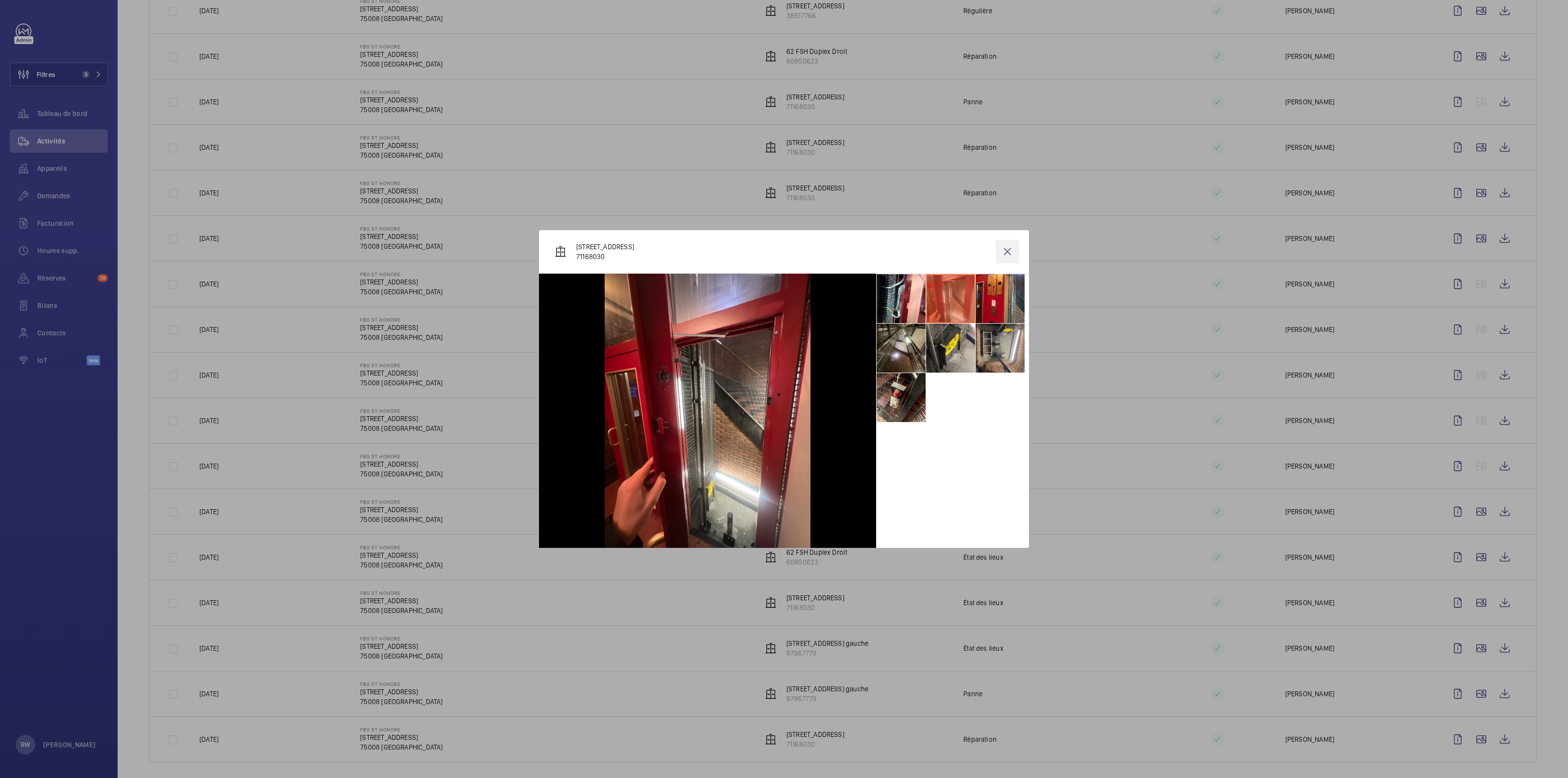
click at [784, 250] on wm-front-icon-button at bounding box center [1007, 252] width 23 height 23
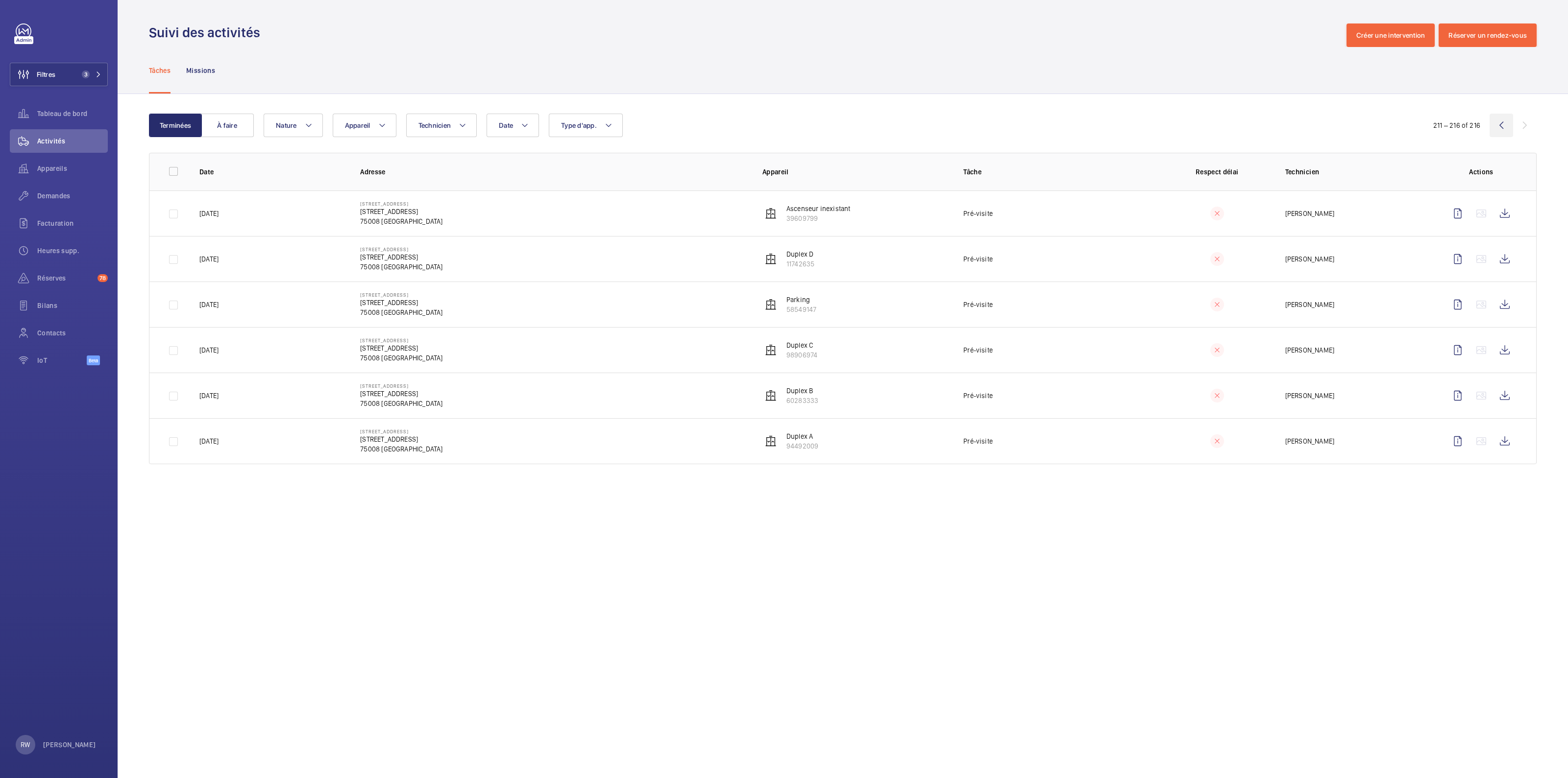
click at [784, 123] on wm-front-icon-button at bounding box center [1501, 125] width 23 height 23
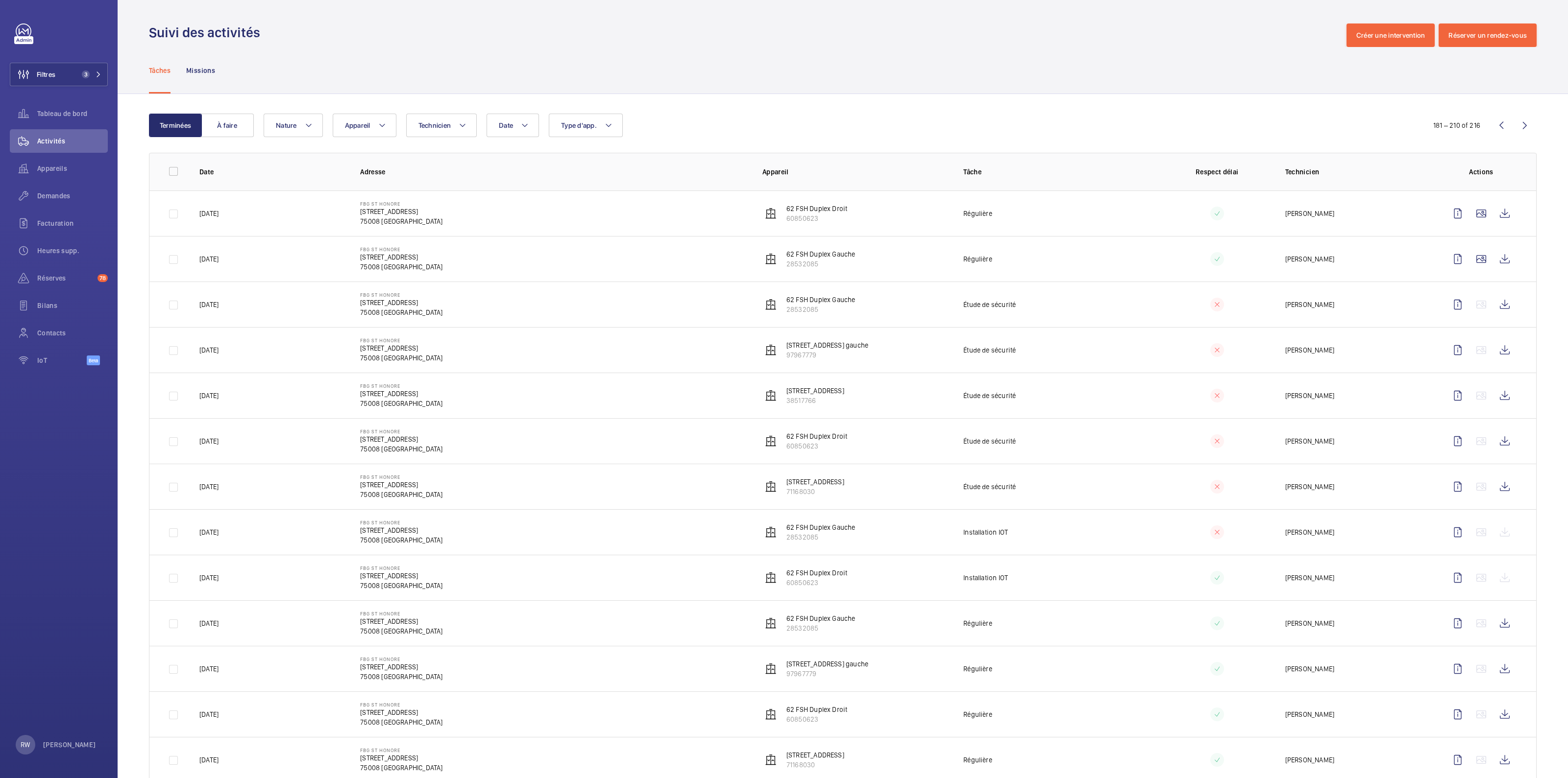
click at [784, 123] on wm-front-icon-button at bounding box center [1501, 125] width 23 height 23
click at [23, 26] on link at bounding box center [23, 31] width 16 height 16
